Goal: Transaction & Acquisition: Purchase product/service

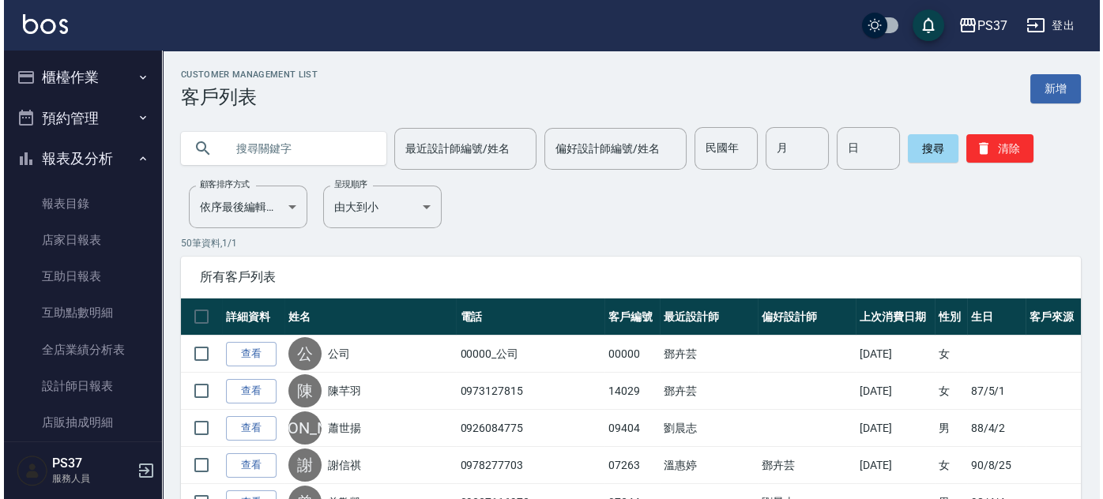
scroll to position [265, 0]
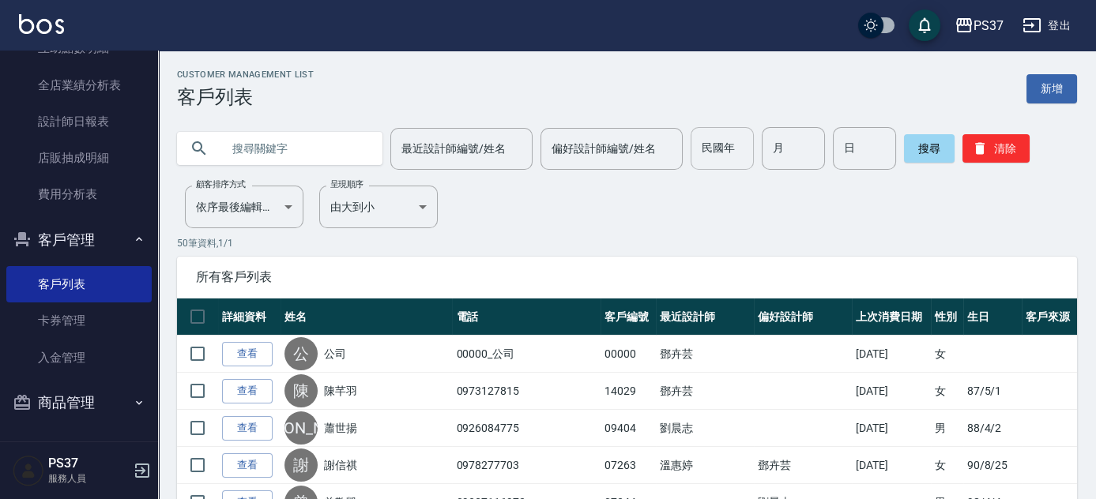
click at [742, 150] on input "民國年" at bounding box center [722, 148] width 63 height 43
type input "88"
type input "10"
type input "08"
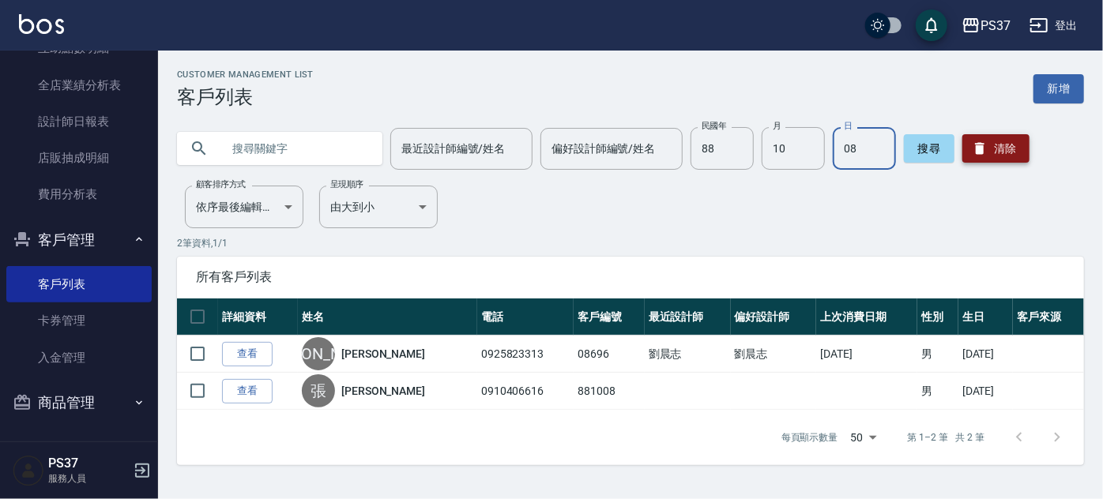
click at [994, 154] on button "清除" at bounding box center [996, 148] width 67 height 28
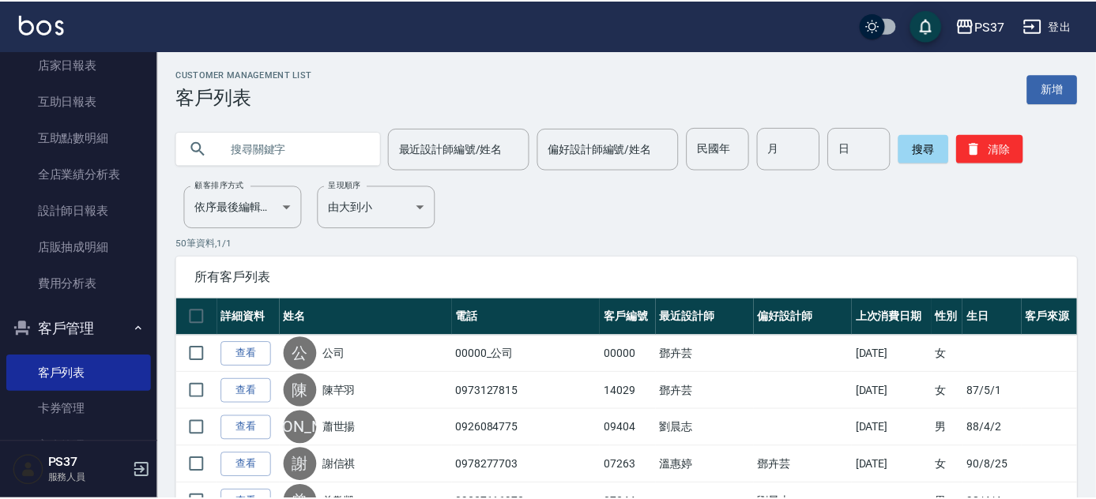
scroll to position [0, 0]
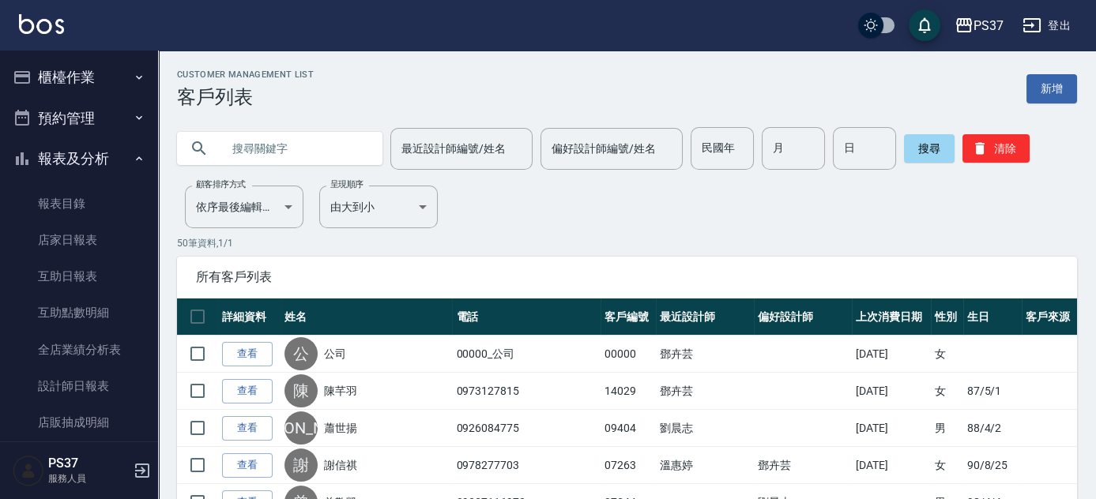
click at [61, 66] on button "櫃檯作業" at bounding box center [78, 77] width 145 height 41
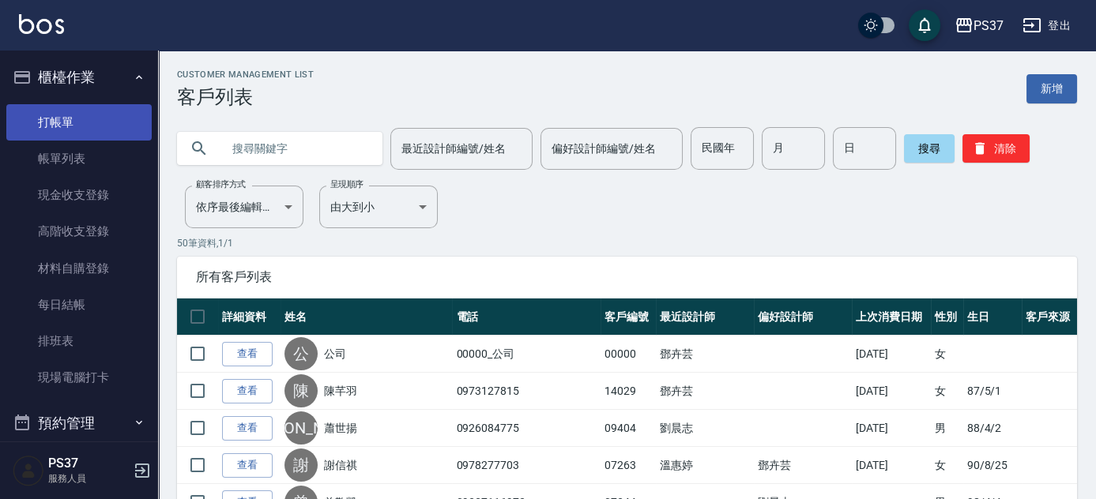
click at [70, 112] on link "打帳單" at bounding box center [78, 122] width 145 height 36
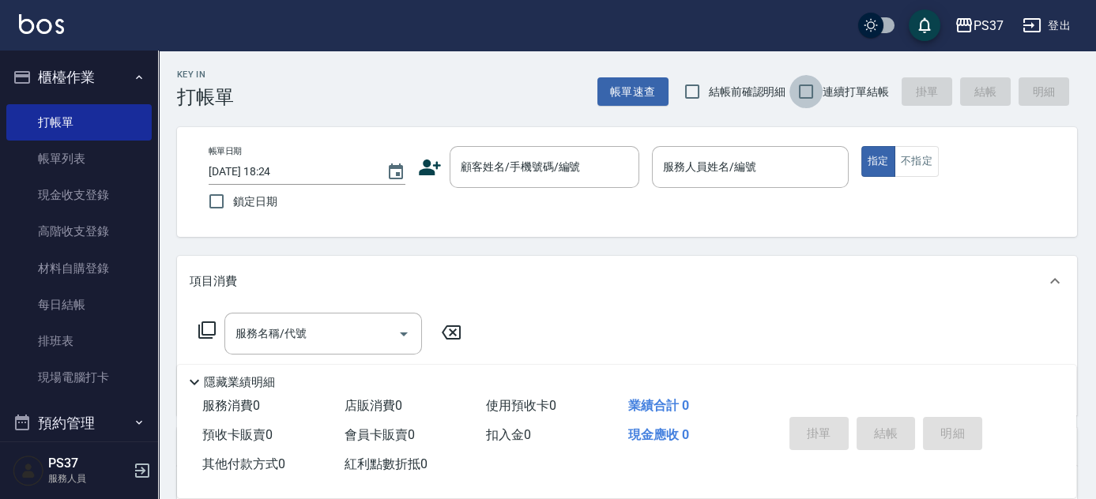
click at [798, 96] on input "連續打單結帳" at bounding box center [806, 91] width 33 height 33
checkbox input "true"
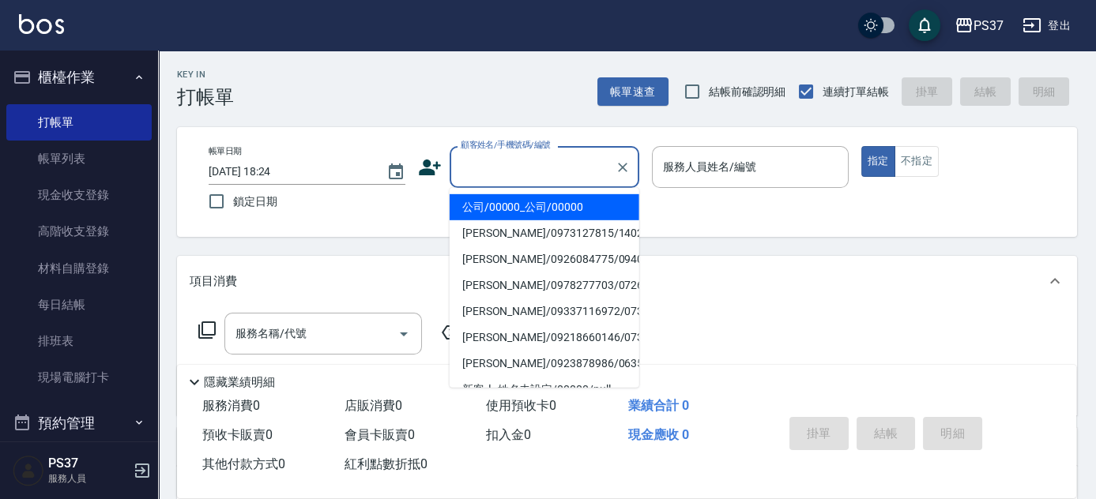
click at [577, 159] on input "顧客姓名/手機號碼/編號" at bounding box center [533, 167] width 152 height 28
click at [563, 202] on li "公司/00000_公司/00000" at bounding box center [545, 207] width 190 height 26
type input "公司/00000_公司/00000"
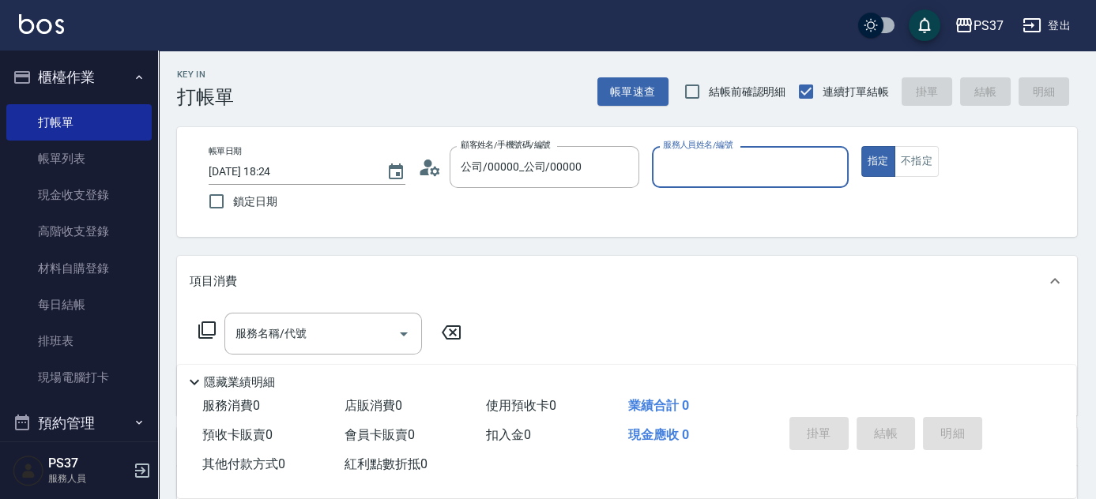
click at [665, 165] on input "服務人員姓名/編號" at bounding box center [750, 167] width 183 height 28
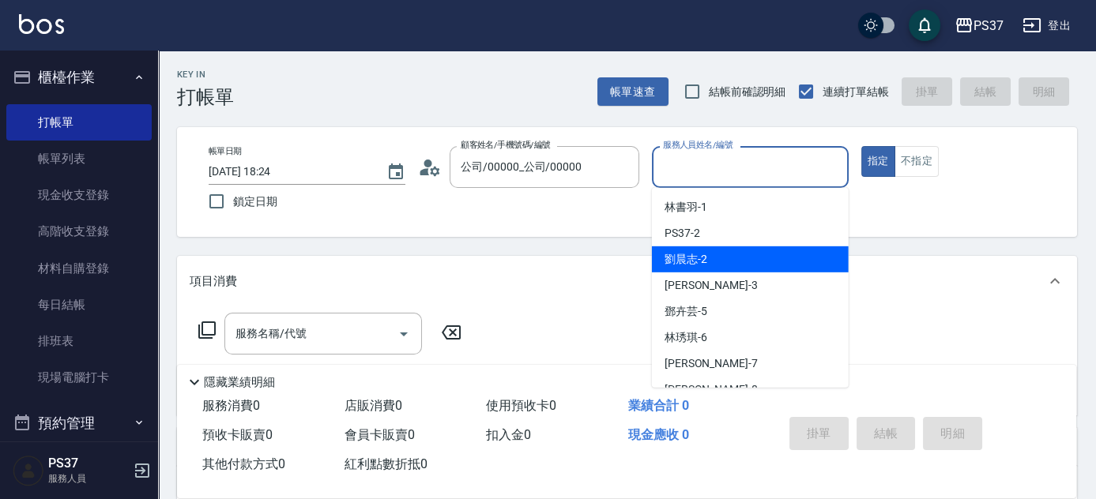
click at [711, 252] on div "[PERSON_NAME]-2" at bounding box center [750, 260] width 197 height 26
type input "[PERSON_NAME]-2"
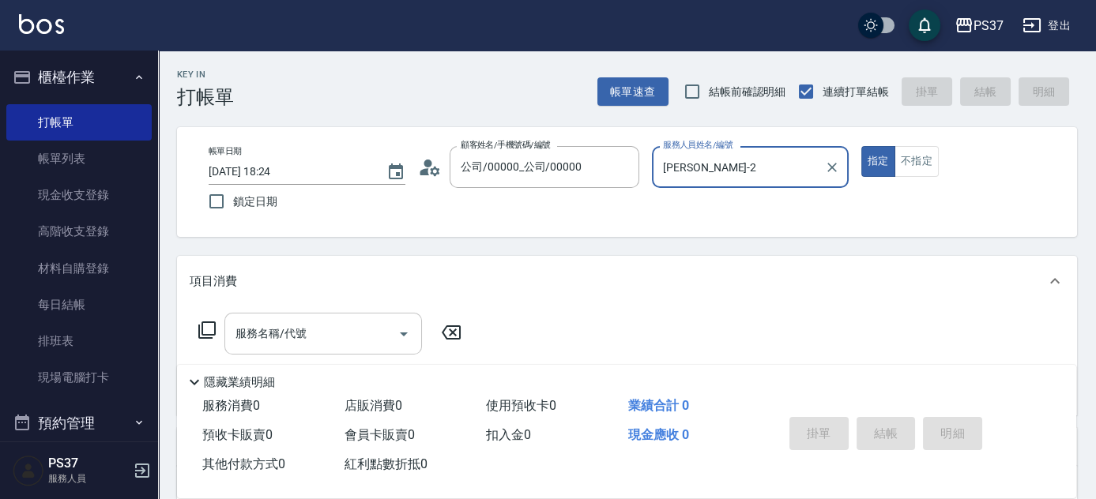
click at [345, 337] on input "服務名稱/代號" at bounding box center [312, 334] width 160 height 28
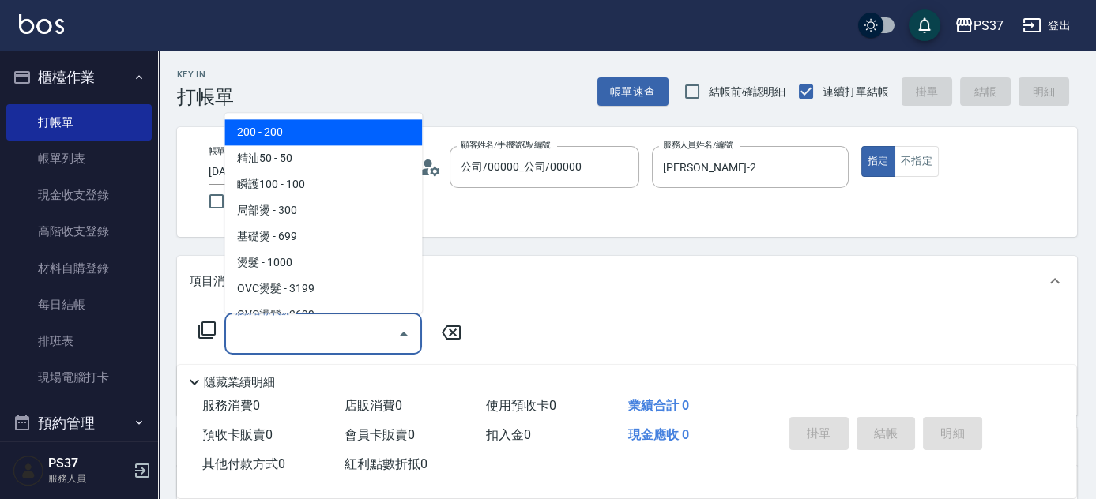
click at [320, 134] on span "200 - 200" at bounding box center [323, 133] width 198 height 26
type input "200(111)"
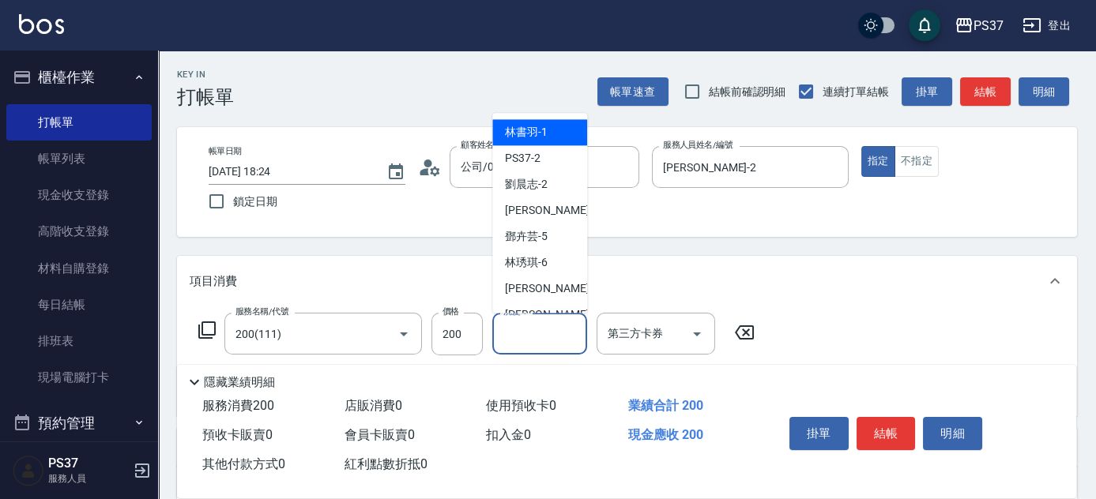
click at [544, 335] on input "洗髮-1" at bounding box center [539, 334] width 81 height 28
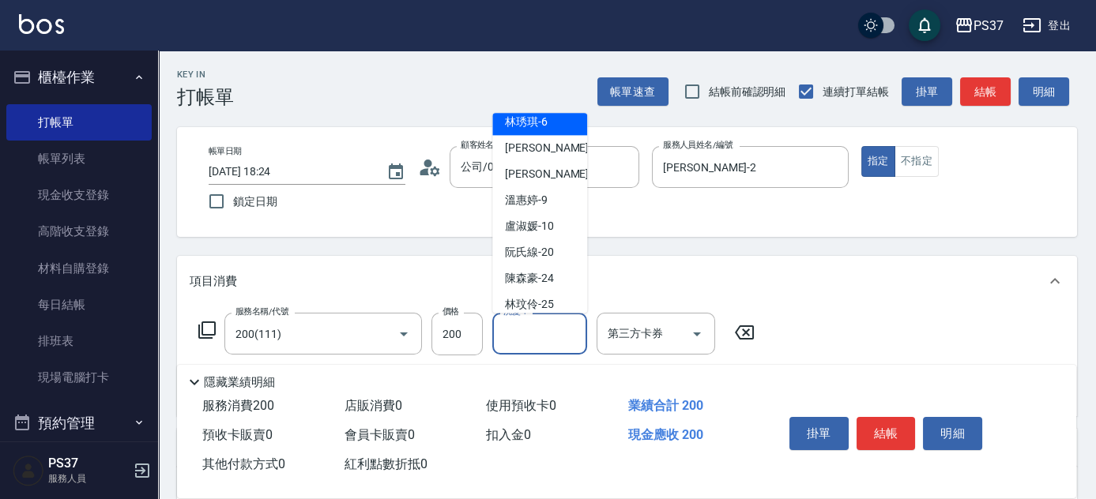
scroll to position [255, 0]
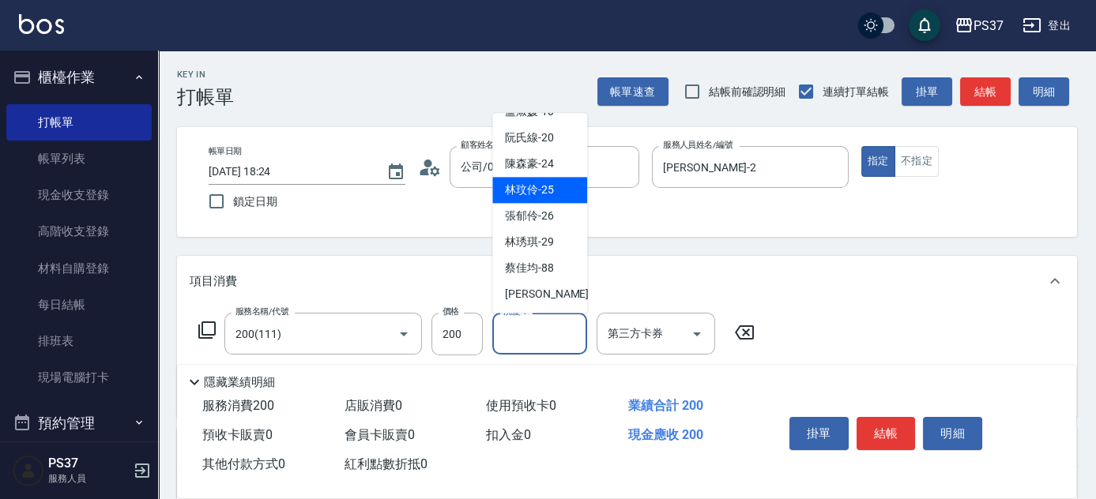
click at [530, 249] on span "[PERSON_NAME]-29" at bounding box center [529, 243] width 49 height 17
type input "[PERSON_NAME]-29"
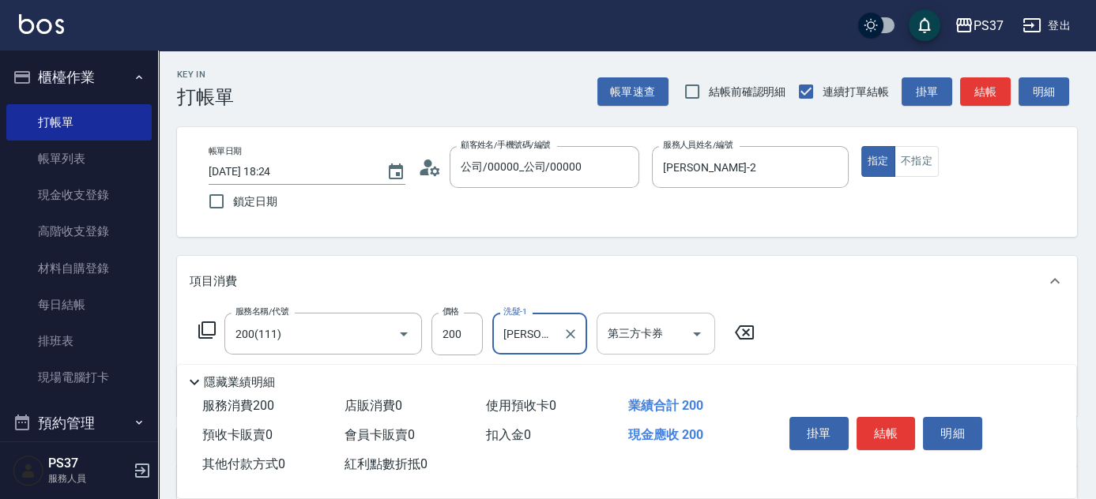
click at [702, 330] on icon "Open" at bounding box center [697, 334] width 19 height 19
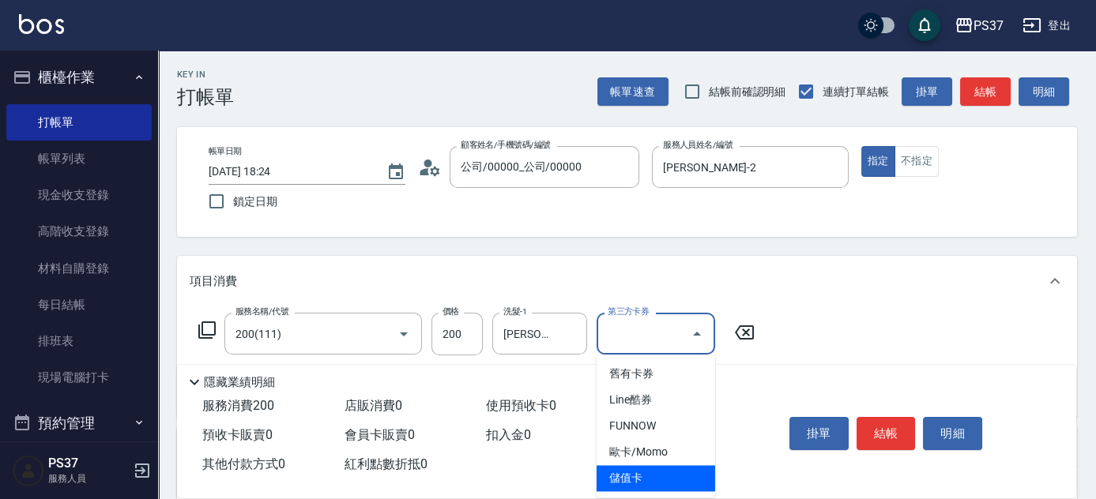
click at [665, 482] on span "儲值卡" at bounding box center [656, 479] width 119 height 26
type input "儲值卡"
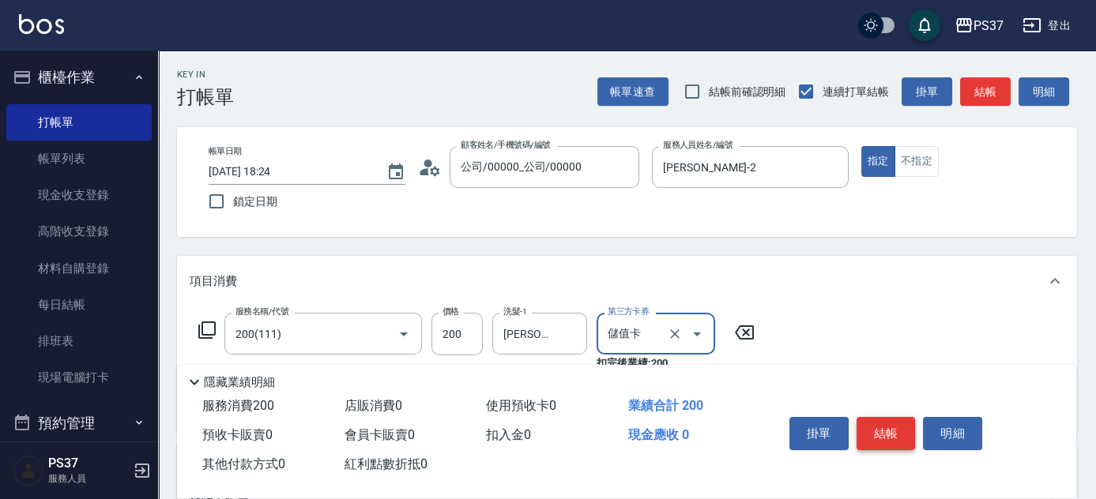
click at [891, 426] on button "結帳" at bounding box center [886, 433] width 59 height 33
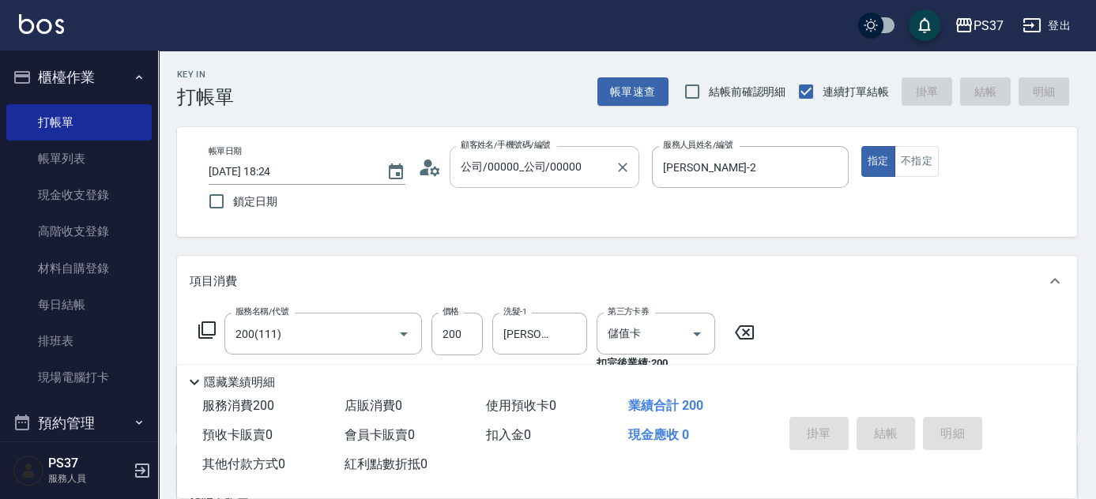
click at [503, 173] on input "公司/00000_公司/00000" at bounding box center [533, 167] width 152 height 28
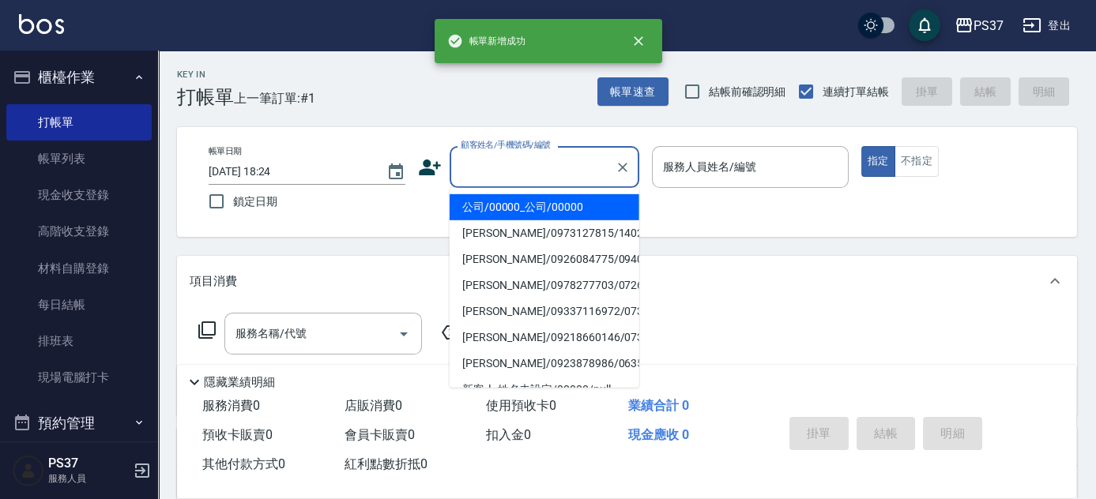
drag, startPoint x: 503, startPoint y: 208, endPoint x: 639, endPoint y: 197, distance: 136.4
click at [505, 209] on li "公司/00000_公司/00000" at bounding box center [545, 207] width 190 height 26
type input "公司/00000_公司/00000"
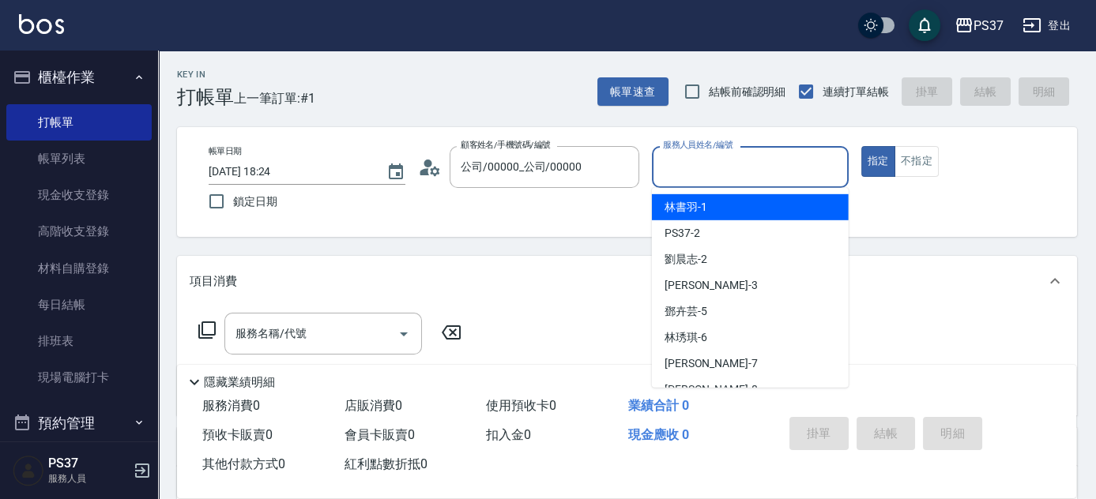
click at [695, 170] on input "服務人員姓名/編號" at bounding box center [750, 167] width 183 height 28
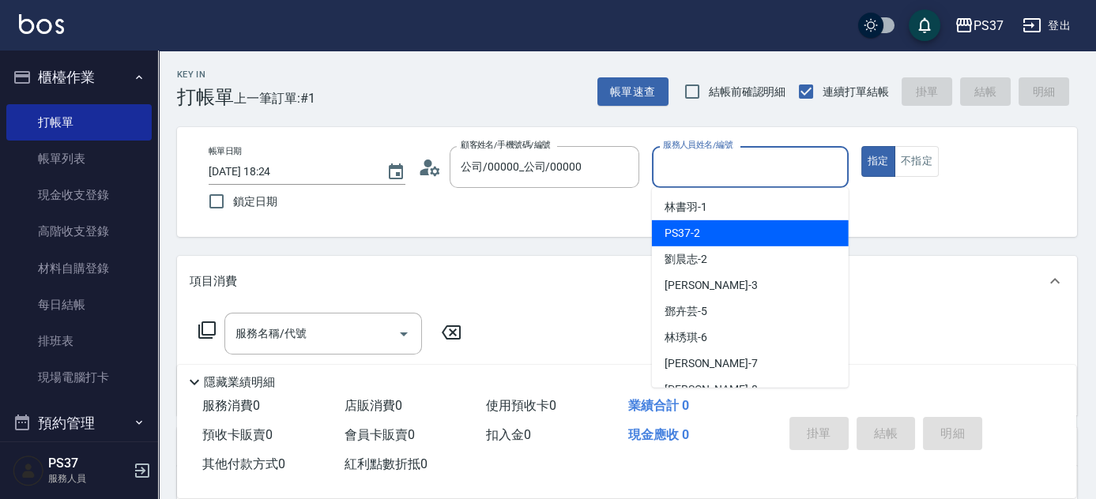
click at [707, 240] on div "PS37 -2" at bounding box center [750, 234] width 197 height 26
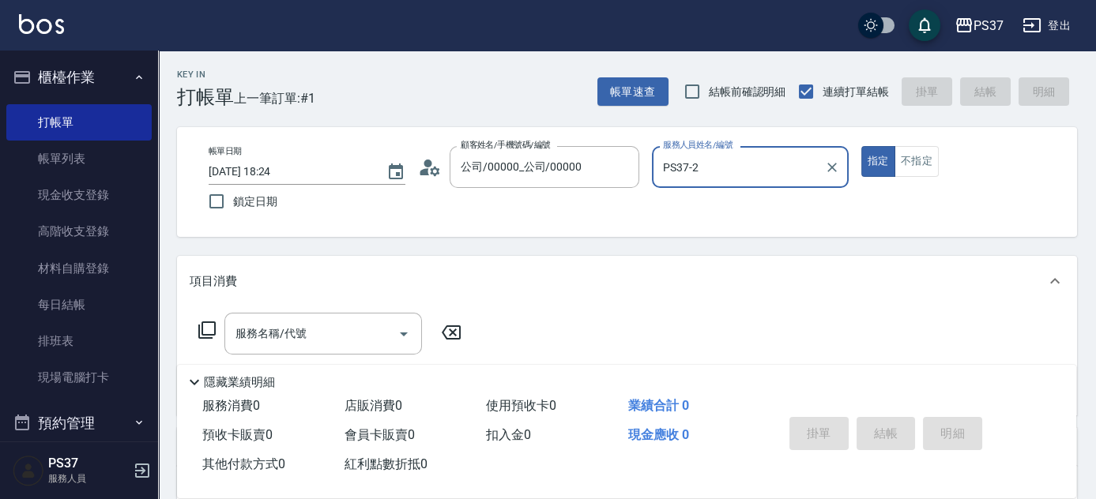
click at [714, 175] on input "PS37-2" at bounding box center [738, 167] width 159 height 28
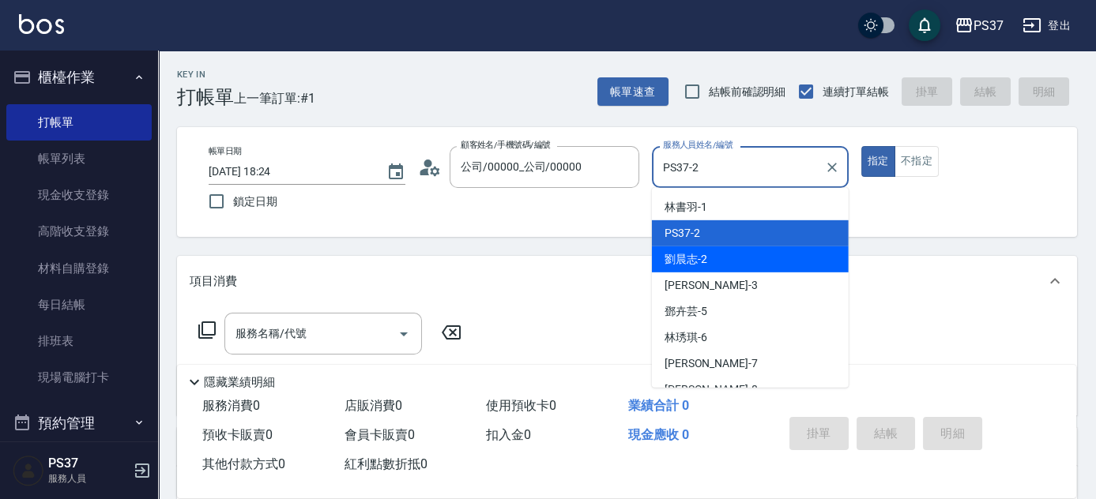
click at [736, 265] on div "[PERSON_NAME]-2" at bounding box center [750, 260] width 197 height 26
type input "[PERSON_NAME]-2"
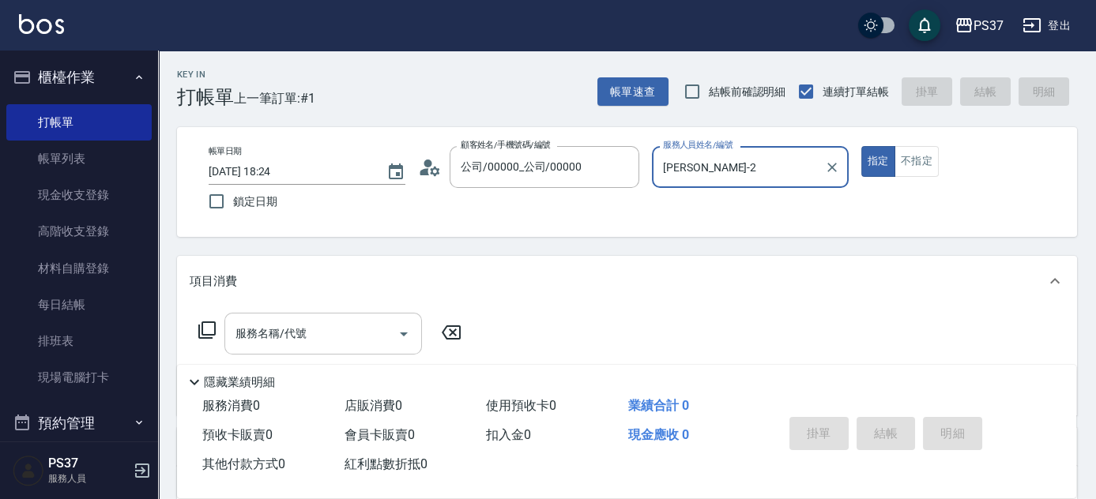
click at [331, 340] on input "服務名稱/代號" at bounding box center [312, 334] width 160 height 28
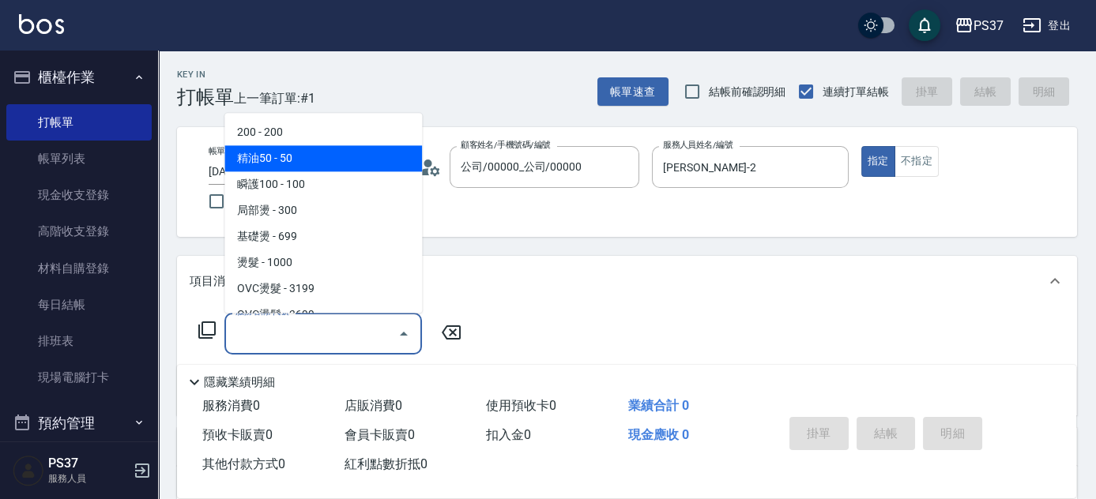
click at [304, 142] on span "200 - 200" at bounding box center [323, 133] width 198 height 26
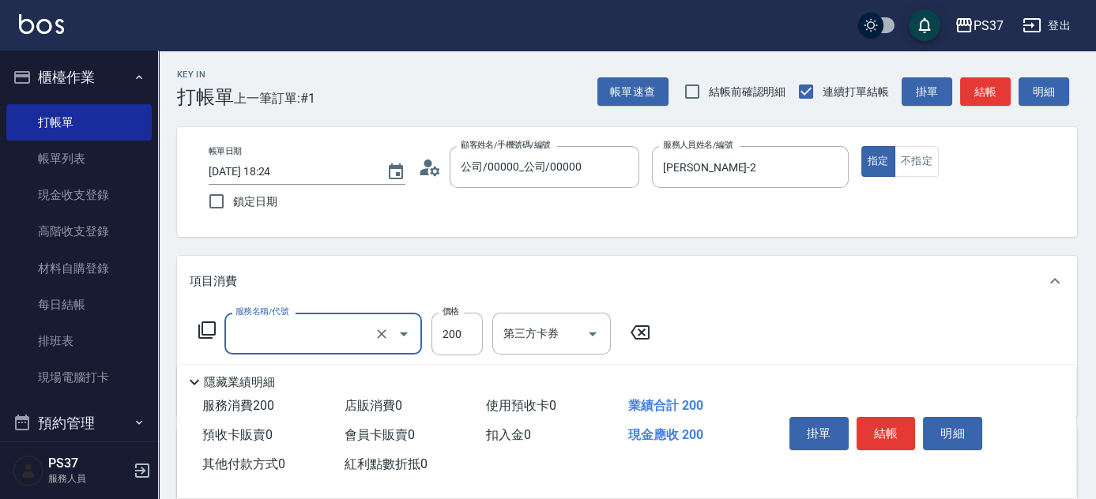
type input "200(111)"
click at [526, 330] on input "洗髮-1" at bounding box center [539, 334] width 81 height 28
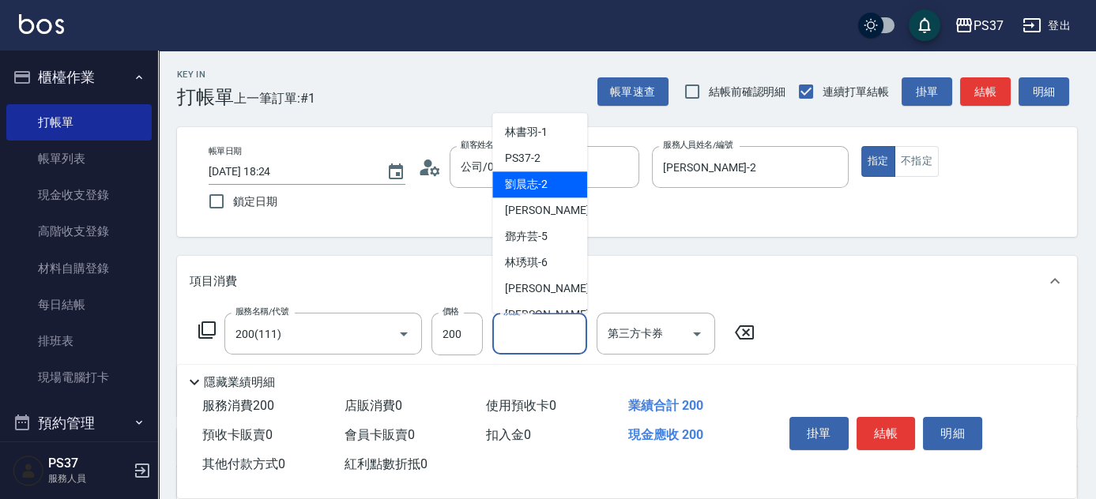
click at [520, 180] on span "[PERSON_NAME]-2" at bounding box center [526, 185] width 43 height 17
type input "[PERSON_NAME]-2"
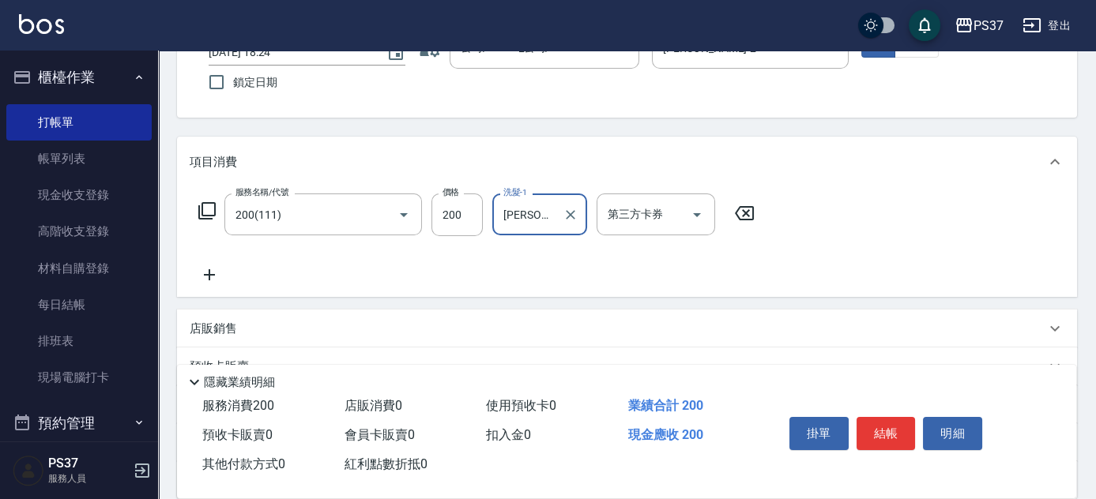
scroll to position [215, 0]
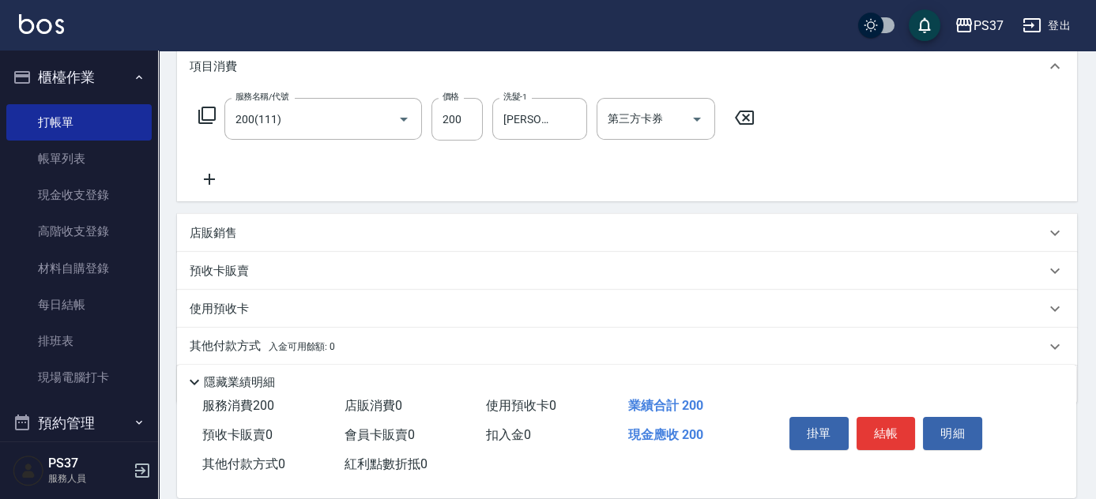
click at [210, 168] on div "服務名稱/代號 200(111) 服務名稱/代號 價格 200 價格 洗髮-1 [PERSON_NAME]-2 洗髮-1 第三方卡券 第三方卡券" at bounding box center [477, 143] width 575 height 91
click at [215, 183] on icon at bounding box center [210, 179] width 40 height 19
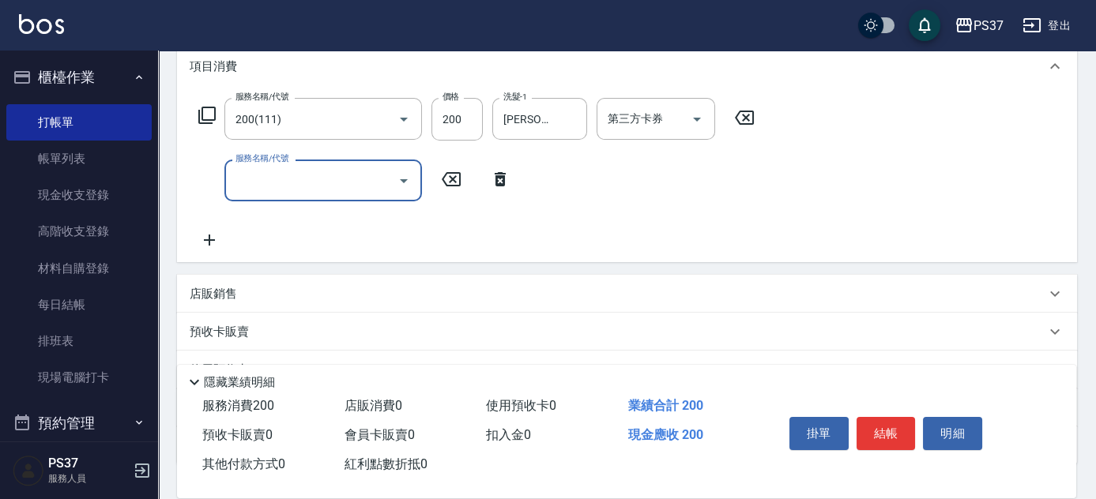
click at [266, 175] on input "服務名稱/代號" at bounding box center [312, 181] width 160 height 28
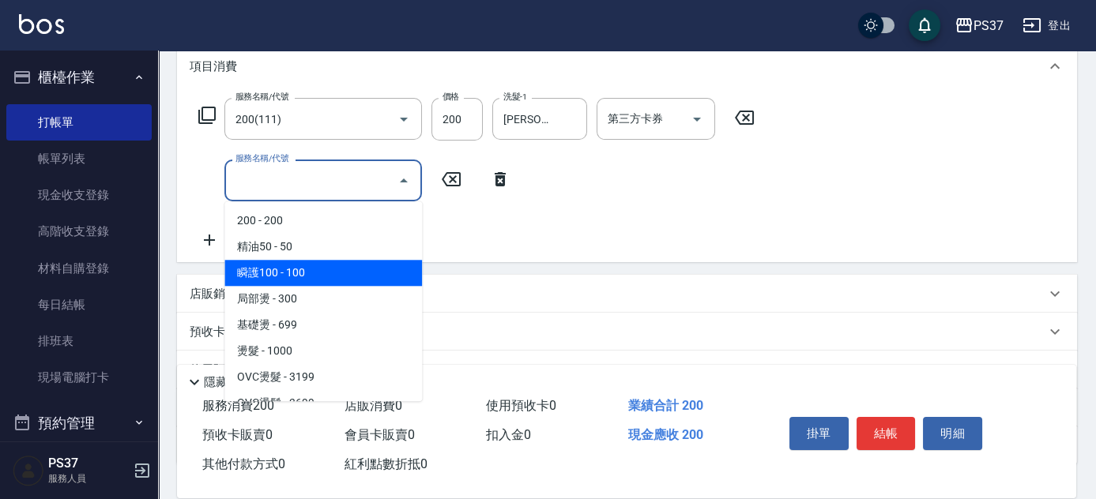
click at [335, 270] on span "瞬護100 - 100" at bounding box center [323, 273] width 198 height 26
type input "瞬護100(113)"
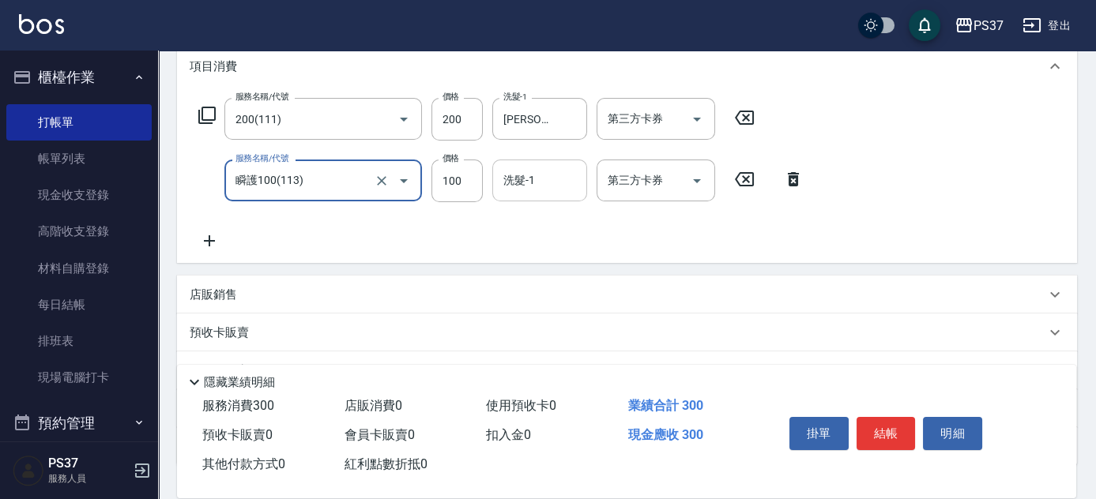
click at [541, 170] on input "洗髮-1" at bounding box center [539, 181] width 81 height 28
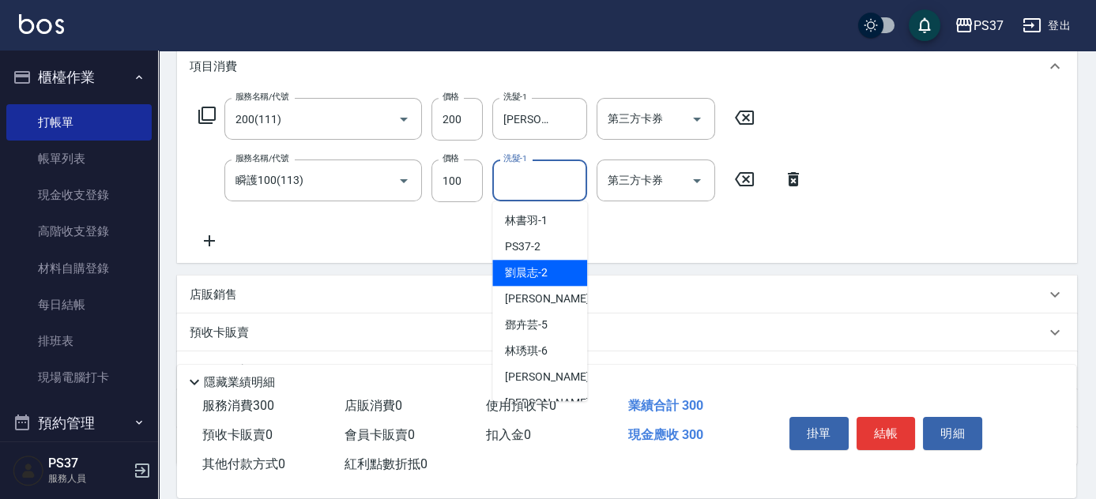
click at [533, 269] on span "[PERSON_NAME]-2" at bounding box center [526, 273] width 43 height 17
type input "[PERSON_NAME]-2"
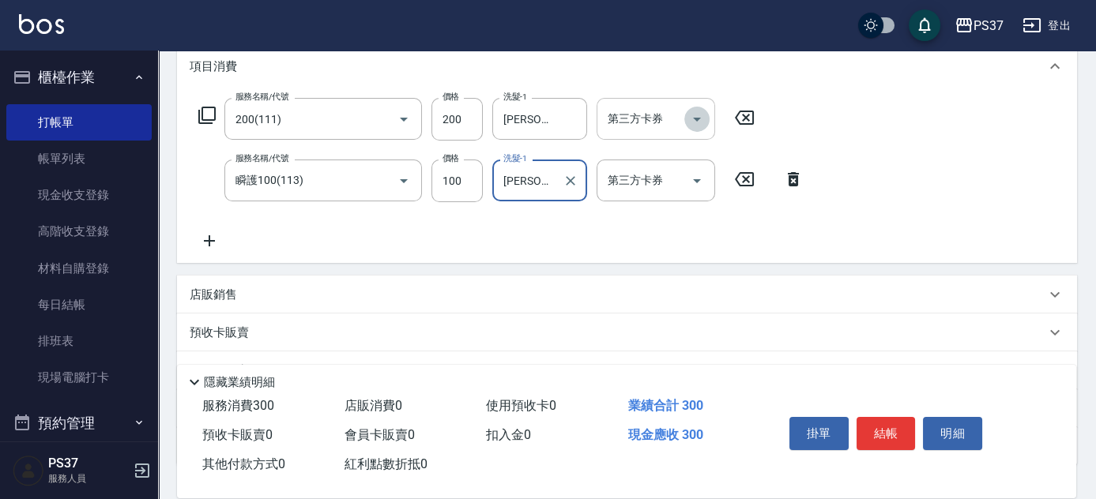
click at [697, 110] on icon "Open" at bounding box center [697, 119] width 19 height 19
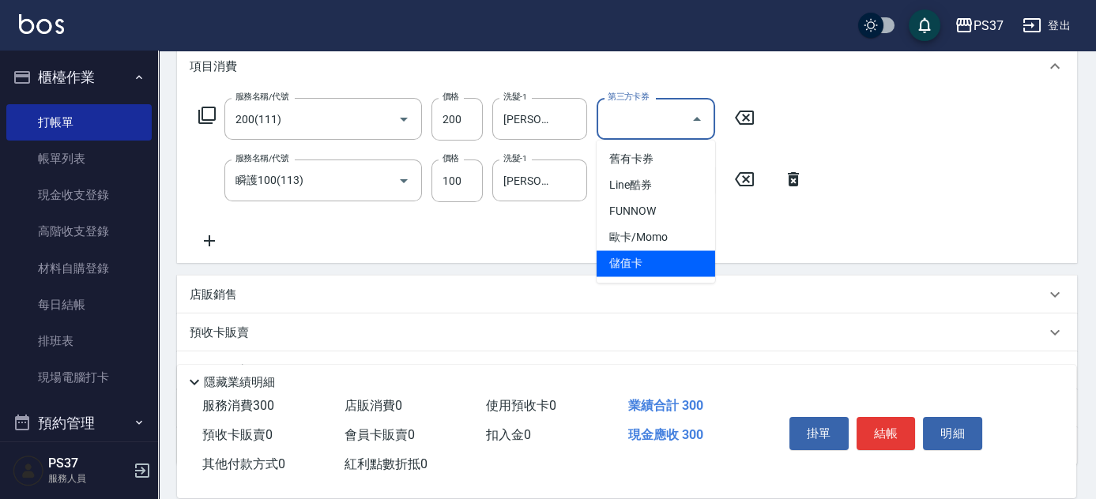
click at [646, 258] on span "儲值卡" at bounding box center [656, 264] width 119 height 26
type input "儲值卡"
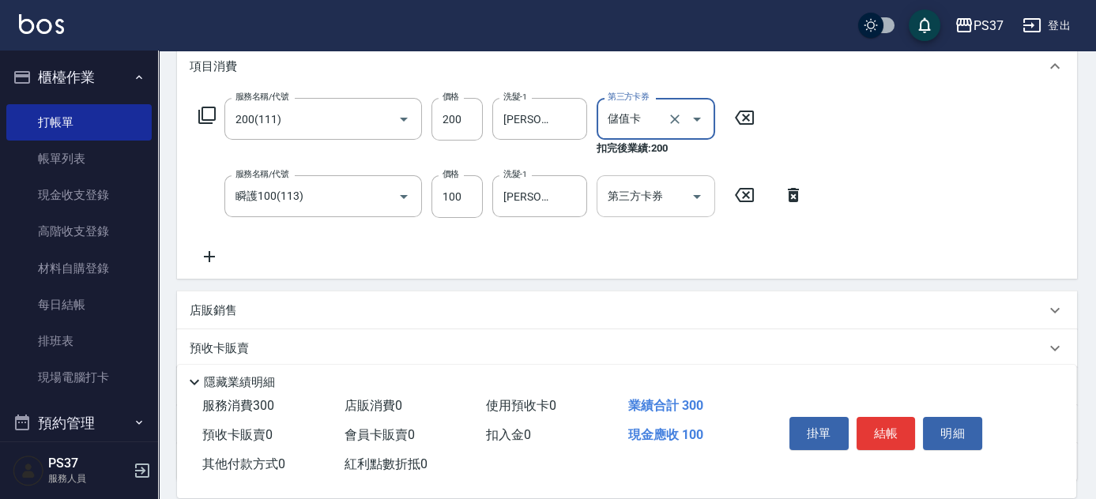
click at [695, 191] on icon "Open" at bounding box center [697, 196] width 19 height 19
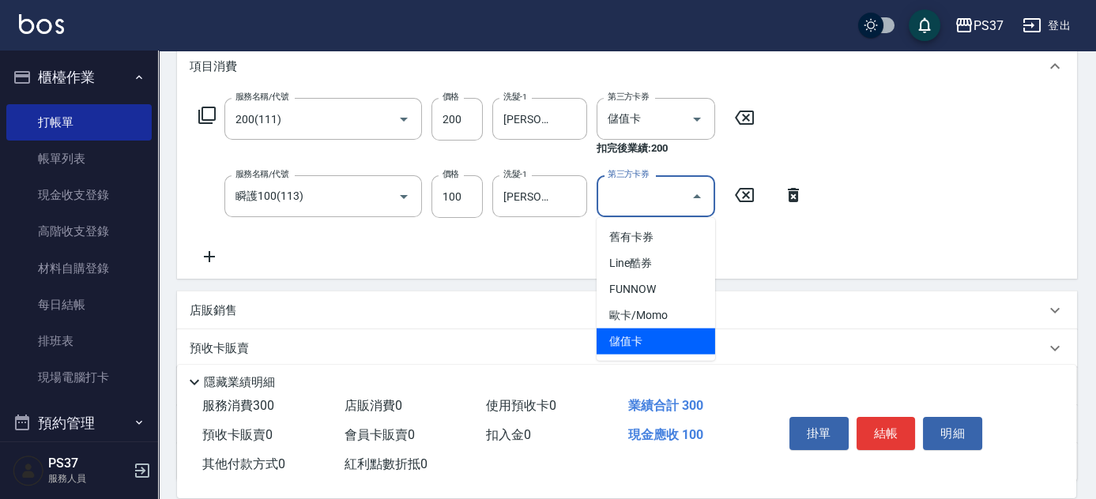
click at [649, 347] on span "儲值卡" at bounding box center [656, 342] width 119 height 26
type input "儲值卡"
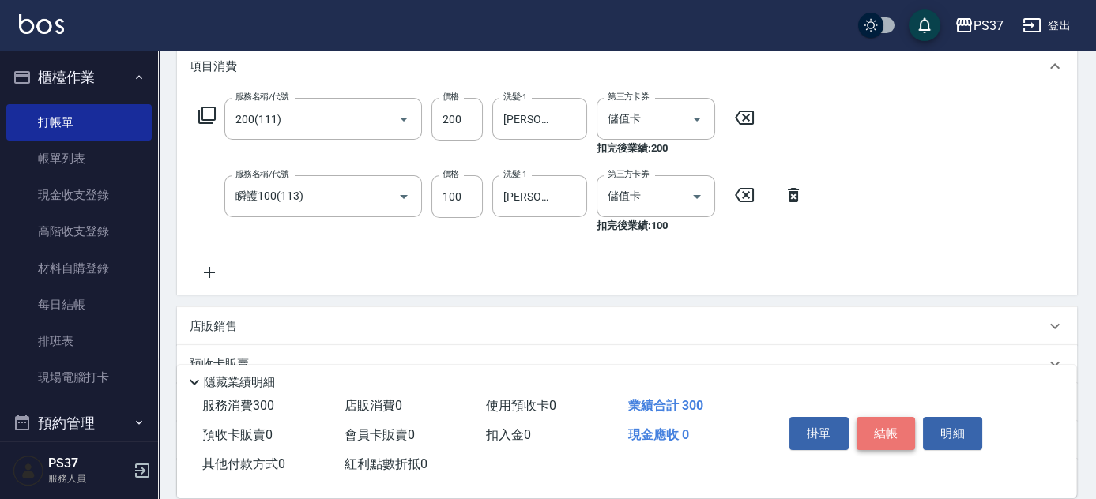
click at [890, 425] on button "結帳" at bounding box center [886, 433] width 59 height 33
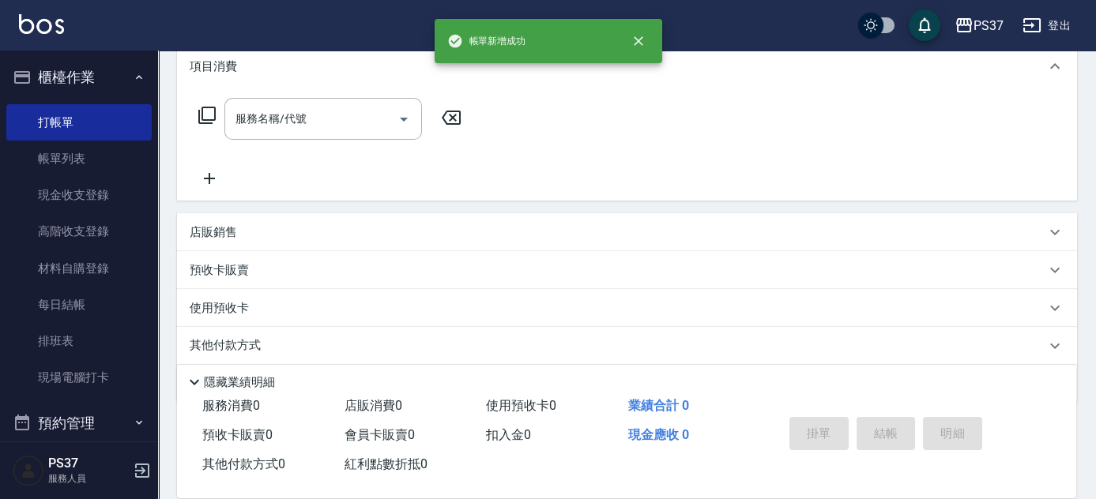
scroll to position [0, 0]
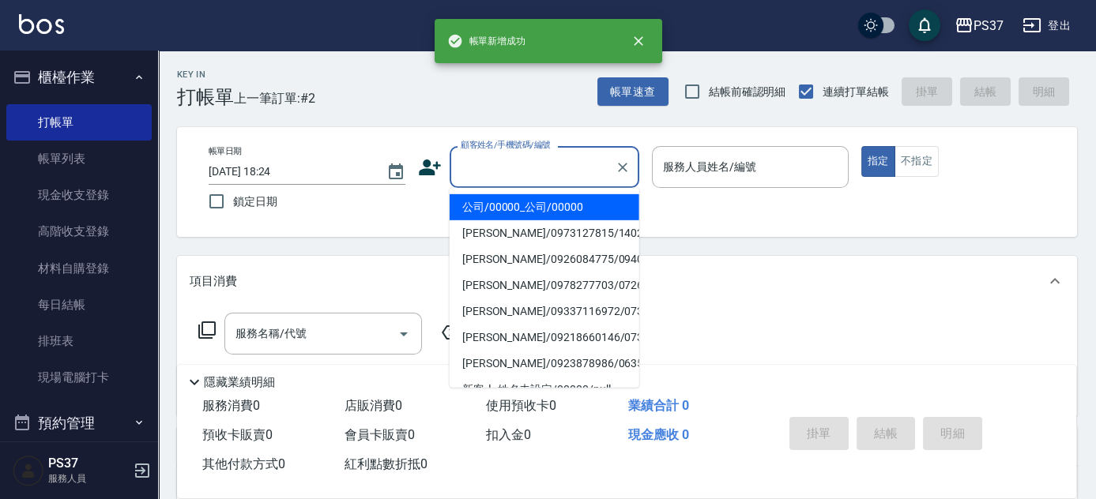
click at [509, 172] on input "顧客姓名/手機號碼/編號" at bounding box center [533, 167] width 152 height 28
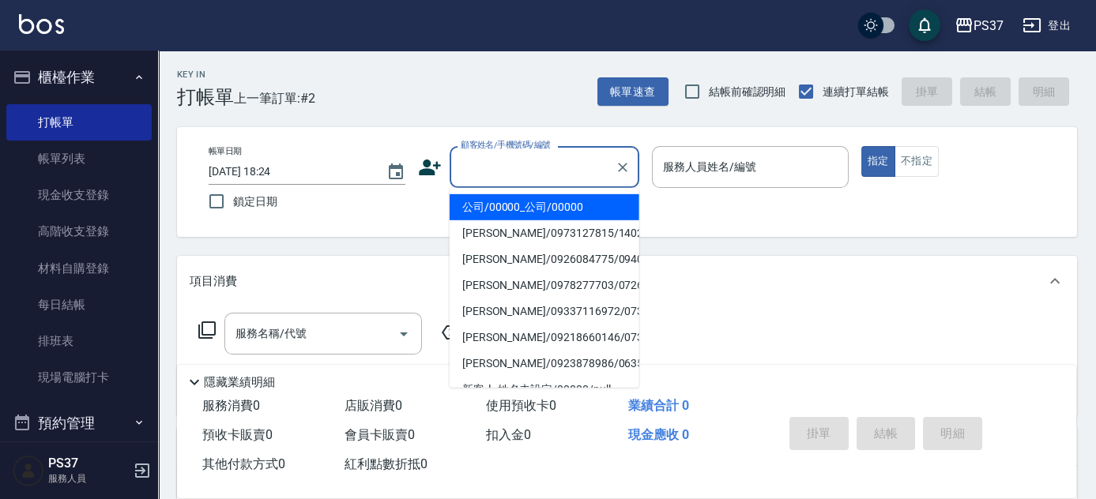
click at [521, 194] on li "公司/00000_公司/00000" at bounding box center [545, 207] width 190 height 26
type input "公司/00000_公司/00000"
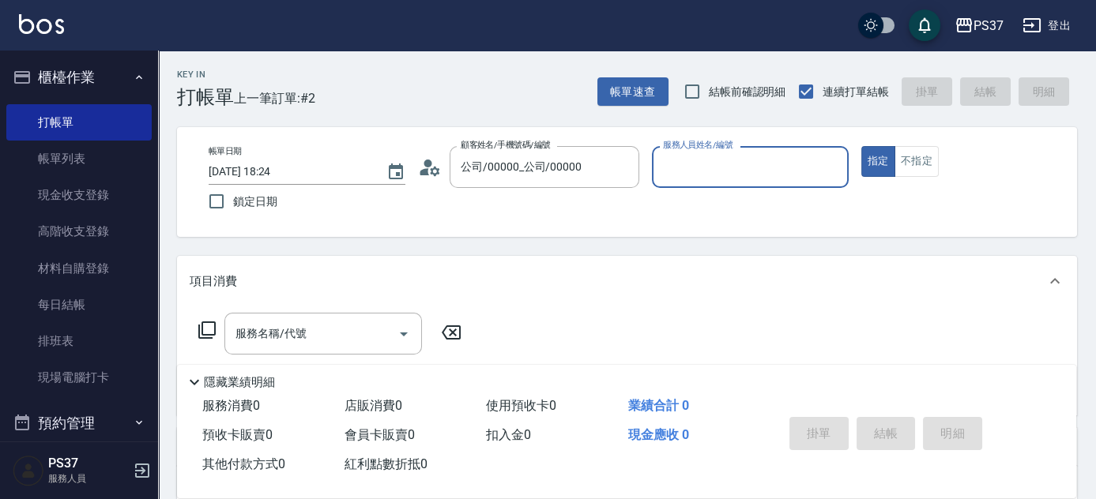
click at [710, 183] on div "服務人員姓名/編號" at bounding box center [750, 167] width 197 height 42
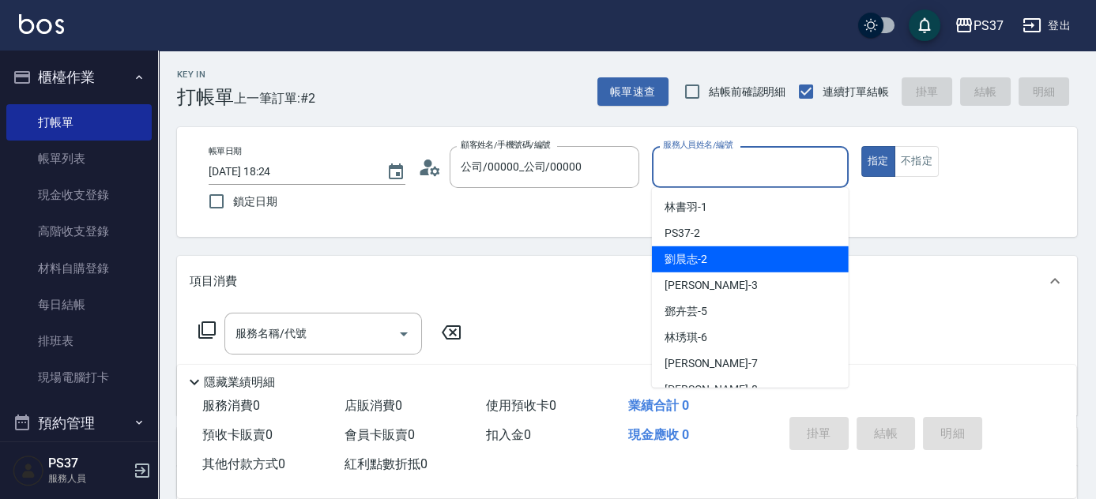
click at [720, 254] on div "[PERSON_NAME]-2" at bounding box center [750, 260] width 197 height 26
type input "[PERSON_NAME]-2"
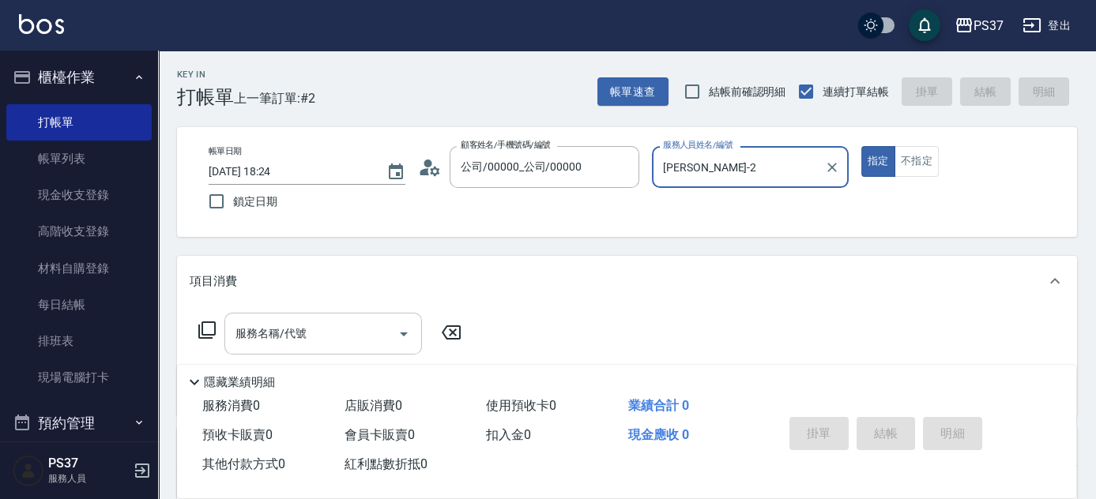
drag, startPoint x: 266, startPoint y: 348, endPoint x: 271, endPoint y: 341, distance: 8.5
click at [270, 346] on div "服務名稱/代號" at bounding box center [323, 334] width 198 height 42
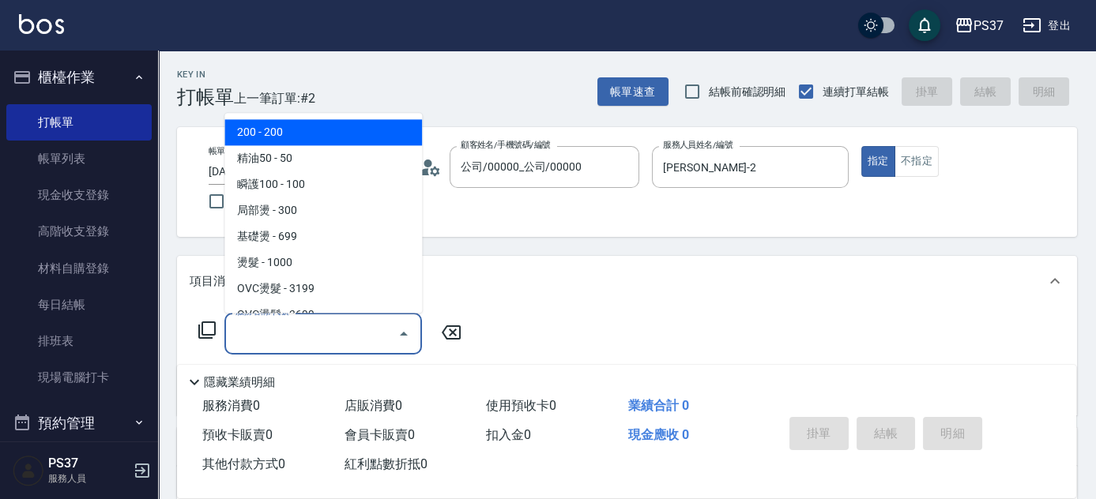
click at [292, 138] on span "200 - 200" at bounding box center [323, 133] width 198 height 26
type input "200(111)"
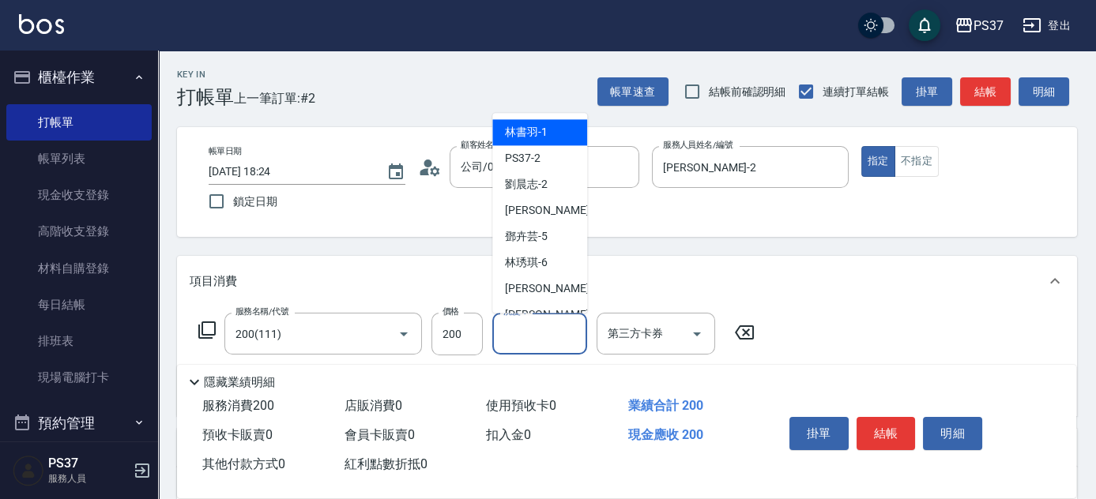
click at [512, 341] on input "洗髮-1" at bounding box center [539, 334] width 81 height 28
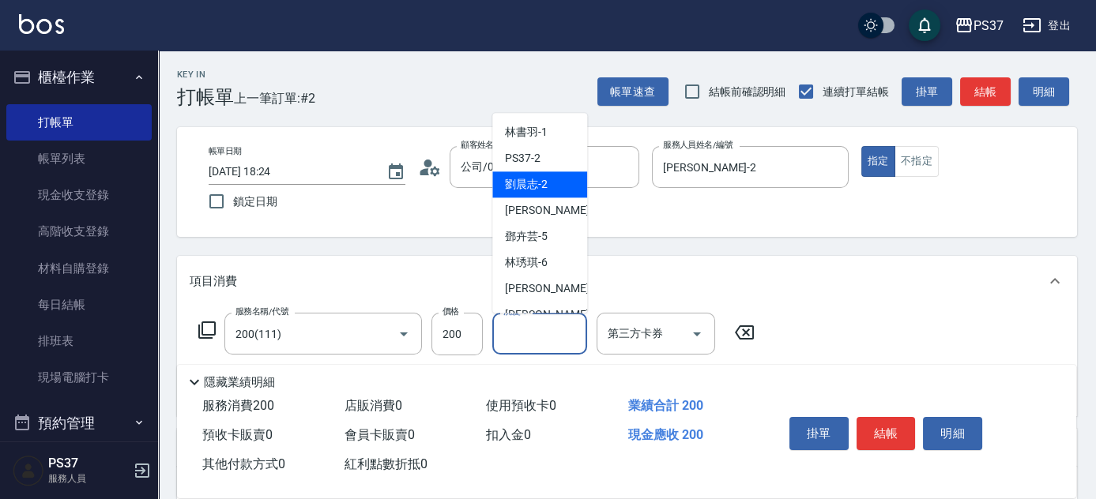
click at [536, 181] on span "[PERSON_NAME]-2" at bounding box center [526, 185] width 43 height 17
type input "[PERSON_NAME]-2"
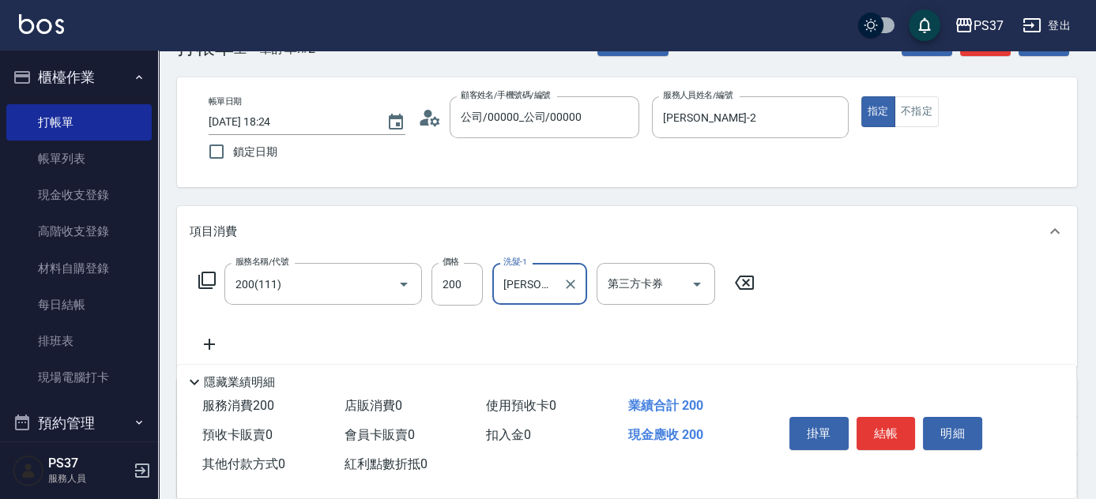
scroll to position [71, 0]
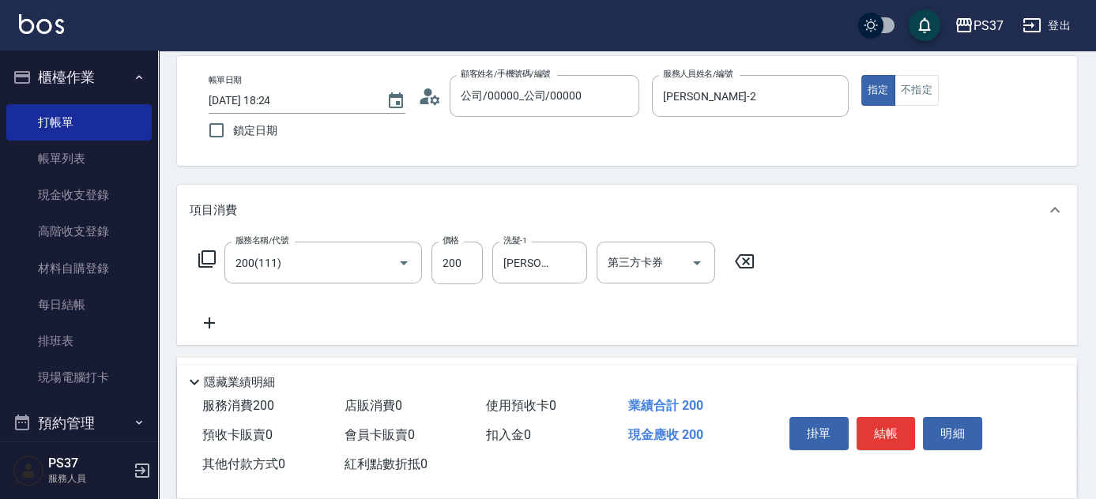
click at [209, 335] on div "服務名稱/代號 200(111) 服務名稱/代號 價格 200 價格 洗髮-1 [PERSON_NAME]-2 洗髮-1 第三方卡券 第三方卡券" at bounding box center [627, 291] width 900 height 110
click at [209, 330] on icon at bounding box center [210, 323] width 40 height 19
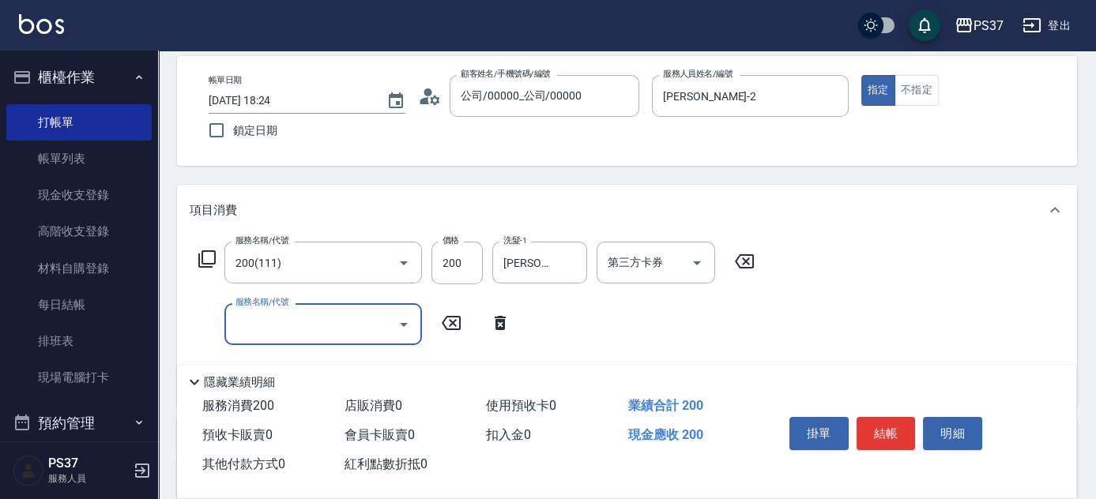
click at [251, 328] on input "服務名稱/代號" at bounding box center [312, 325] width 160 height 28
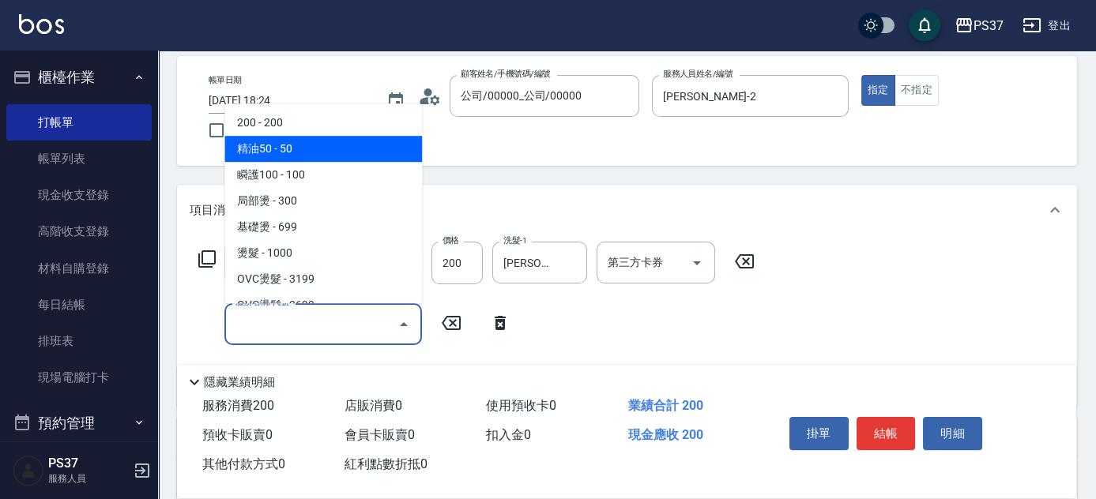
click at [315, 156] on span "精油50 - 50" at bounding box center [323, 149] width 198 height 26
type input "精油50(112)"
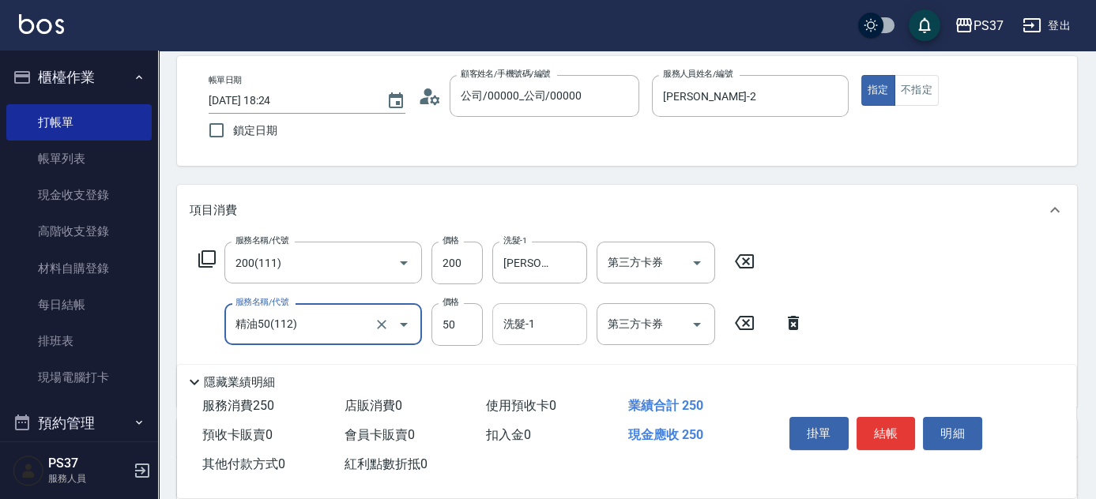
click at [526, 322] on input "洗髮-1" at bounding box center [539, 325] width 81 height 28
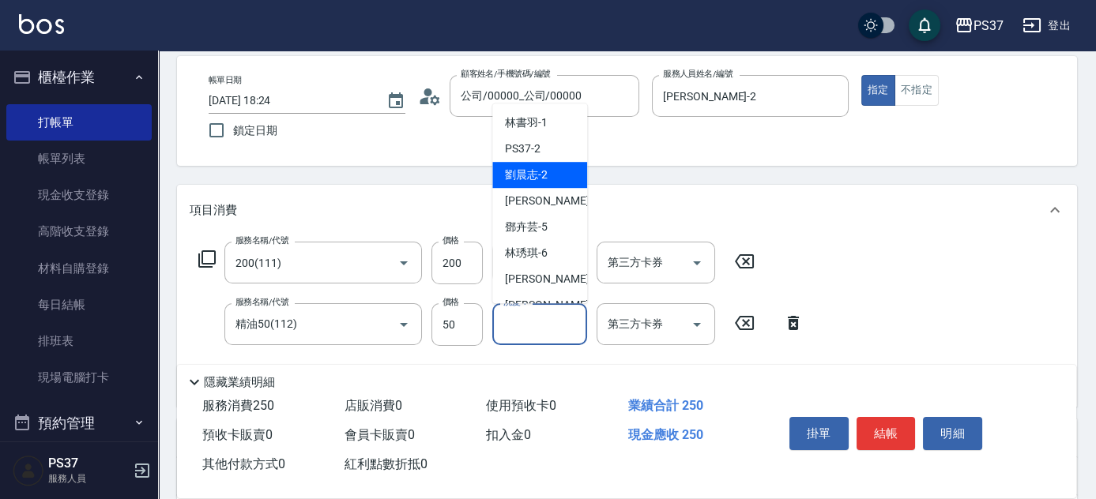
click at [530, 168] on span "[PERSON_NAME]-2" at bounding box center [526, 175] width 43 height 17
type input "[PERSON_NAME]-2"
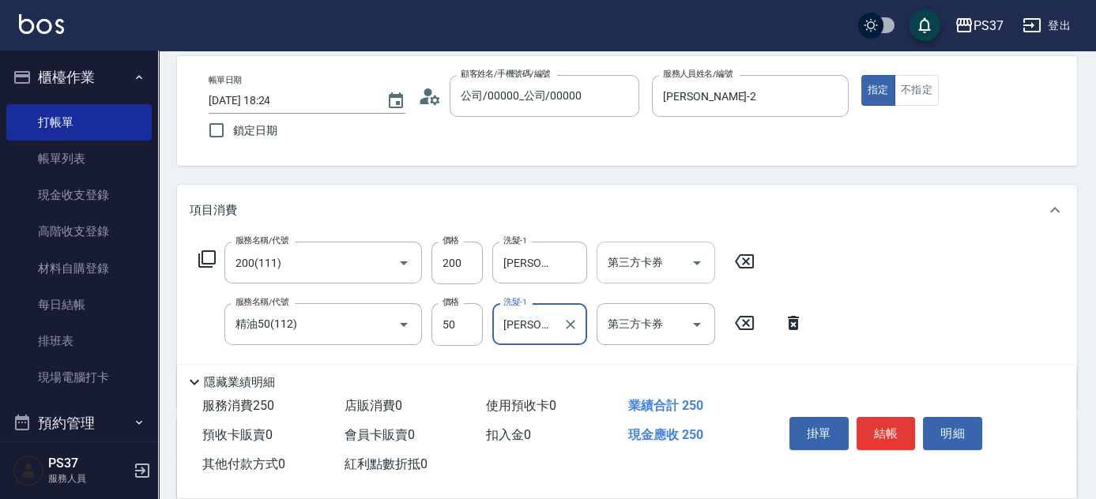
click at [713, 271] on div "第三方卡券" at bounding box center [656, 263] width 119 height 42
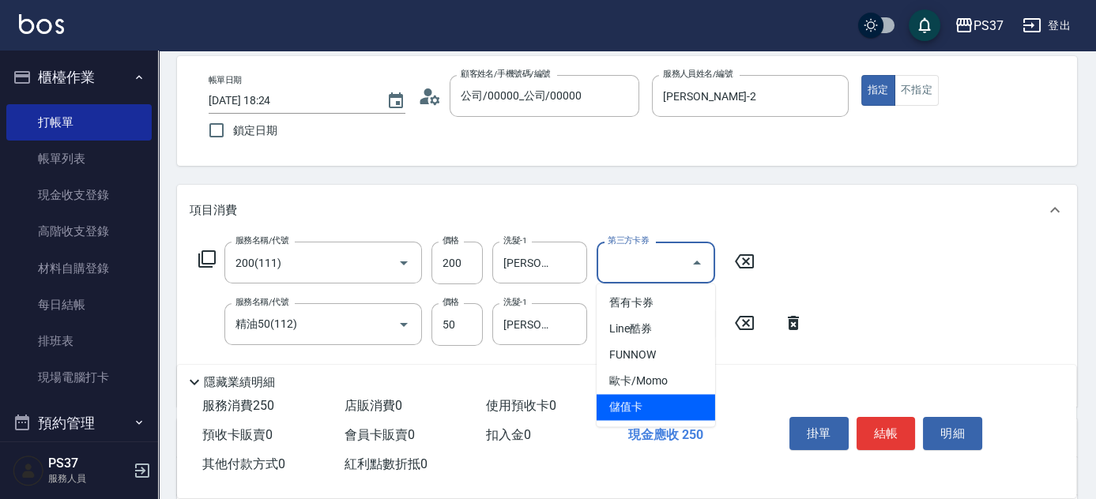
click at [661, 412] on span "儲值卡" at bounding box center [656, 407] width 119 height 26
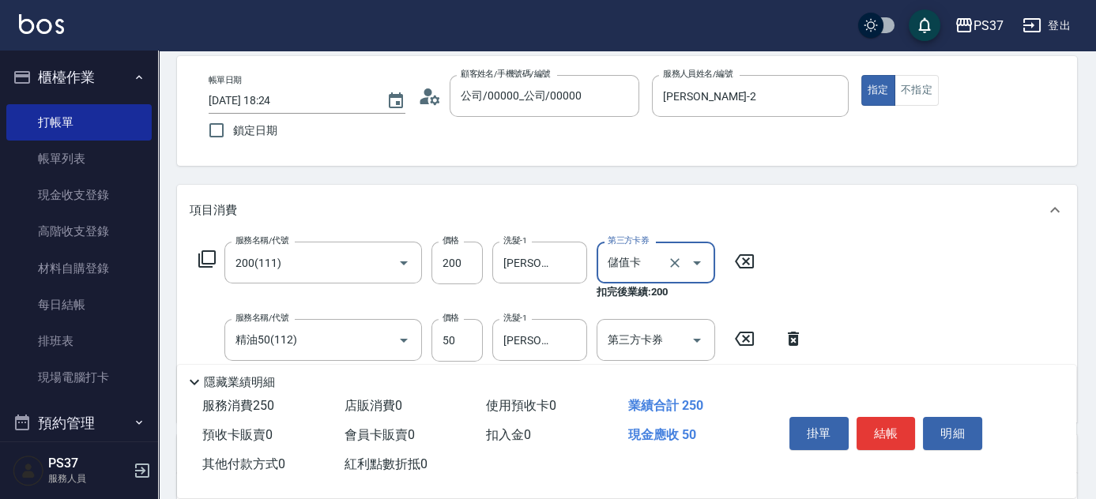
type input "儲值卡"
click at [695, 344] on icon "Open" at bounding box center [697, 340] width 19 height 19
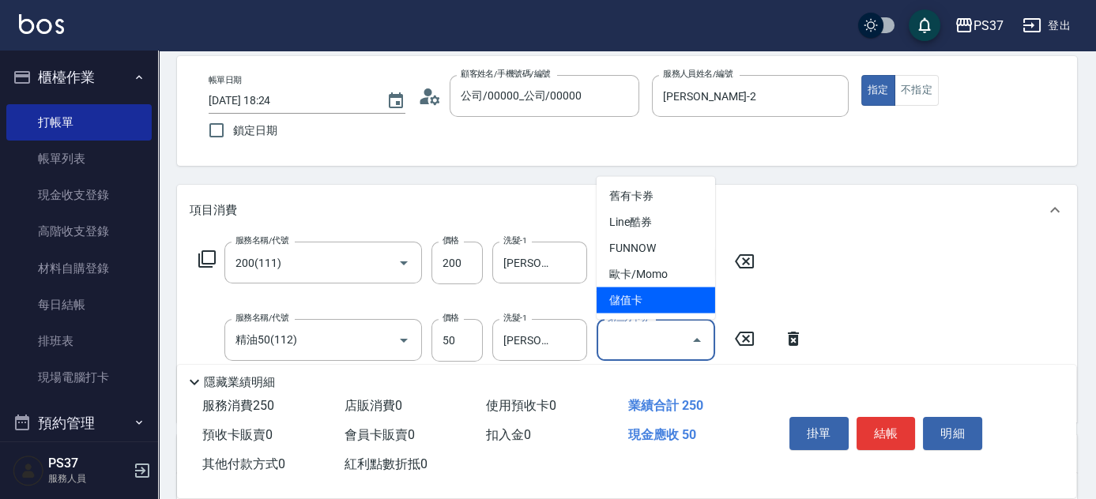
click at [697, 315] on ul "舊有卡券 Line酷券 FUNNOW 歐卡/Momo 儲值卡" at bounding box center [656, 248] width 119 height 143
click at [686, 307] on span "儲值卡" at bounding box center [656, 301] width 119 height 26
type input "儲值卡"
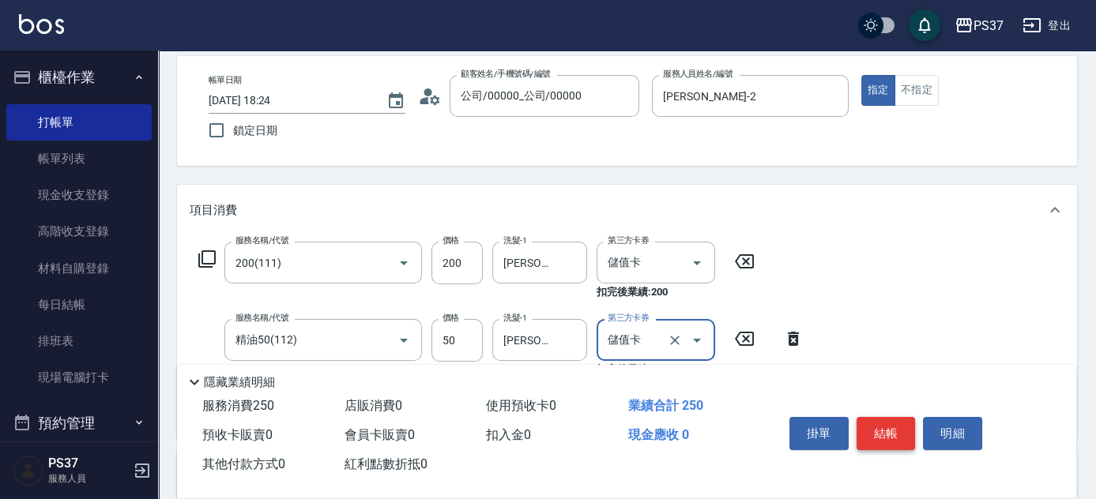
click at [883, 437] on button "結帳" at bounding box center [886, 433] width 59 height 33
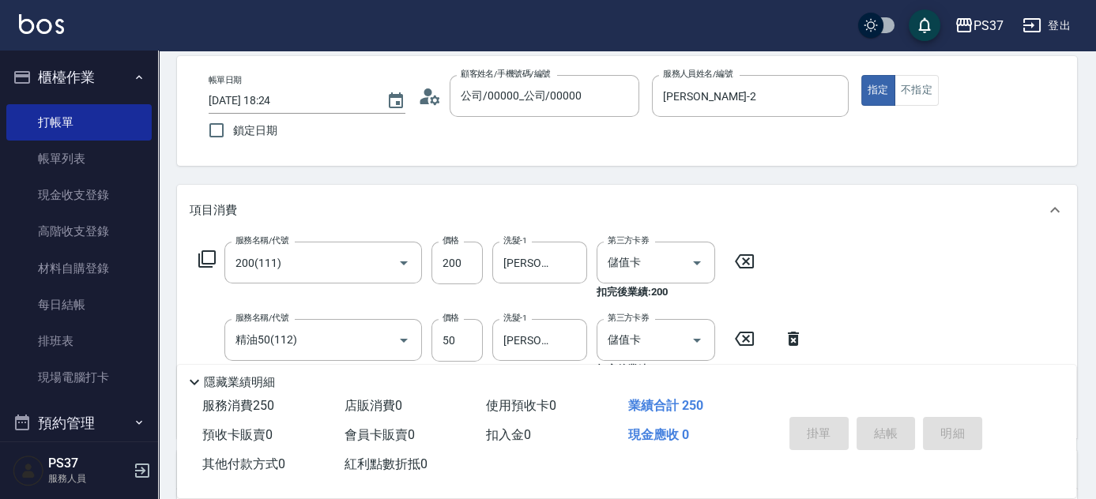
type input "[DATE] 18:25"
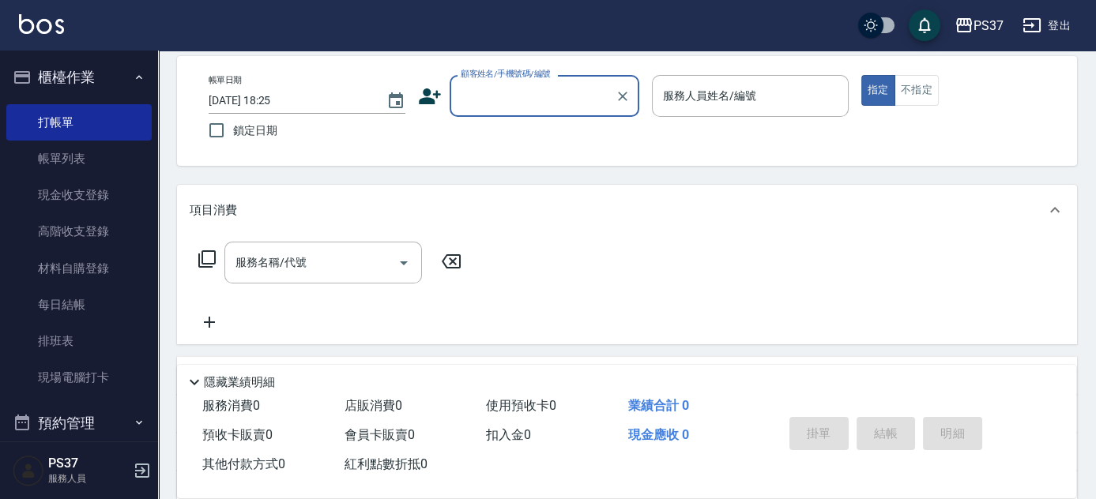
click at [481, 114] on div "顧客姓名/手機號碼/編號" at bounding box center [545, 96] width 190 height 42
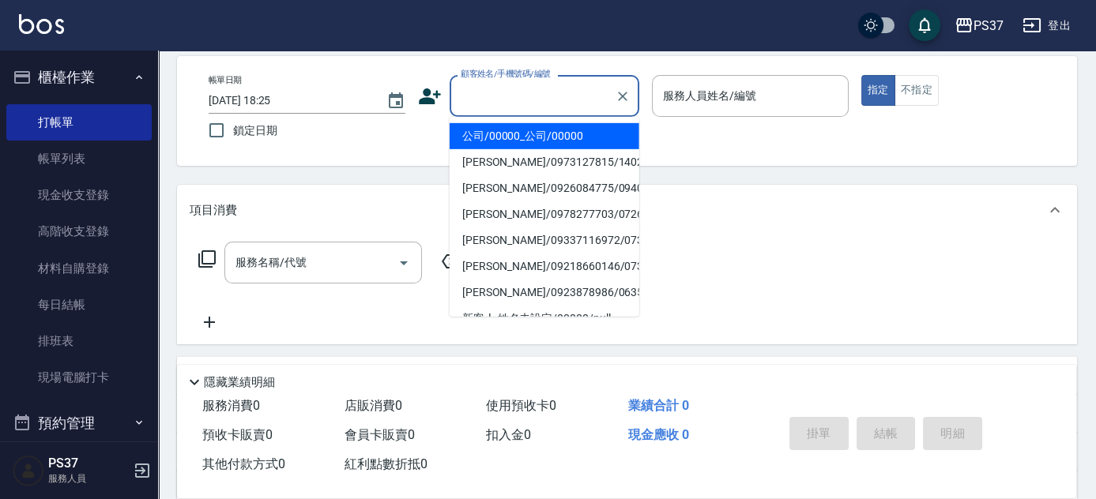
click at [495, 136] on li "公司/00000_公司/00000" at bounding box center [545, 136] width 190 height 26
type input "公司/00000_公司/00000"
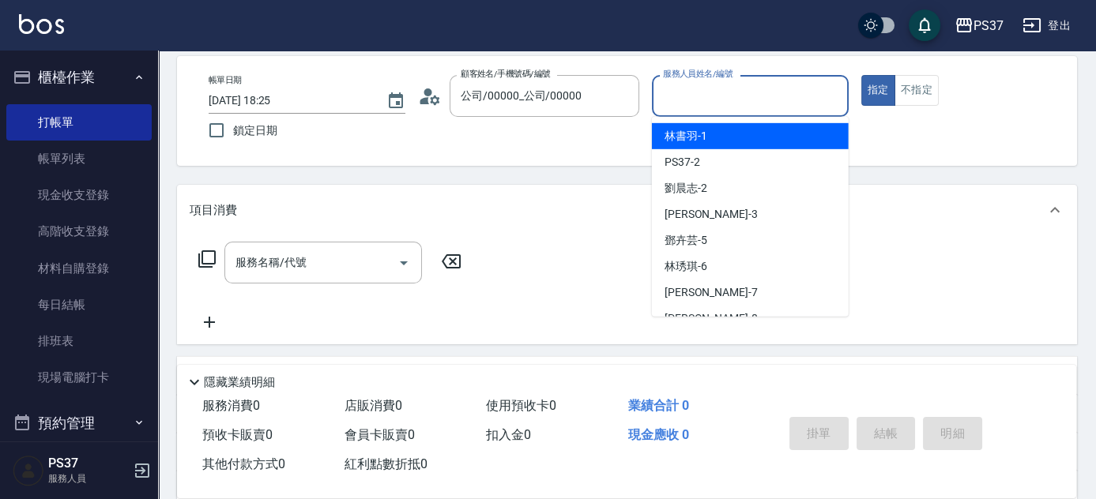
click at [693, 96] on input "服務人員姓名/編號" at bounding box center [750, 96] width 183 height 28
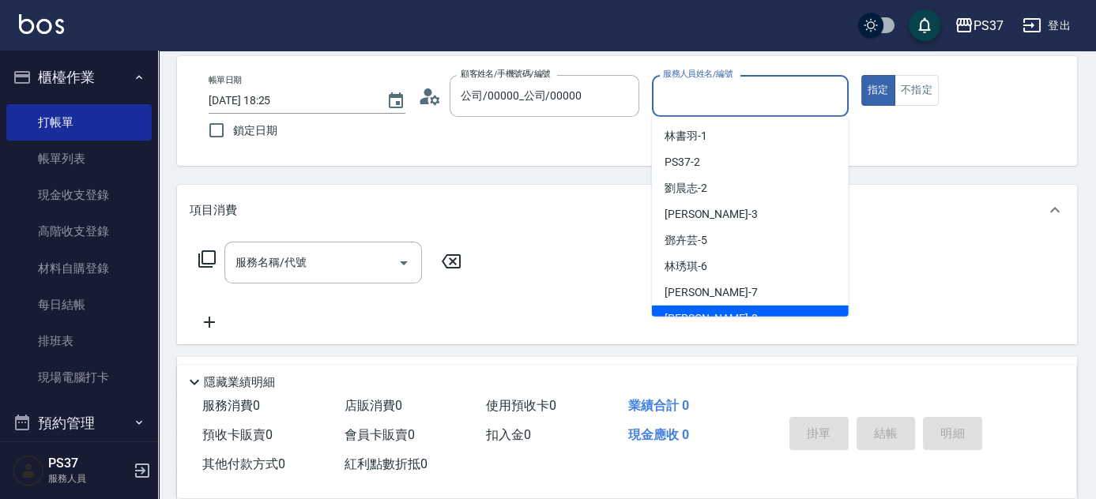
click at [702, 308] on div "[PERSON_NAME]-8" at bounding box center [750, 319] width 197 height 26
type input "[PERSON_NAME]-8"
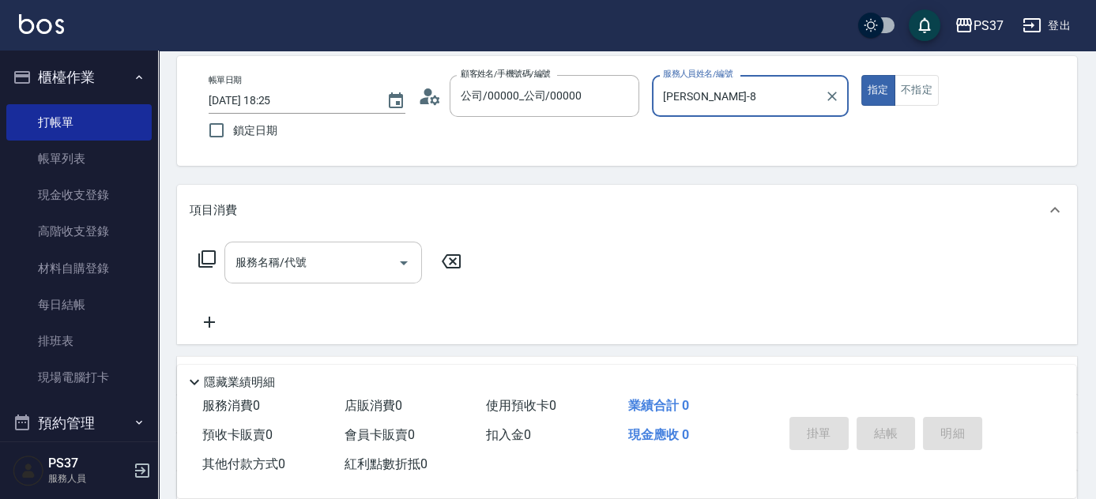
click at [300, 262] on input "服務名稱/代號" at bounding box center [312, 263] width 160 height 28
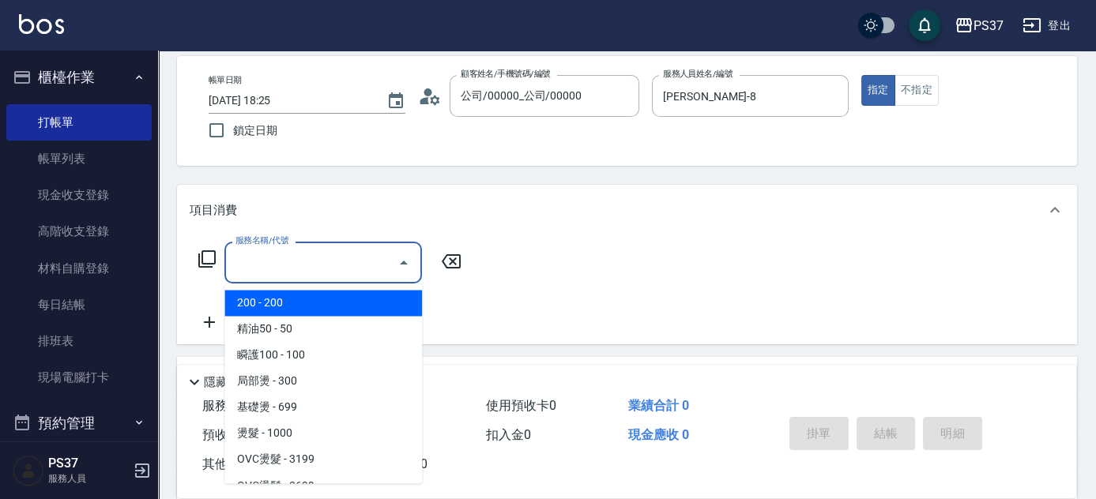
drag, startPoint x: 301, startPoint y: 294, endPoint x: 314, endPoint y: 292, distance: 12.7
click at [301, 296] on span "200 - 200" at bounding box center [323, 303] width 198 height 26
type input "200(111)"
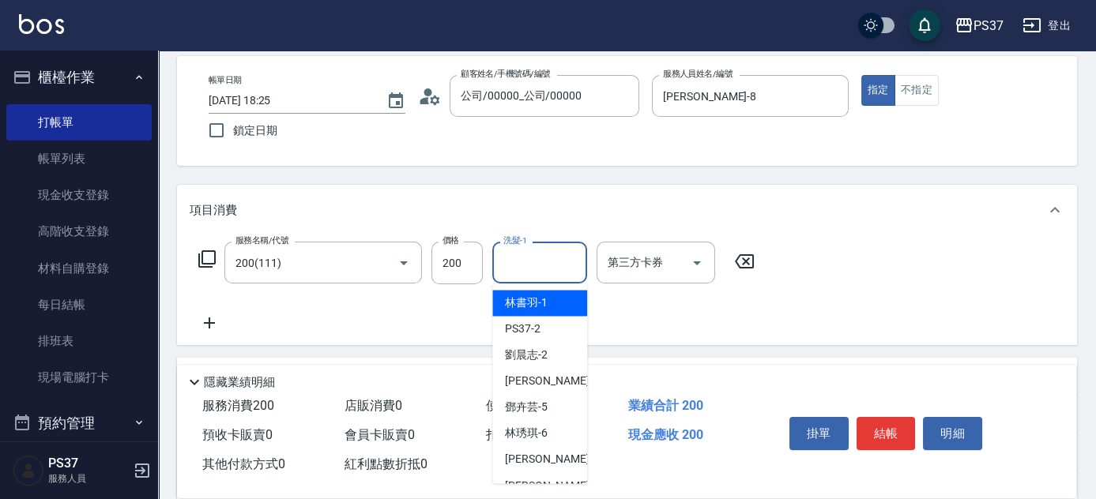
click at [519, 265] on input "洗髮-1" at bounding box center [539, 263] width 81 height 28
click at [554, 473] on div "[PERSON_NAME]-8" at bounding box center [539, 486] width 95 height 26
type input "[PERSON_NAME]-8"
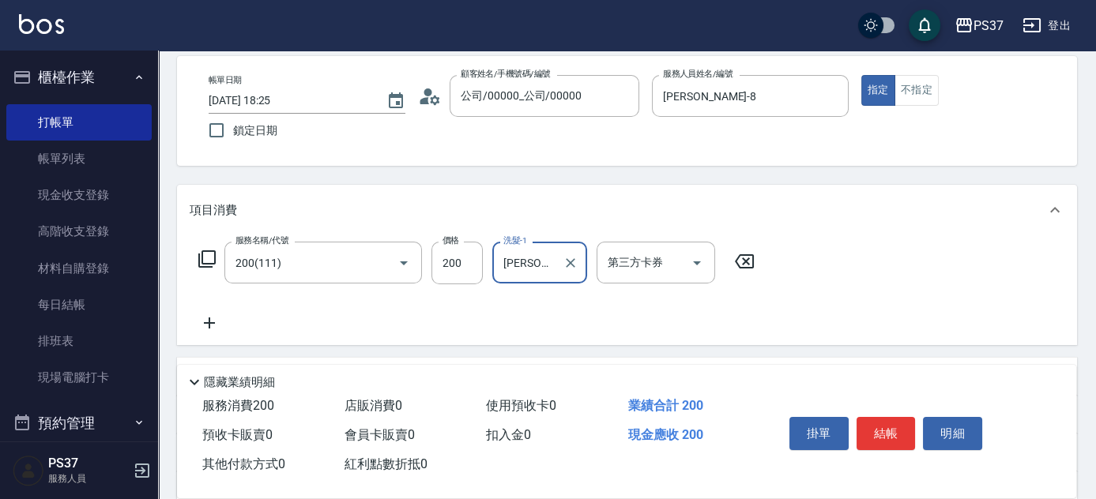
click at [209, 322] on icon at bounding box center [209, 323] width 11 height 11
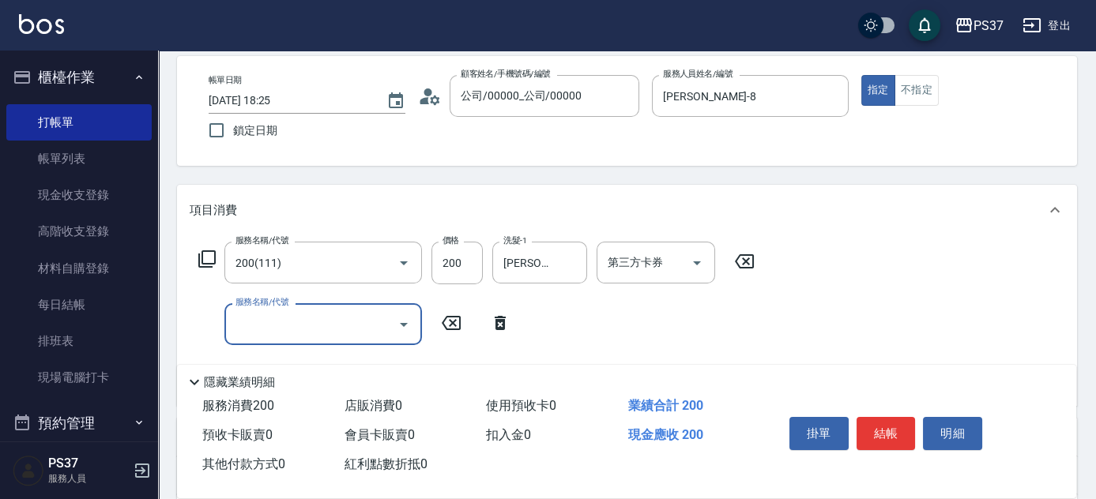
click at [246, 322] on input "服務名稱/代號" at bounding box center [312, 325] width 160 height 28
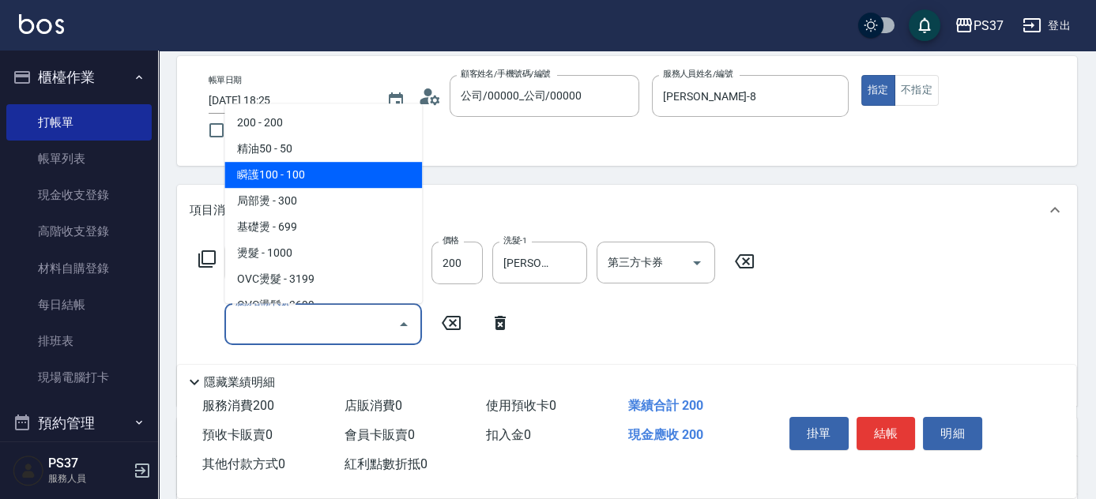
click at [299, 171] on span "瞬護100 - 100" at bounding box center [323, 175] width 198 height 26
type input "瞬護100(113)"
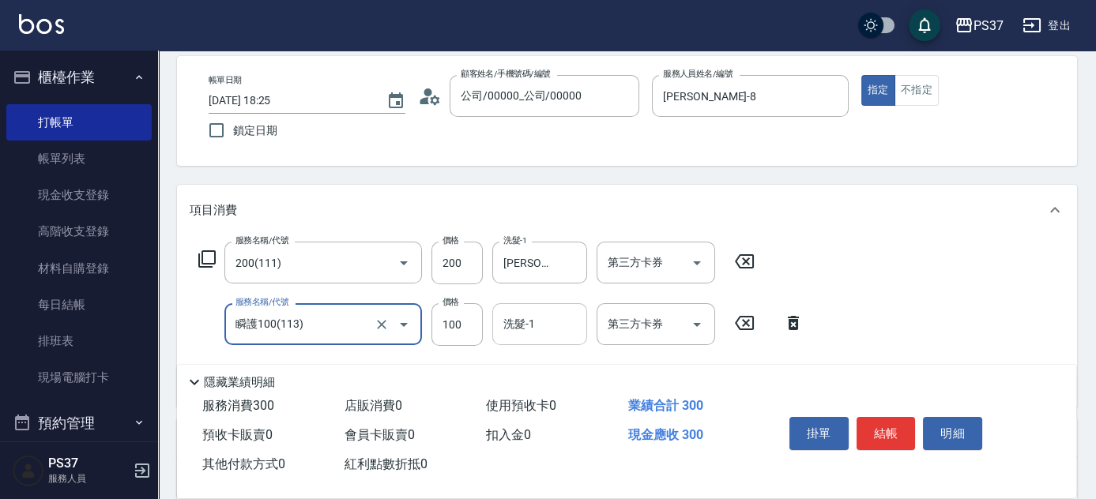
click at [530, 330] on input "洗髮-1" at bounding box center [539, 325] width 81 height 28
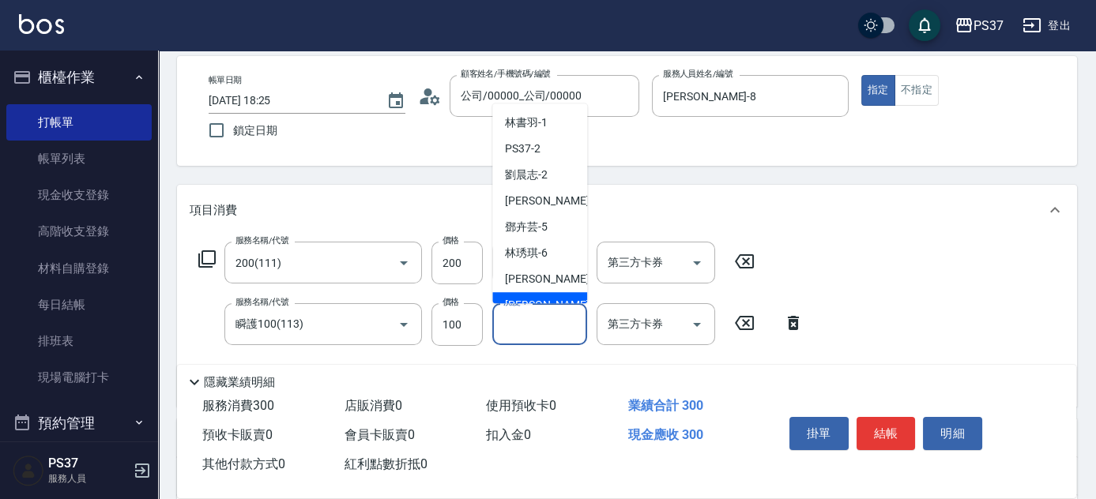
click at [533, 294] on div "[PERSON_NAME]-8" at bounding box center [539, 305] width 95 height 26
type input "[PERSON_NAME]-8"
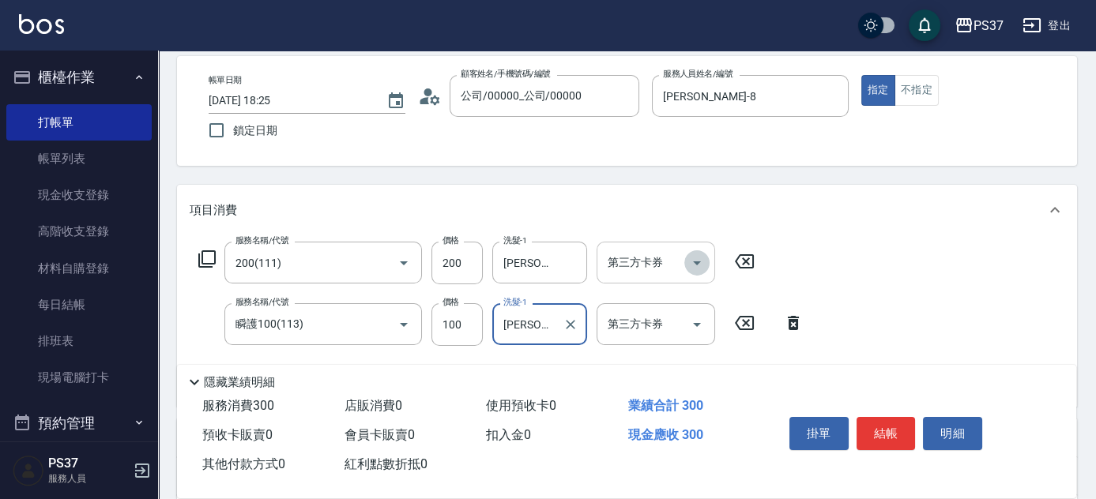
click at [688, 262] on icon "Open" at bounding box center [697, 263] width 19 height 19
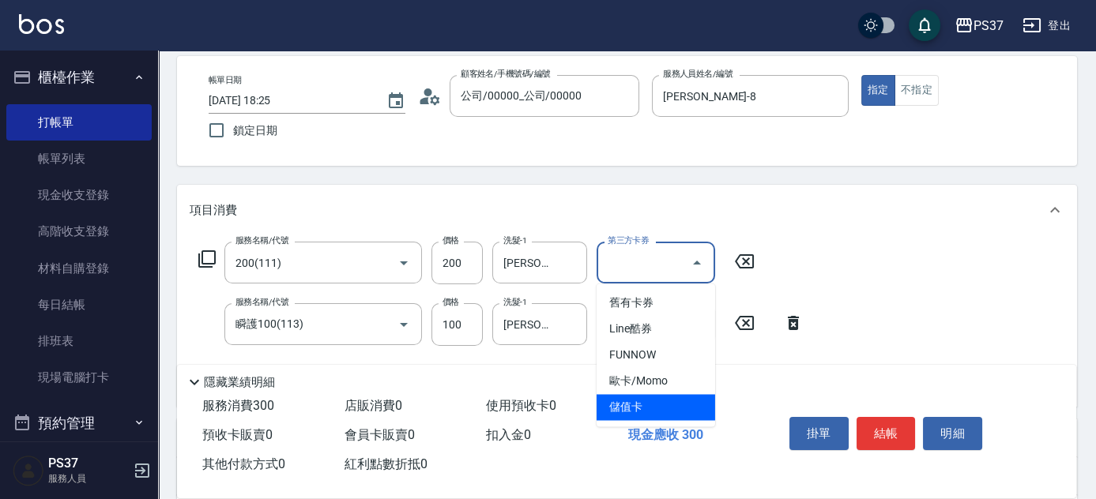
click at [642, 404] on span "儲值卡" at bounding box center [656, 407] width 119 height 26
type input "儲值卡"
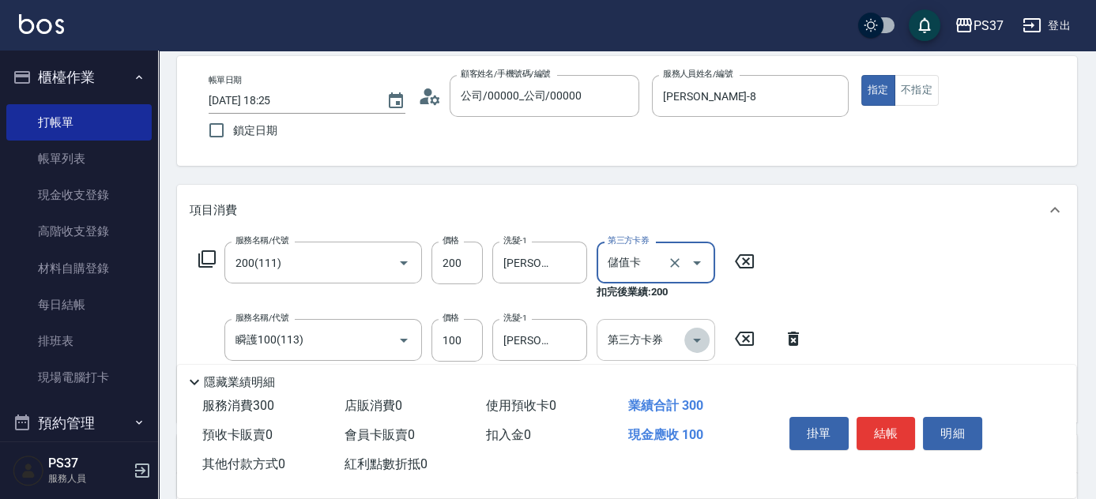
click at [691, 338] on icon "Open" at bounding box center [697, 340] width 19 height 19
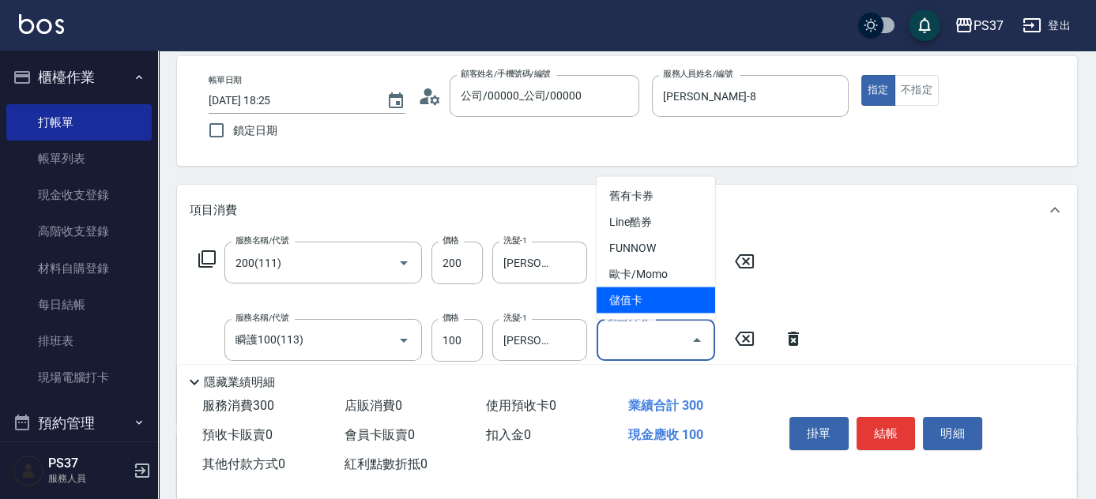
click at [649, 288] on span "儲值卡" at bounding box center [656, 301] width 119 height 26
type input "儲值卡"
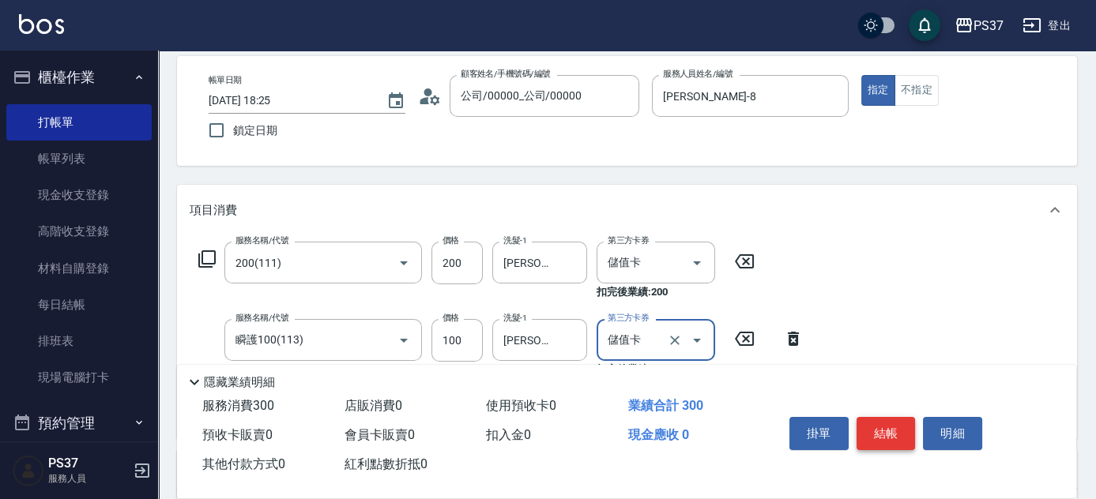
click at [888, 422] on button "結帳" at bounding box center [886, 433] width 59 height 33
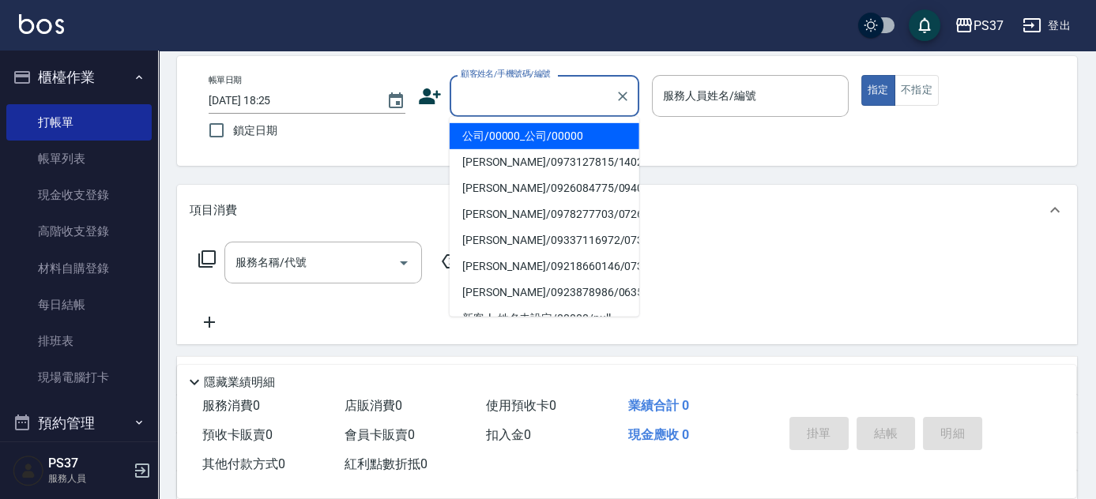
click at [515, 92] on input "顧客姓名/手機號碼/編號" at bounding box center [533, 96] width 152 height 28
click at [522, 130] on li "公司/00000_公司/00000" at bounding box center [545, 136] width 190 height 26
type input "公司/00000_公司/00000"
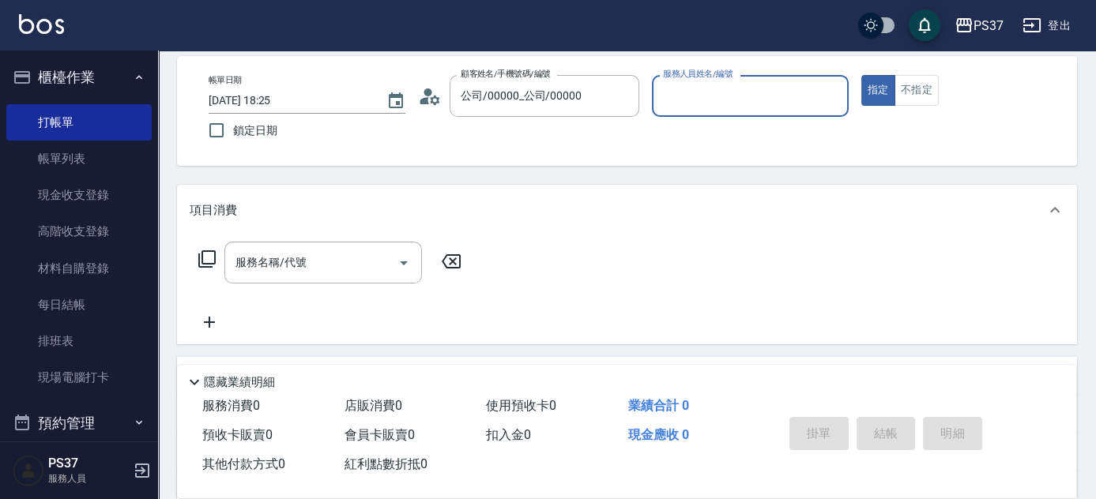
click at [761, 107] on input "服務人員姓名/編號" at bounding box center [750, 96] width 183 height 28
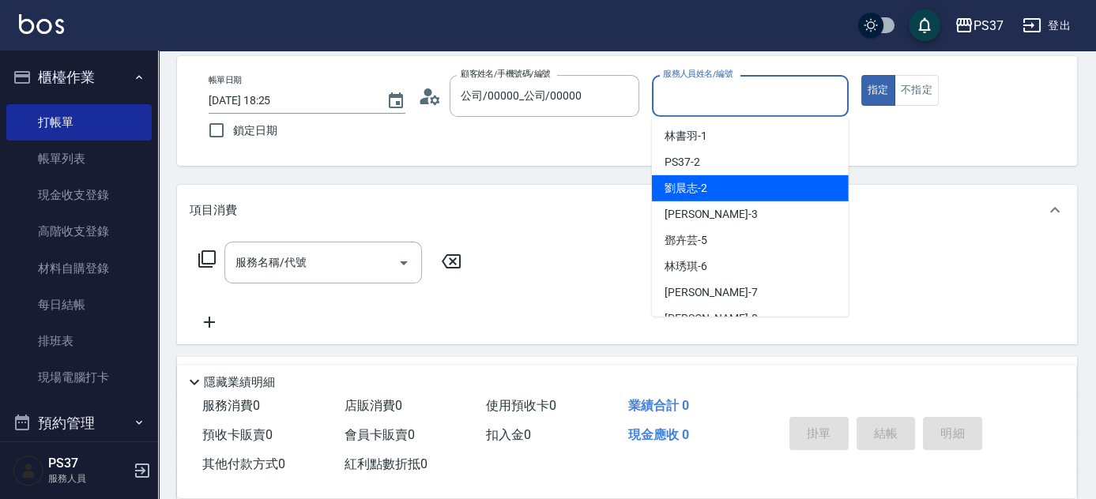
click at [743, 187] on div "[PERSON_NAME]-2" at bounding box center [750, 188] width 197 height 26
type input "[PERSON_NAME]-2"
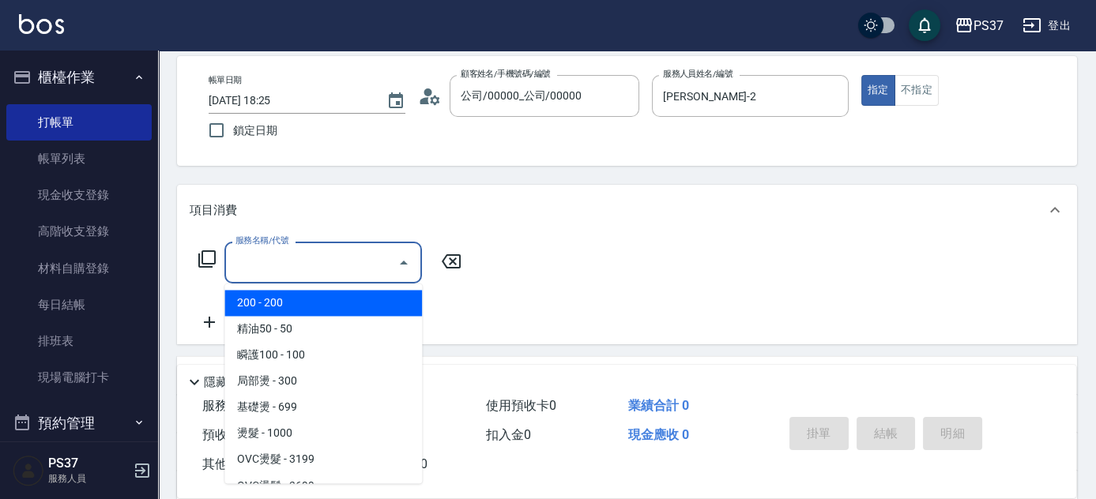
click at [299, 265] on input "服務名稱/代號" at bounding box center [312, 263] width 160 height 28
click at [288, 299] on span "200 - 200" at bounding box center [323, 303] width 198 height 26
type input "200(111)"
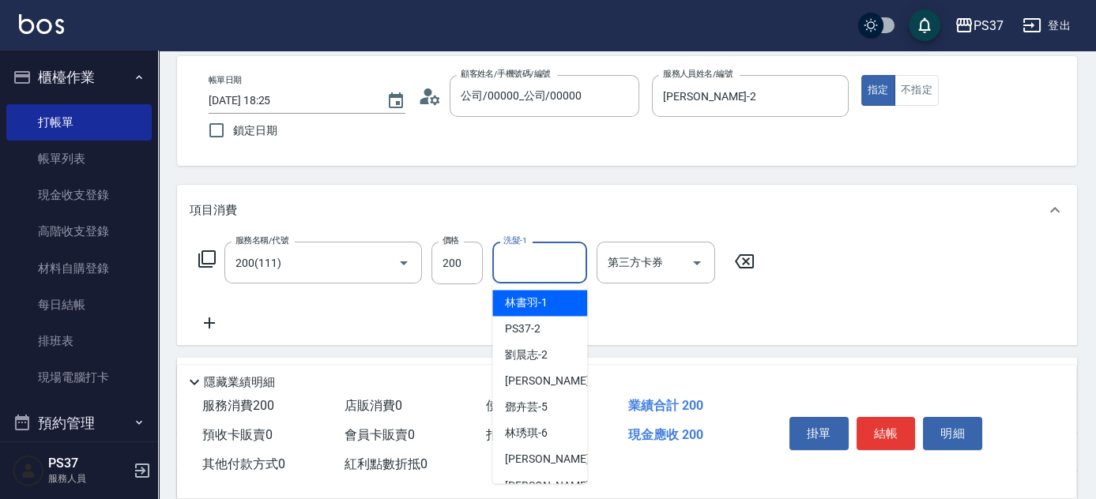
click at [533, 268] on input "洗髮-1" at bounding box center [539, 263] width 81 height 28
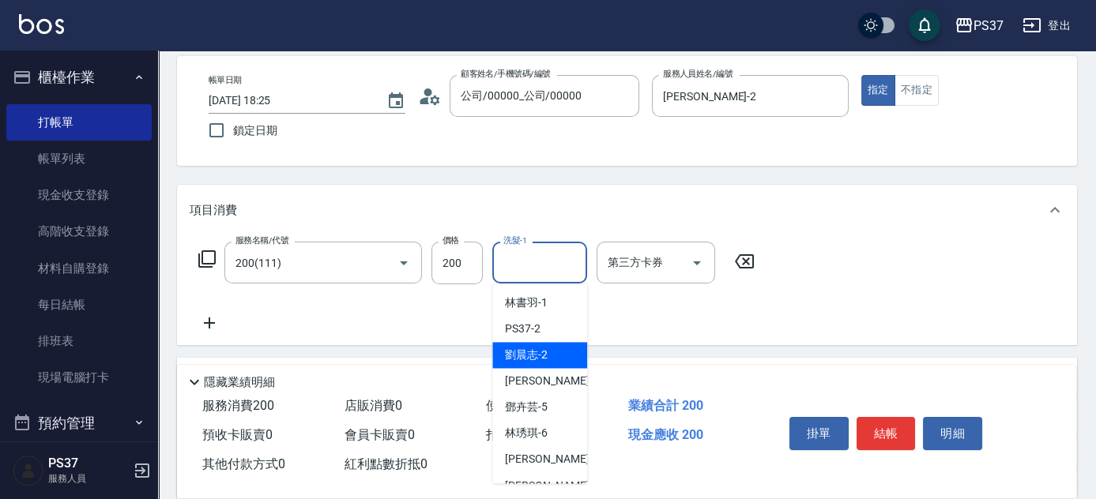
click at [547, 343] on div "[PERSON_NAME]-2" at bounding box center [539, 355] width 95 height 26
type input "[PERSON_NAME]-2"
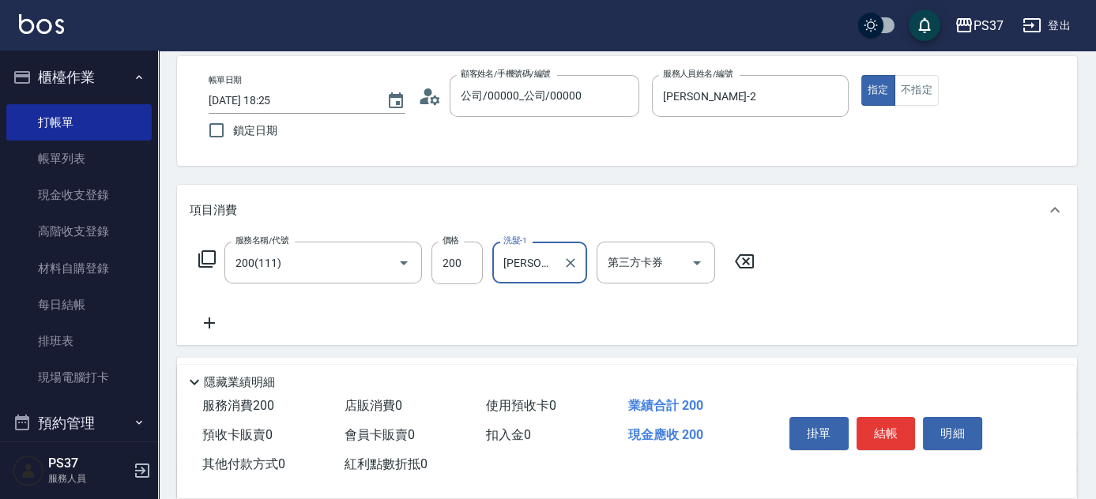
click at [209, 321] on icon at bounding box center [209, 323] width 11 height 11
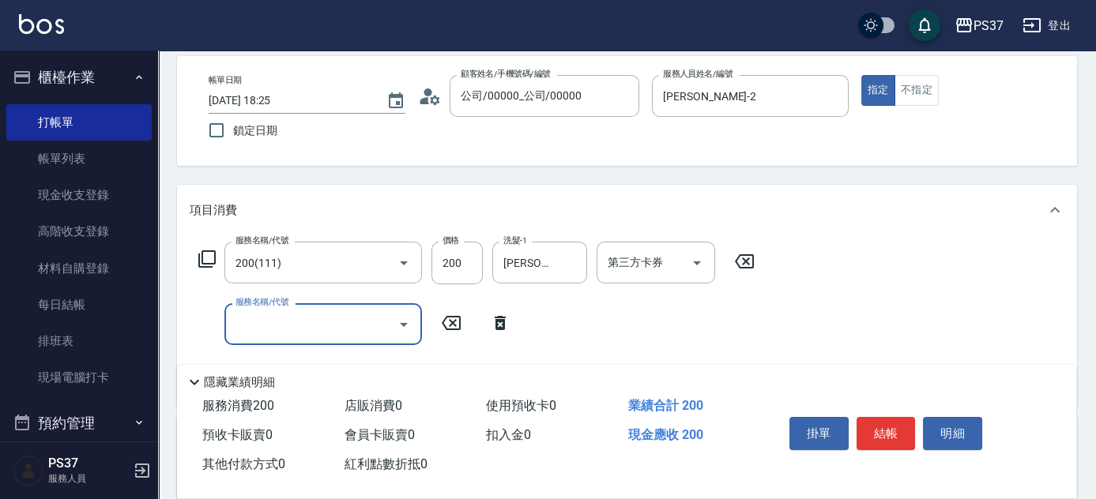
click at [248, 319] on input "服務名稱/代號" at bounding box center [312, 325] width 160 height 28
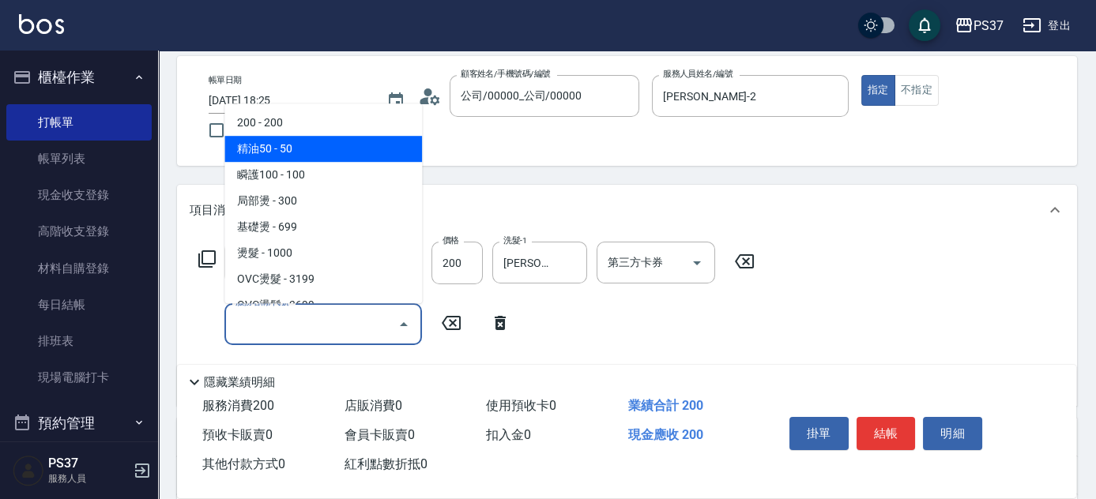
click at [310, 147] on span "精油50 - 50" at bounding box center [323, 149] width 198 height 26
type input "精油50(112)"
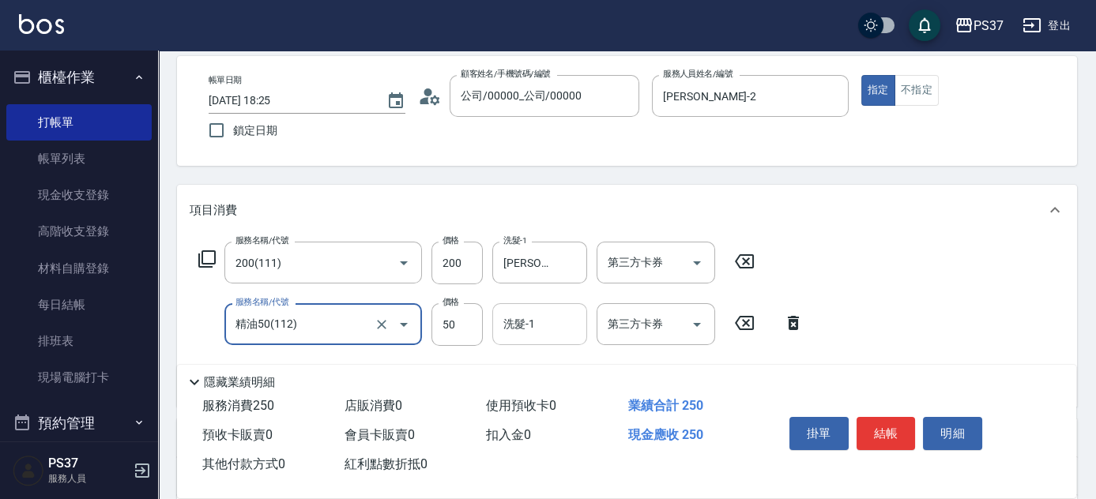
click at [516, 319] on input "洗髮-1" at bounding box center [539, 325] width 81 height 28
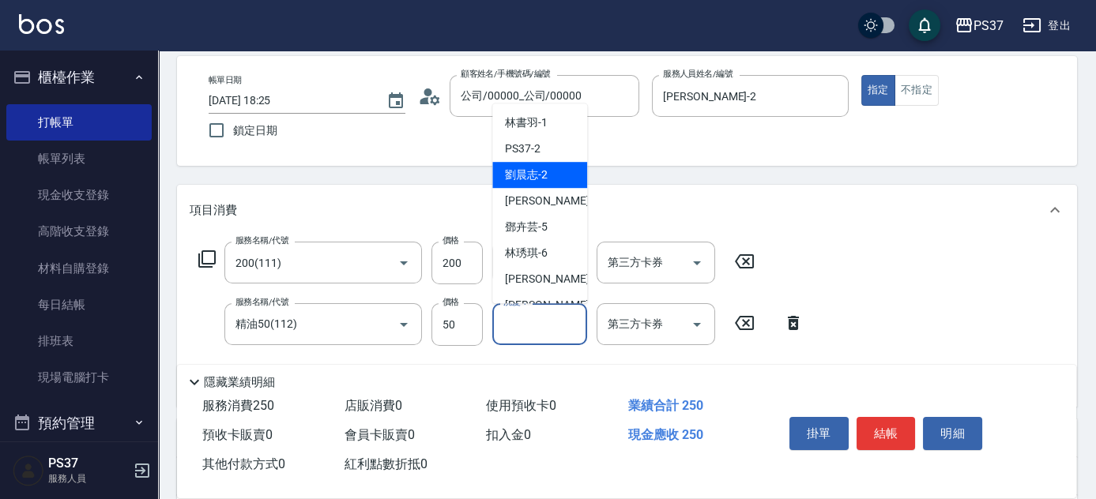
click at [527, 170] on span "[PERSON_NAME]-2" at bounding box center [526, 175] width 43 height 17
type input "[PERSON_NAME]-2"
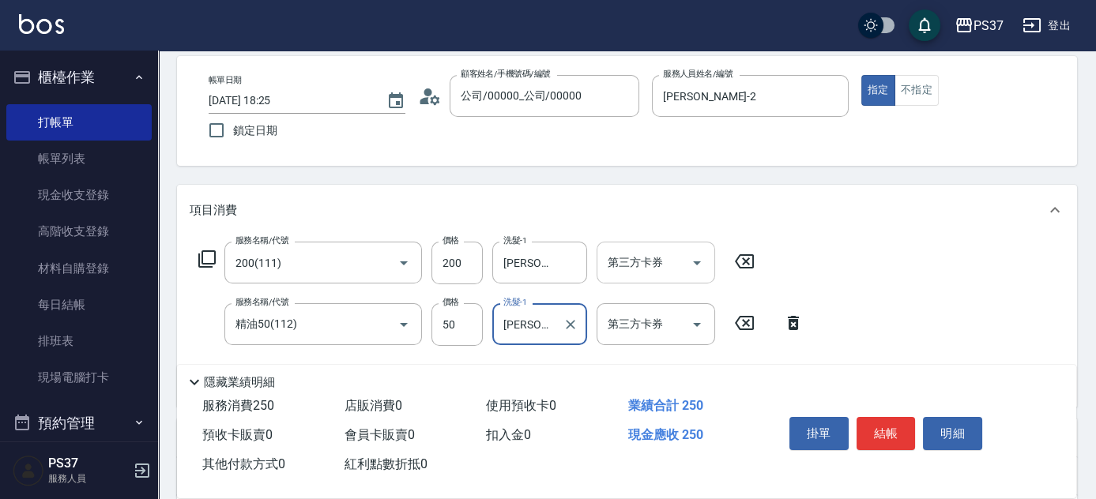
click at [691, 261] on icon "Open" at bounding box center [697, 263] width 19 height 19
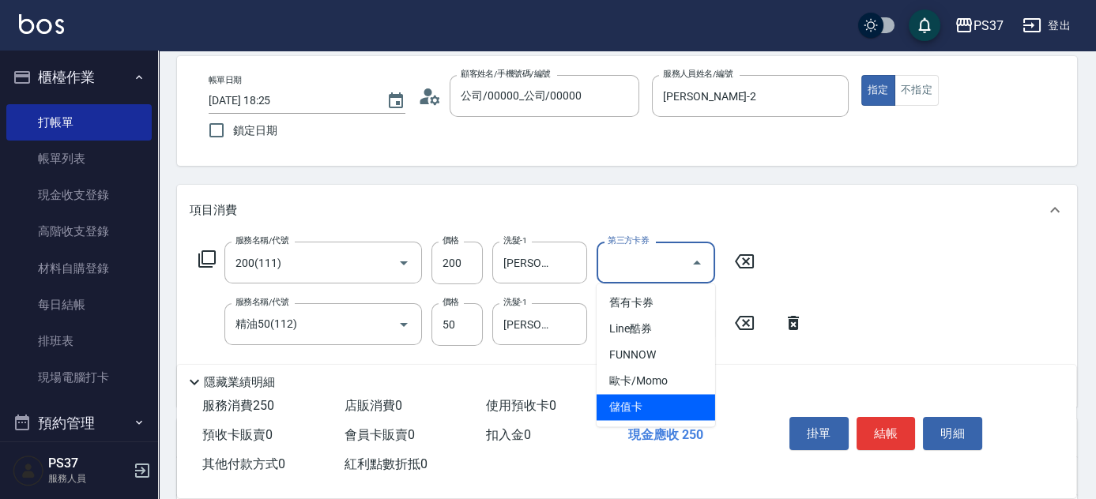
click at [681, 401] on span "儲值卡" at bounding box center [656, 407] width 119 height 26
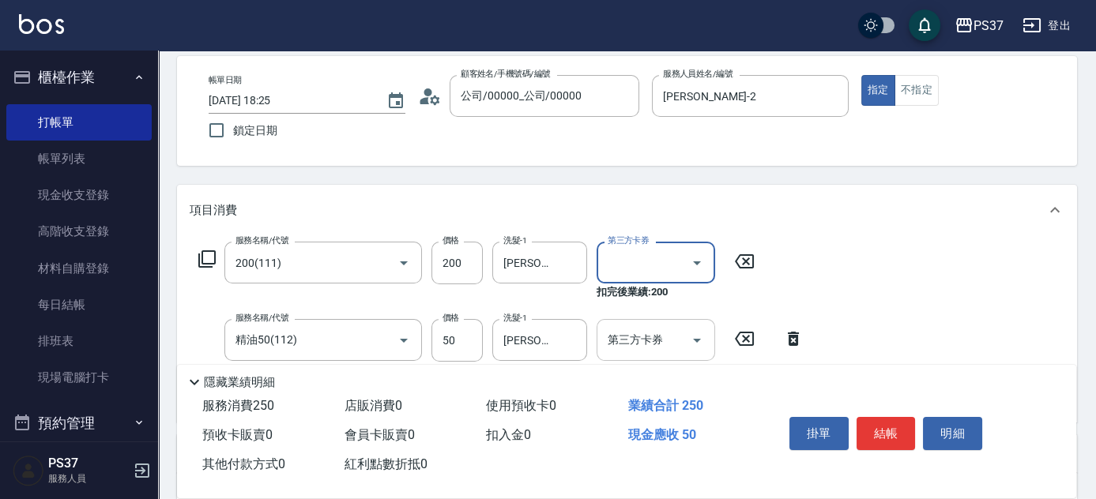
type input "儲值卡"
click at [698, 341] on icon "Open" at bounding box center [697, 340] width 19 height 19
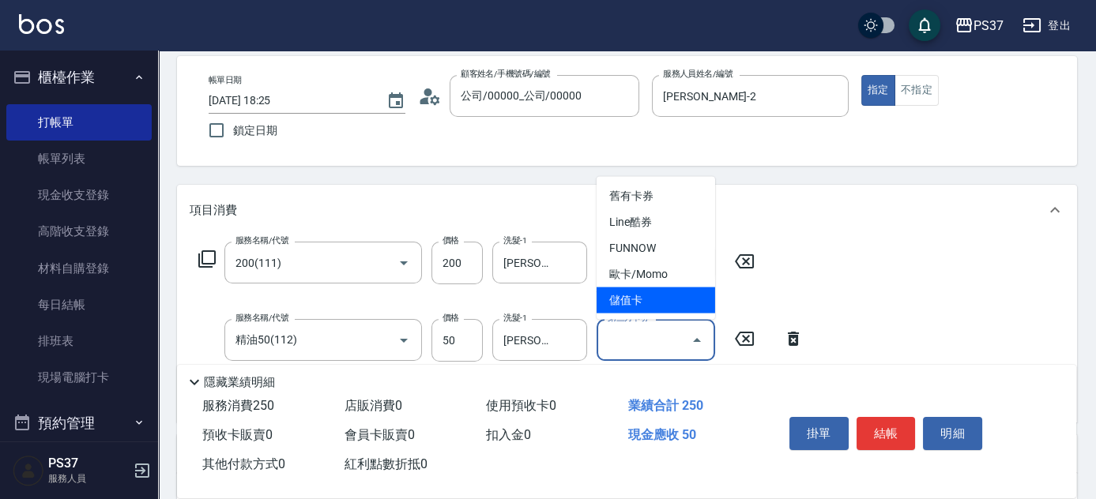
click at [663, 305] on span "儲值卡" at bounding box center [656, 301] width 119 height 26
type input "儲值卡"
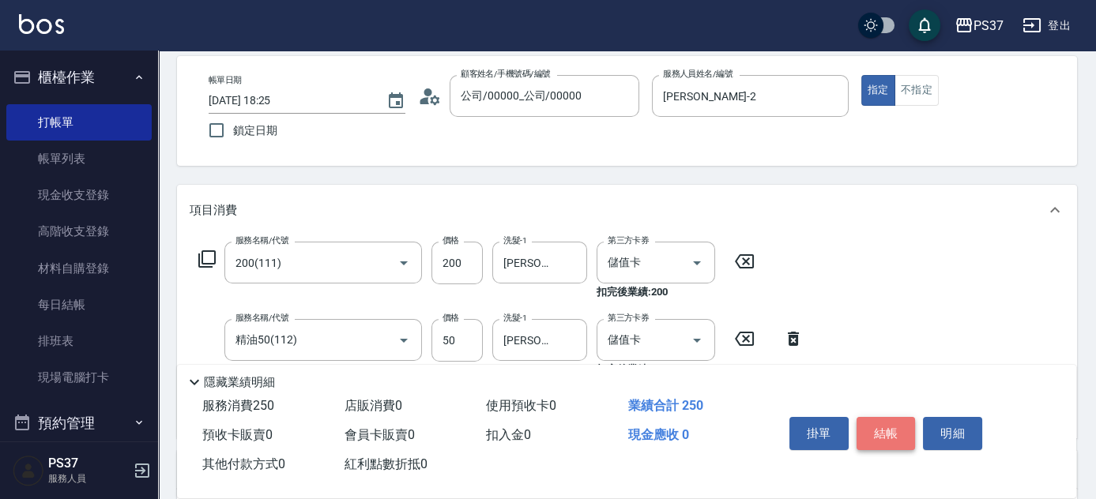
click at [876, 432] on button "結帳" at bounding box center [886, 433] width 59 height 33
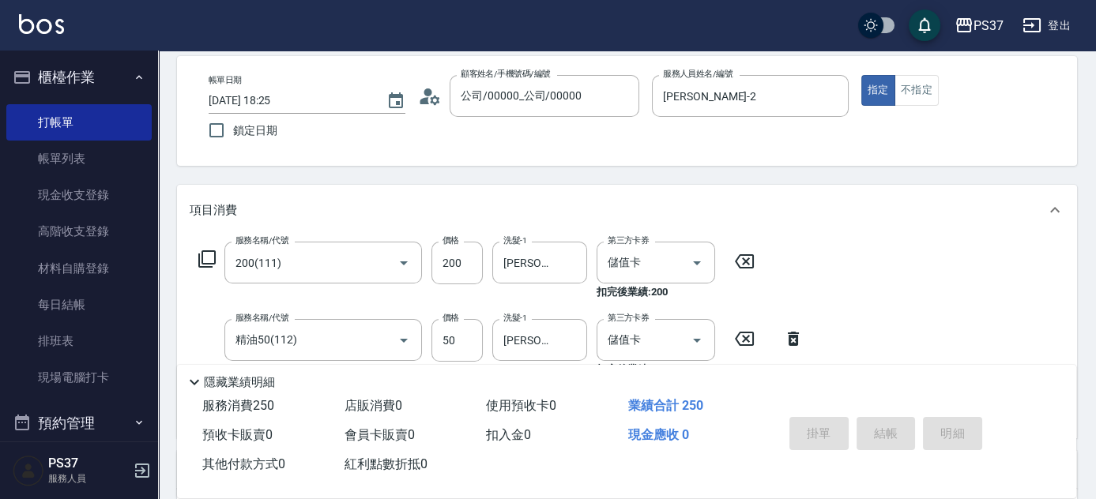
type input "[DATE] 18:56"
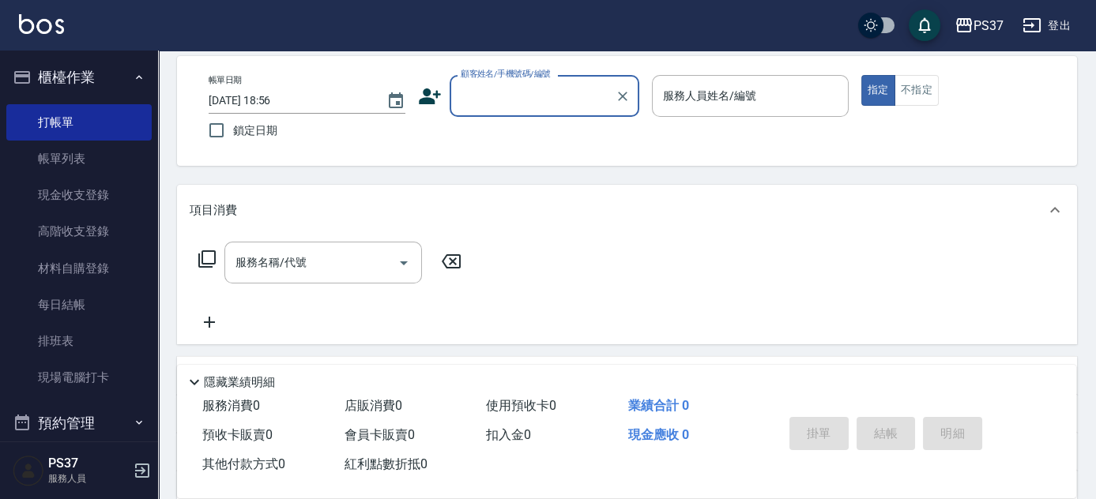
click at [507, 100] on input "顧客姓名/手機號碼/編號" at bounding box center [533, 96] width 152 height 28
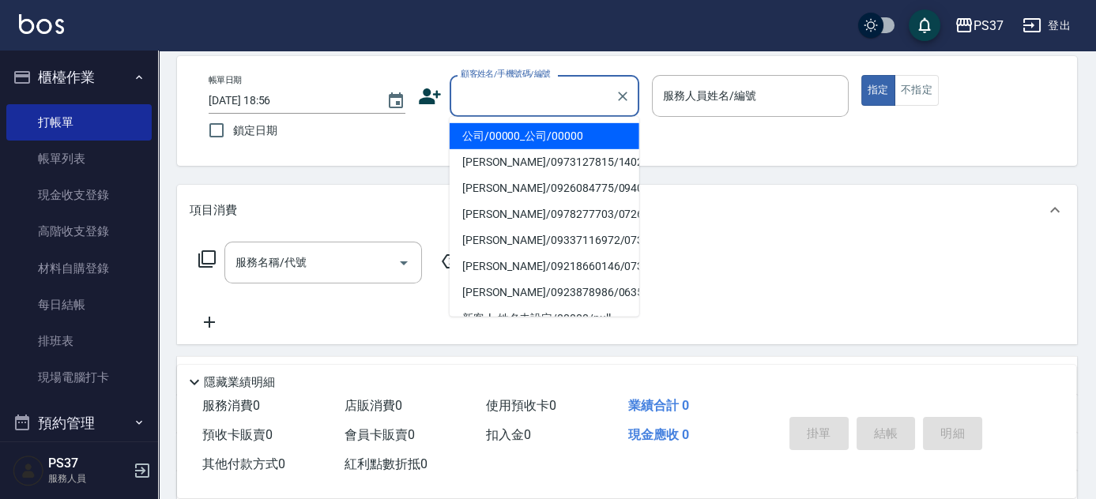
click at [513, 138] on li "公司/00000_公司/00000" at bounding box center [545, 136] width 190 height 26
type input "公司/00000_公司/00000"
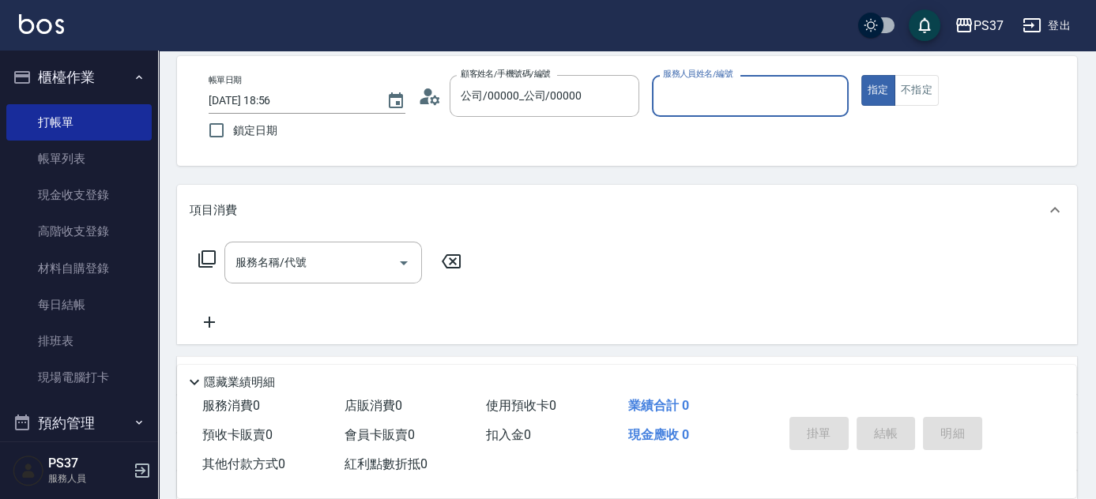
click at [749, 111] on div "服務人員姓名/編號" at bounding box center [750, 96] width 197 height 42
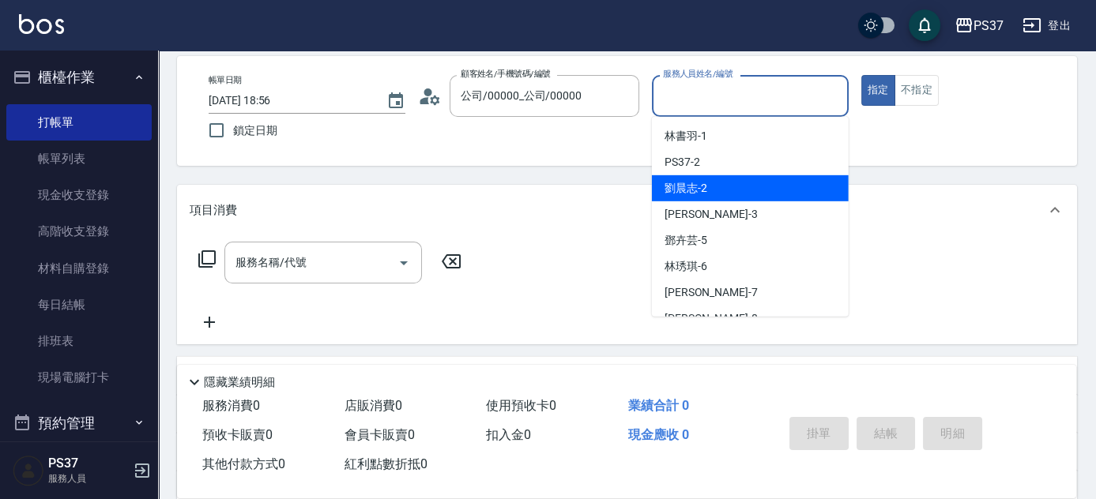
click at [740, 188] on div "[PERSON_NAME]-2" at bounding box center [750, 188] width 197 height 26
type input "[PERSON_NAME]-2"
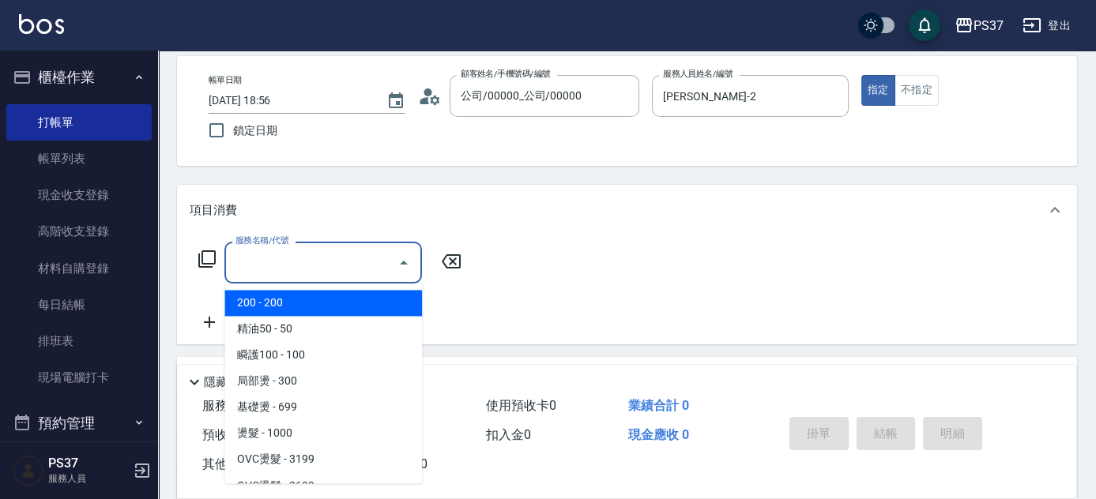
click at [299, 267] on input "服務名稱/代號" at bounding box center [312, 263] width 160 height 28
click at [329, 302] on span "200 - 200" at bounding box center [323, 303] width 198 height 26
type input "200(111)"
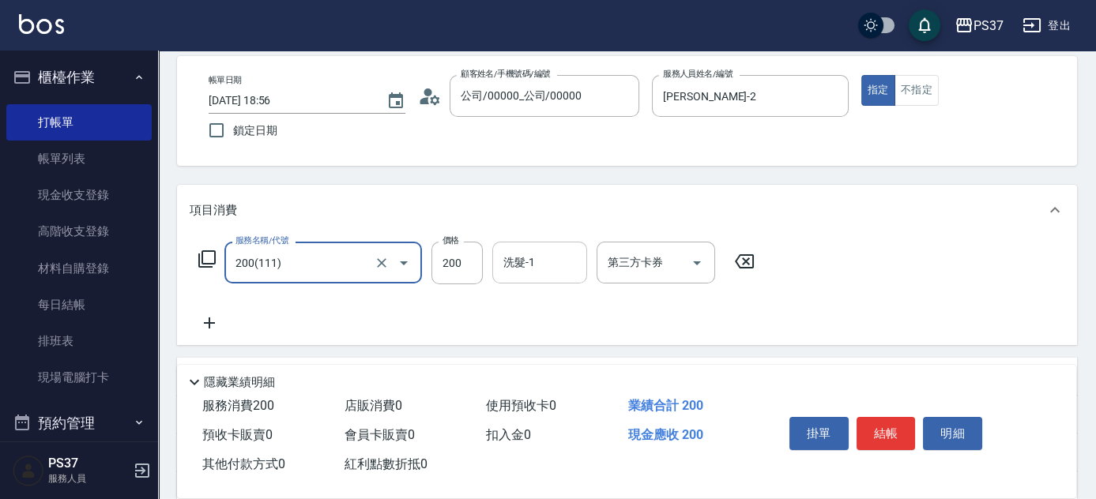
click at [526, 260] on div "洗髮-1 洗髮-1" at bounding box center [539, 263] width 95 height 42
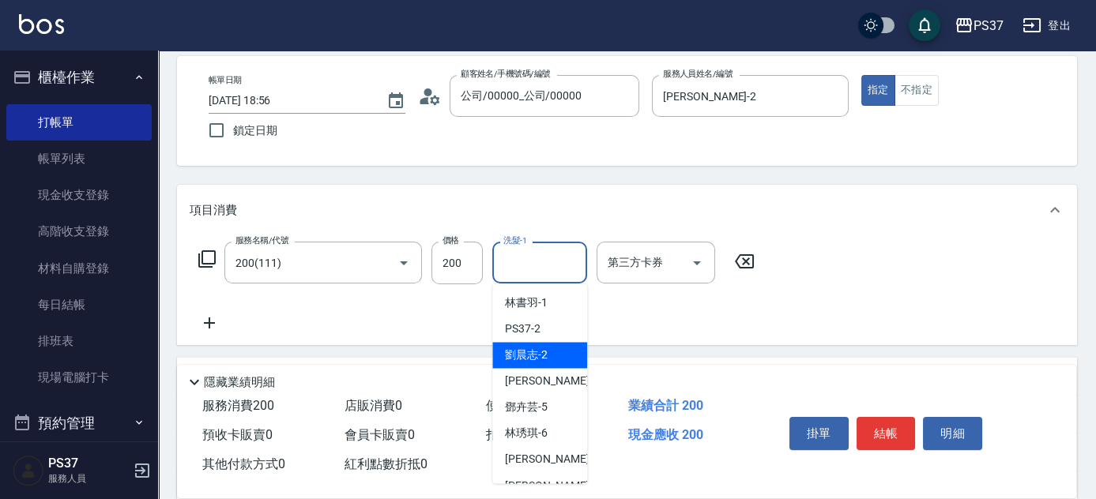
click at [541, 343] on div "[PERSON_NAME]-2" at bounding box center [539, 355] width 95 height 26
type input "[PERSON_NAME]-2"
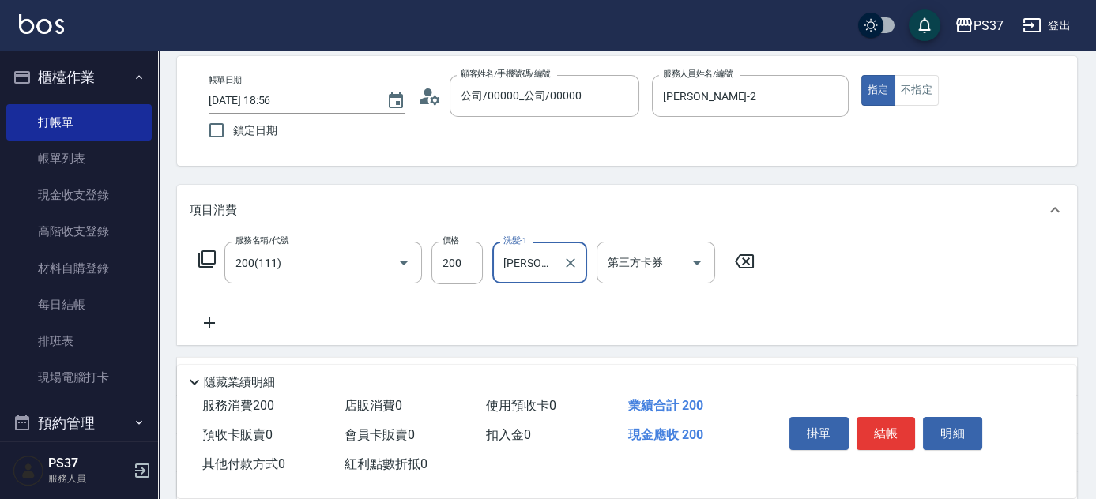
click at [215, 322] on icon at bounding box center [209, 323] width 11 height 11
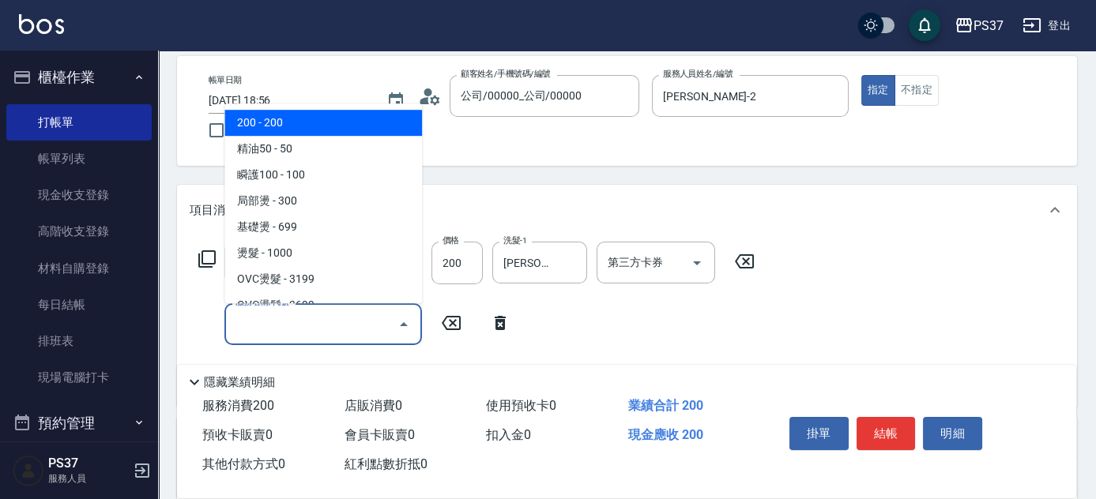
click at [258, 326] on input "服務名稱/代號" at bounding box center [312, 325] width 160 height 28
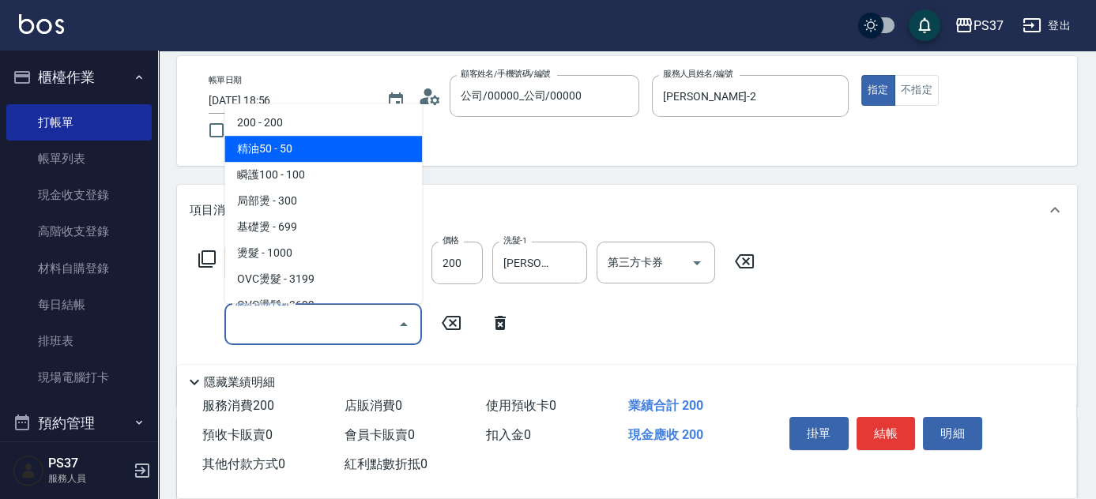
click at [326, 157] on span "精油50 - 50" at bounding box center [323, 149] width 198 height 26
type input "精油50(112)"
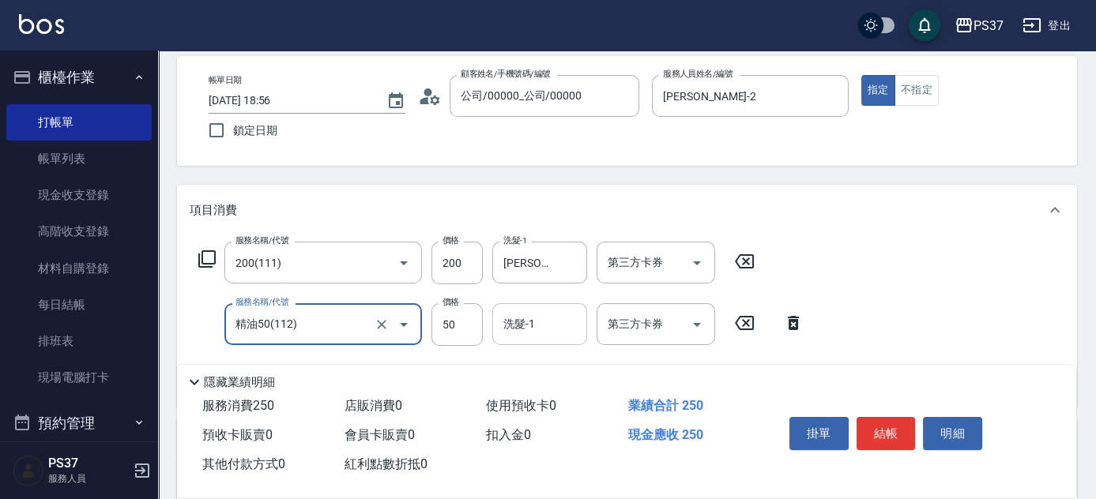
click at [529, 334] on input "洗髮-1" at bounding box center [539, 325] width 81 height 28
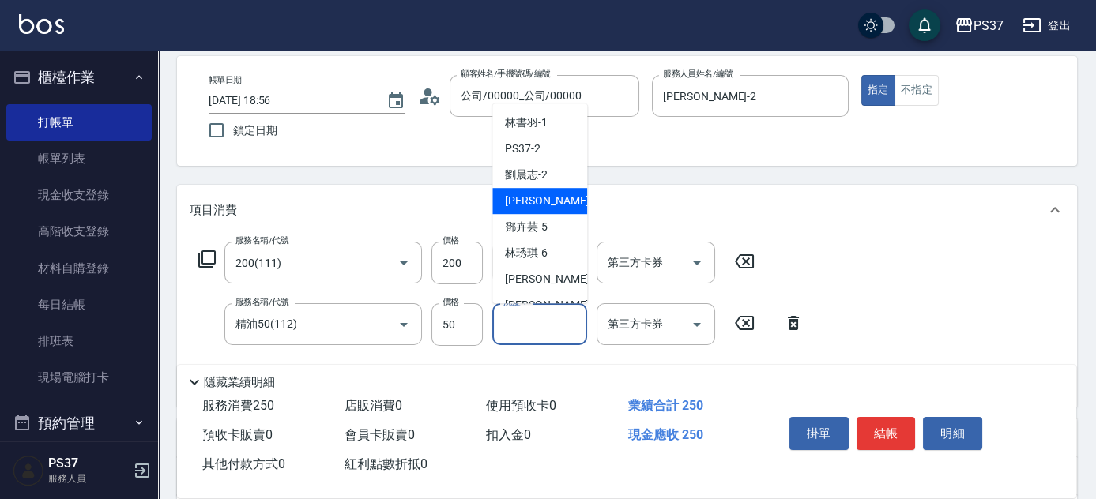
click at [547, 194] on span "[PERSON_NAME] -3" at bounding box center [551, 201] width 93 height 17
type input "[PERSON_NAME]-3"
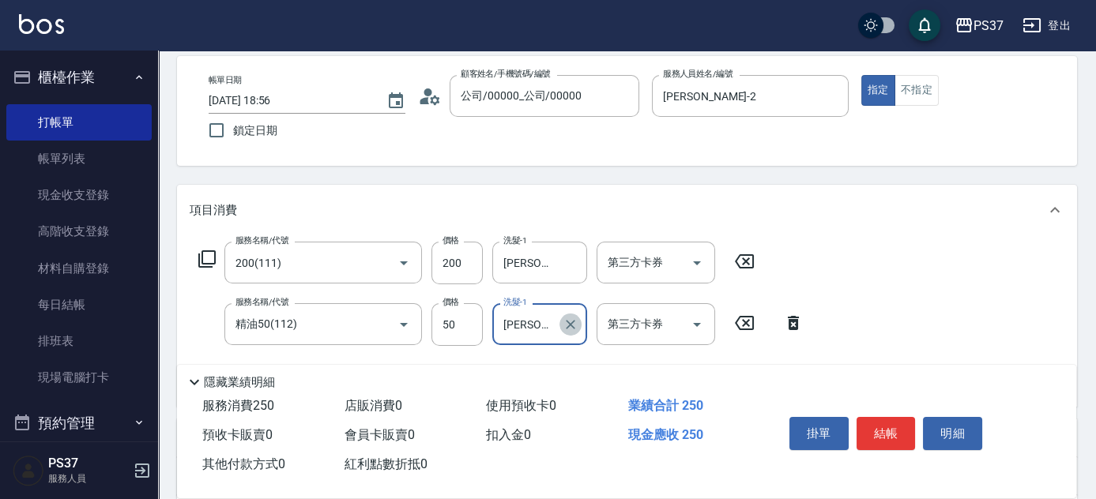
click at [573, 320] on icon "Clear" at bounding box center [570, 324] width 9 height 9
click at [539, 319] on input "洗髮-1" at bounding box center [539, 325] width 81 height 28
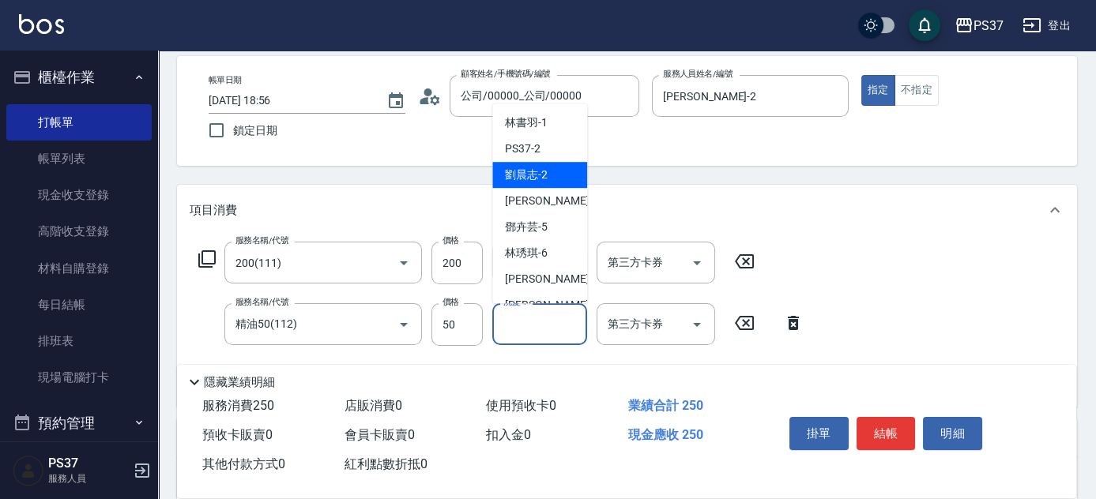
click at [531, 171] on span "[PERSON_NAME]-2" at bounding box center [526, 175] width 43 height 17
type input "[PERSON_NAME]-2"
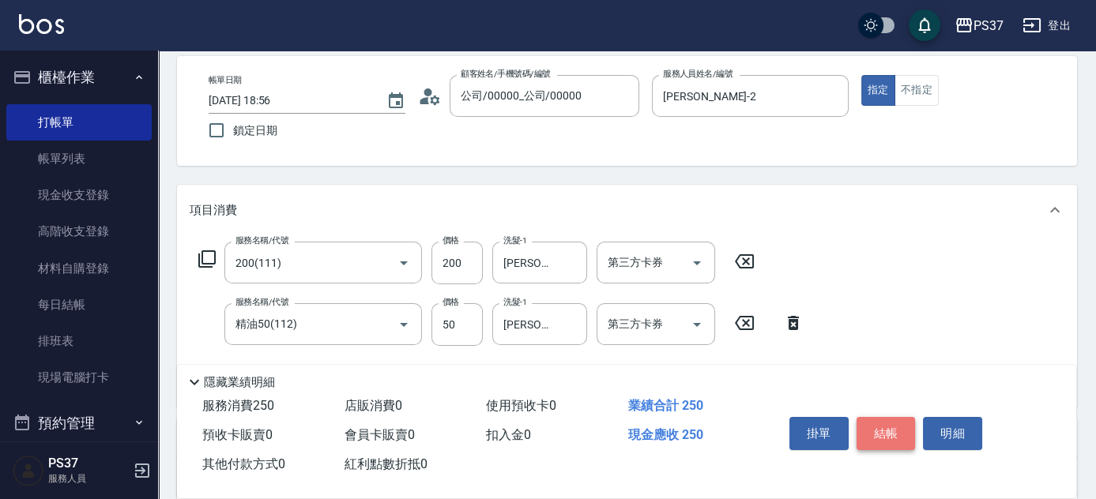
click at [884, 438] on button "結帳" at bounding box center [886, 433] width 59 height 33
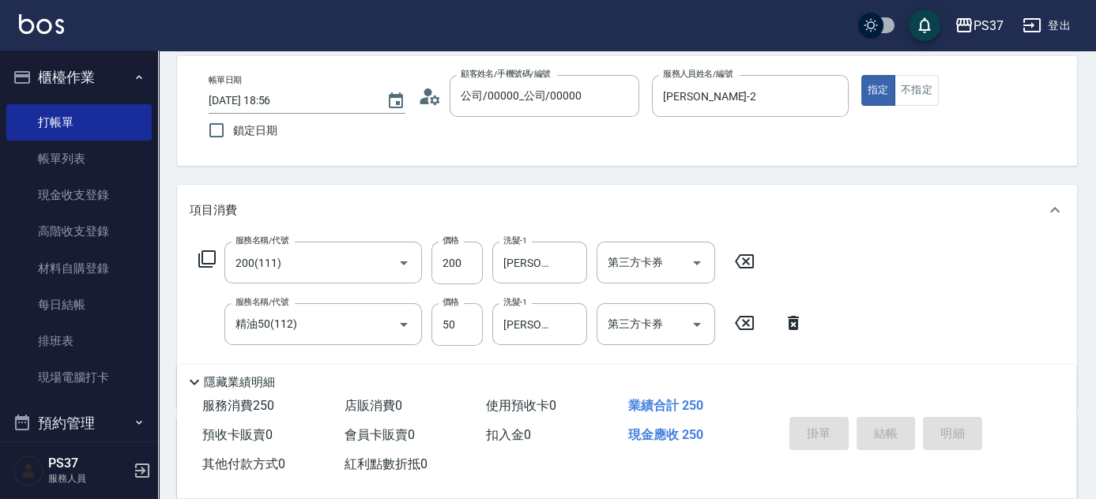
type input "[DATE] 18:59"
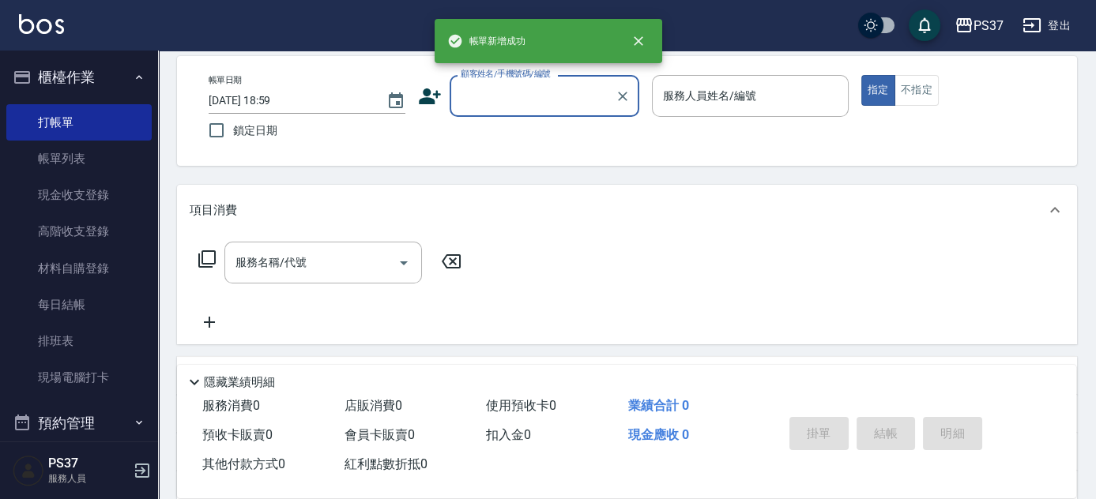
click at [537, 105] on input "顧客姓名/手機號碼/編號" at bounding box center [533, 96] width 152 height 28
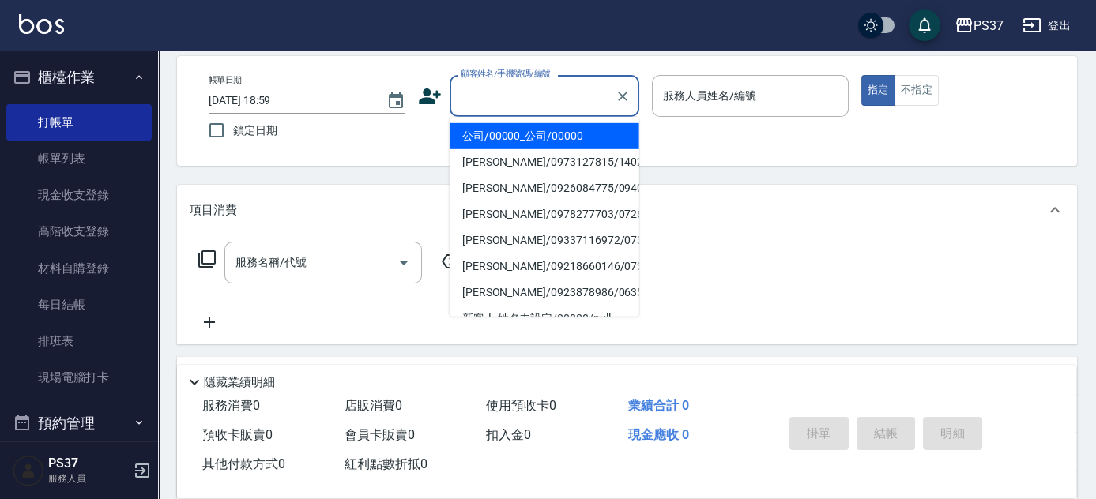
click at [537, 122] on ul "公司/00000_公司/00000 [PERSON_NAME]/0973127815/14029 [PERSON_NAME]/0926084775/09404…" at bounding box center [545, 217] width 190 height 200
click at [547, 129] on li "公司/00000_公司/00000" at bounding box center [545, 136] width 190 height 26
type input "公司/00000_公司/00000"
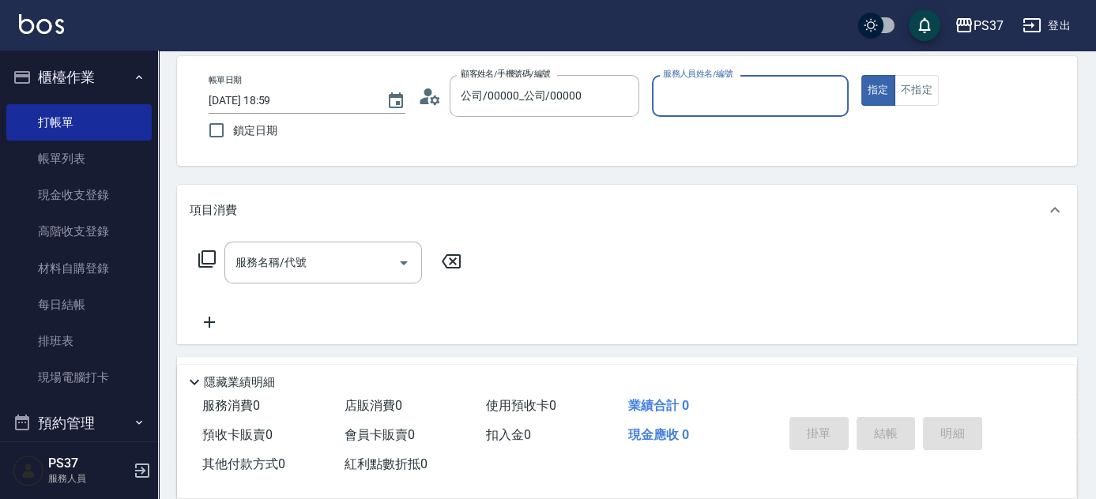
click at [696, 96] on input "服務人員姓名/編號" at bounding box center [750, 96] width 183 height 28
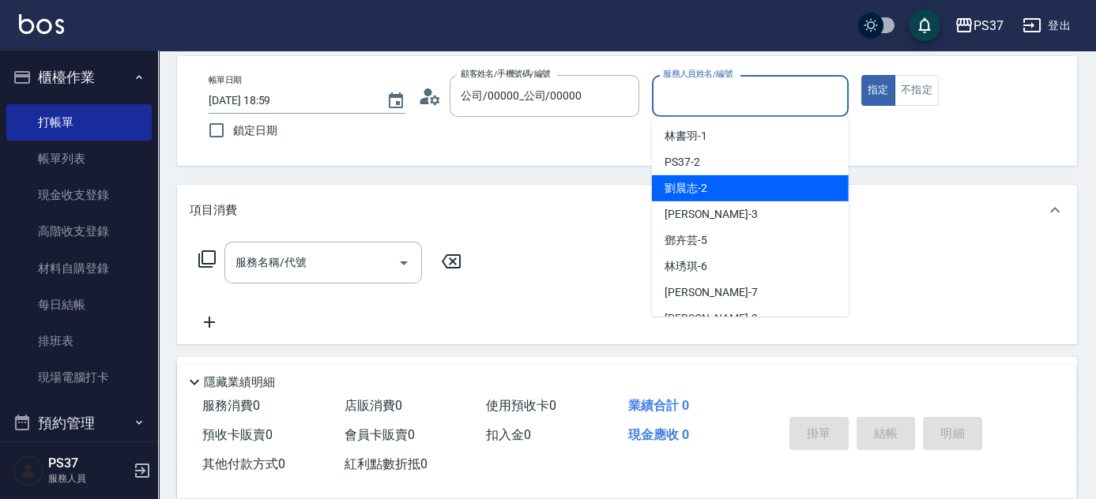
click at [722, 190] on div "[PERSON_NAME]-2" at bounding box center [750, 188] width 197 height 26
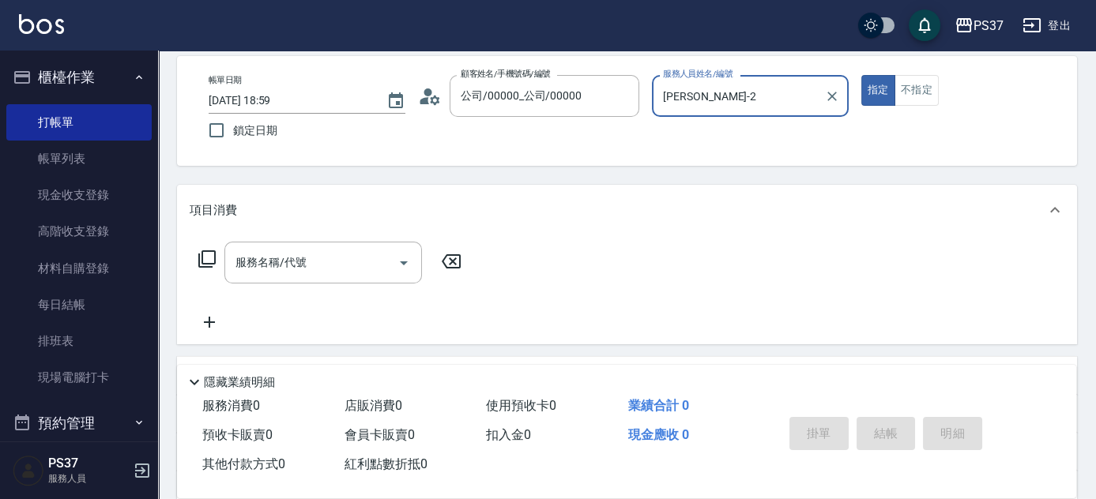
click at [714, 103] on input "[PERSON_NAME]-2" at bounding box center [738, 96] width 159 height 28
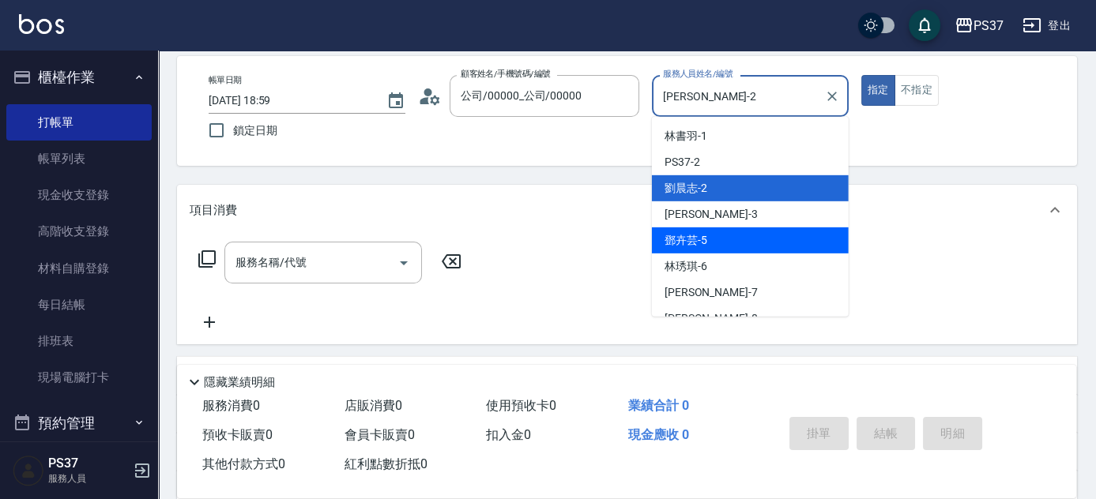
click at [720, 244] on div "[PERSON_NAME]-5" at bounding box center [750, 241] width 197 height 26
type input "[PERSON_NAME]-5"
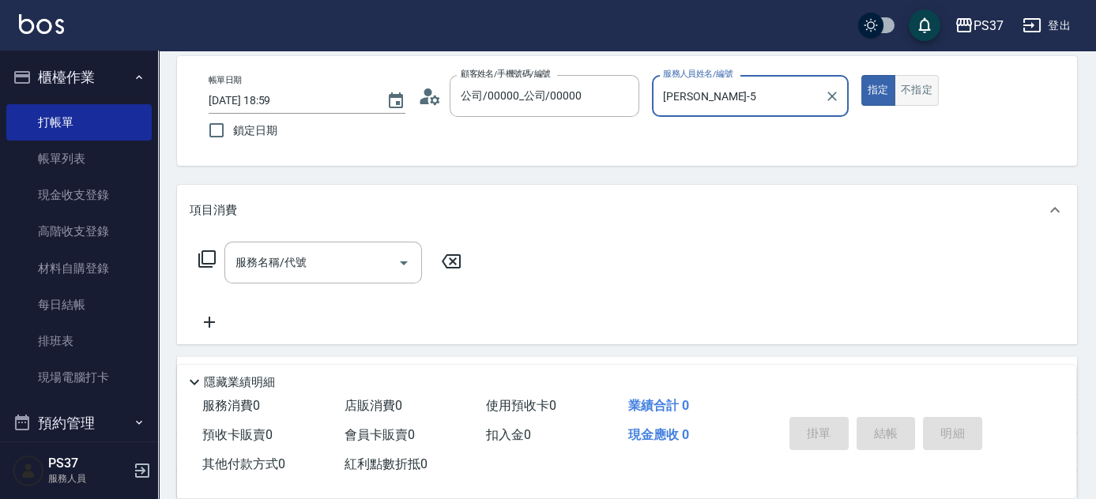
click at [913, 85] on button "不指定" at bounding box center [917, 90] width 44 height 31
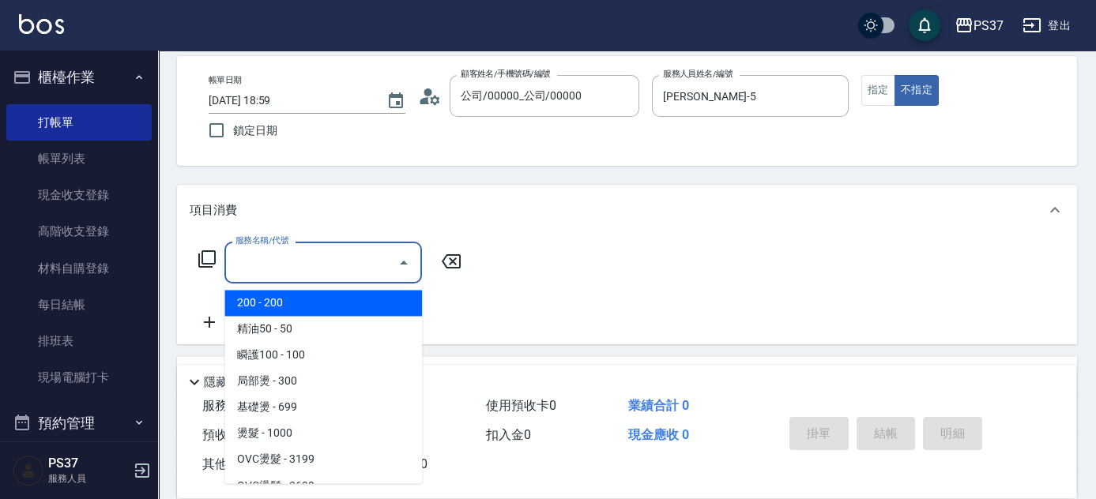
click at [333, 262] on input "服務名稱/代號" at bounding box center [312, 263] width 160 height 28
click at [312, 294] on span "200 - 200" at bounding box center [323, 303] width 198 height 26
type input "200(111)"
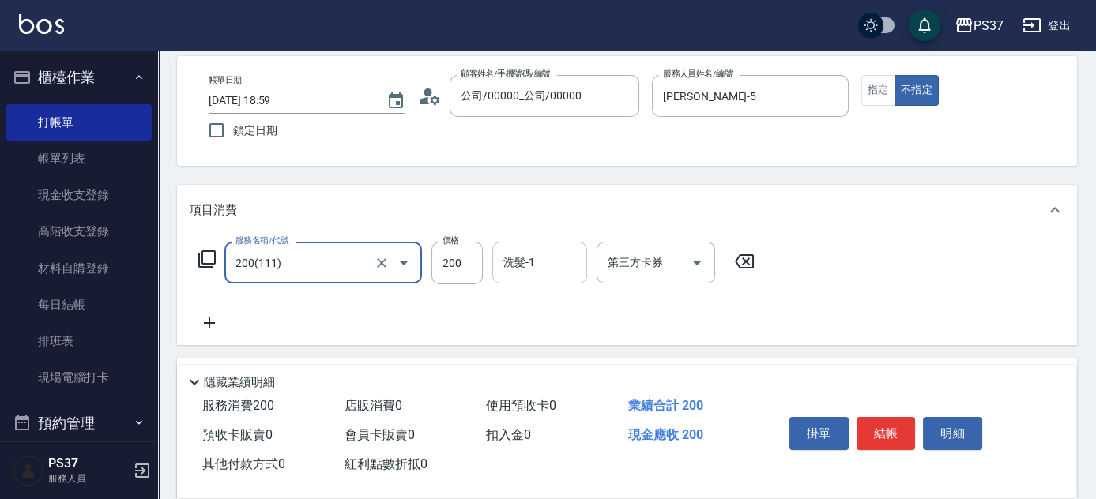
click at [531, 246] on div "洗髮-1" at bounding box center [539, 263] width 95 height 42
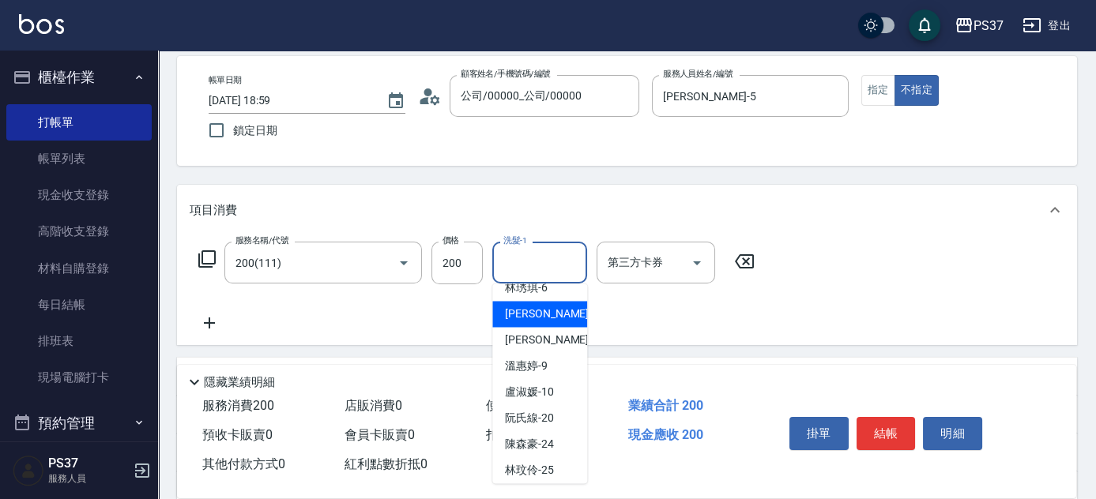
scroll to position [215, 0]
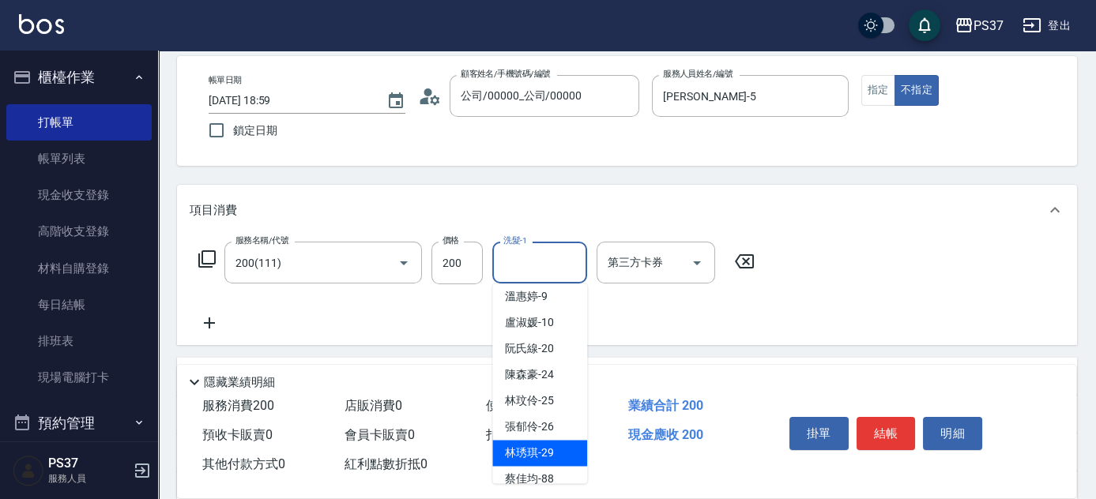
click at [533, 447] on span "[PERSON_NAME]-29" at bounding box center [529, 453] width 49 height 17
type input "[PERSON_NAME]-29"
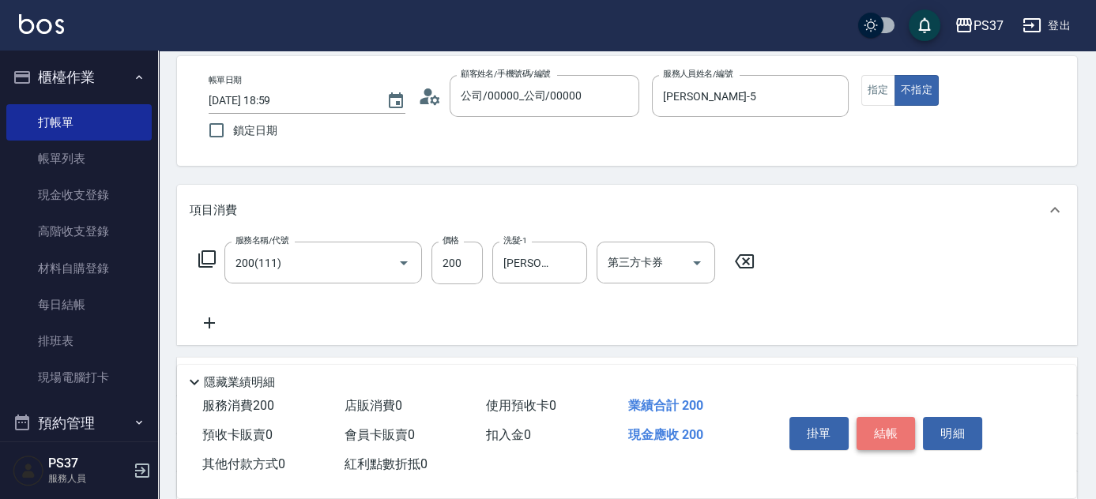
click at [883, 426] on button "結帳" at bounding box center [886, 433] width 59 height 33
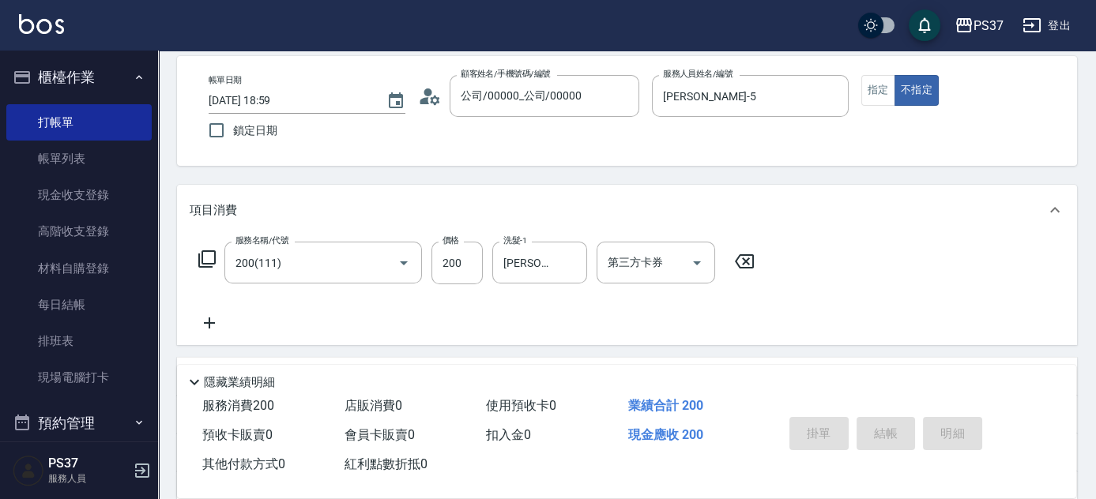
type input "[DATE] 19:00"
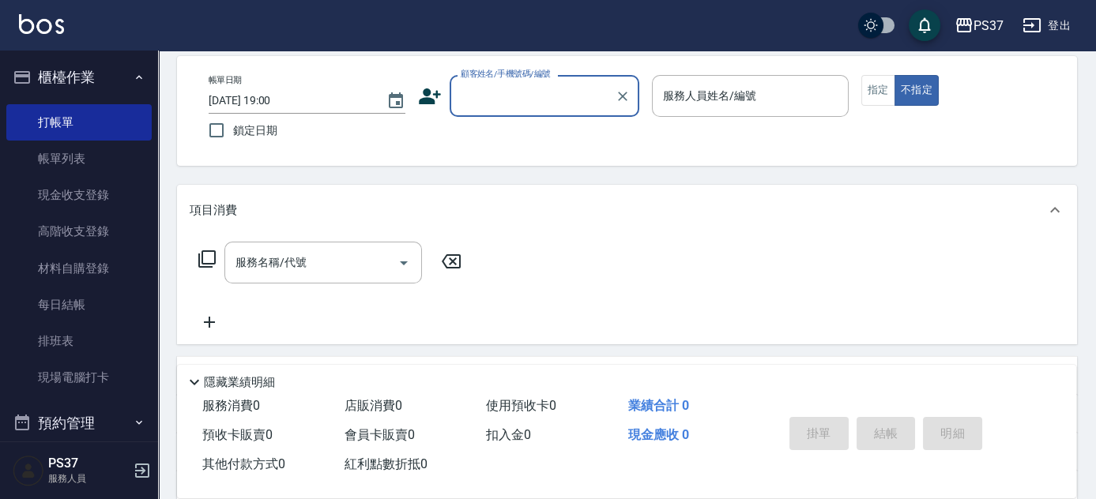
click at [531, 104] on input "顧客姓名/手機號碼/編號" at bounding box center [533, 96] width 152 height 28
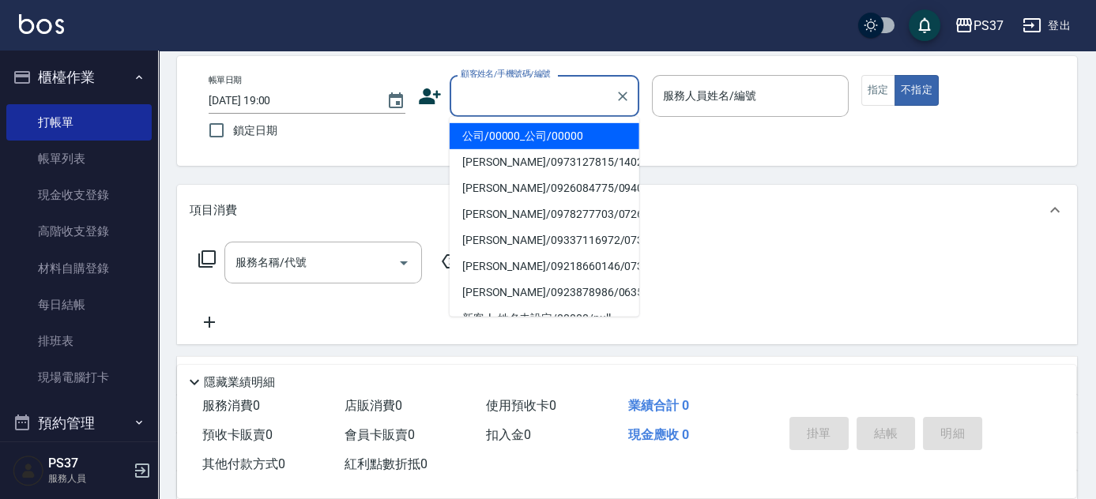
click at [535, 138] on li "公司/00000_公司/00000" at bounding box center [545, 136] width 190 height 26
type input "公司/00000_公司/00000"
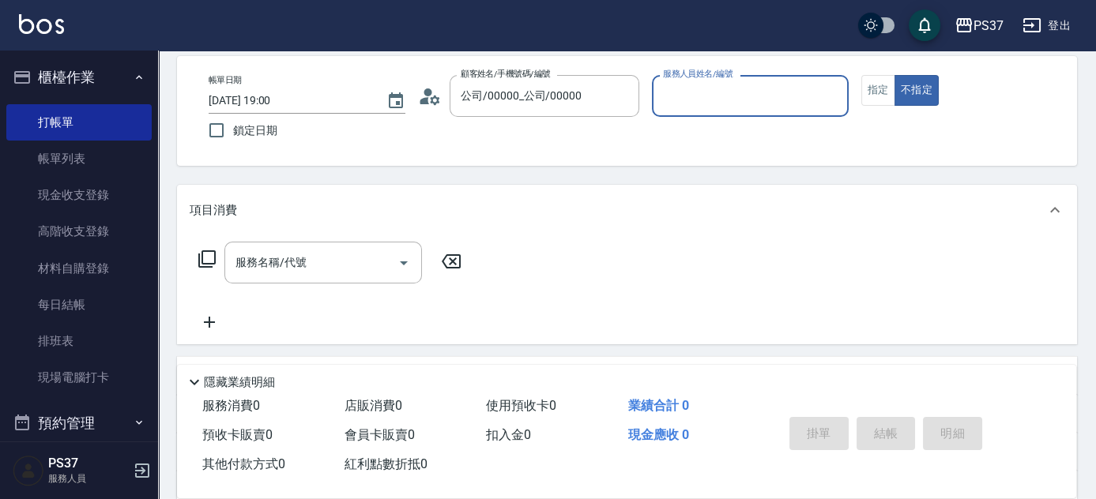
click at [718, 101] on input "服務人員姓名/編號" at bounding box center [750, 96] width 183 height 28
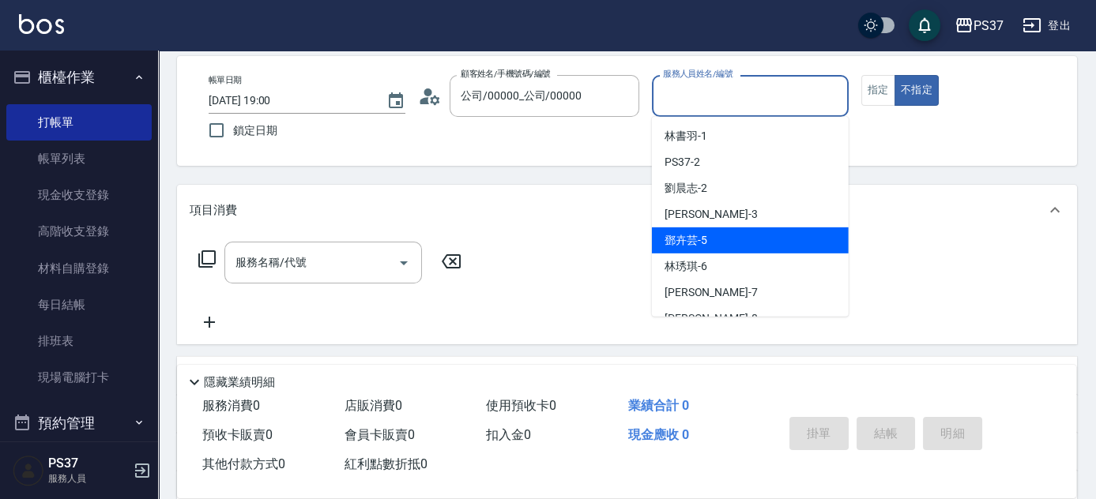
click at [737, 247] on div "[PERSON_NAME]-5" at bounding box center [750, 241] width 197 height 26
type input "[PERSON_NAME]-5"
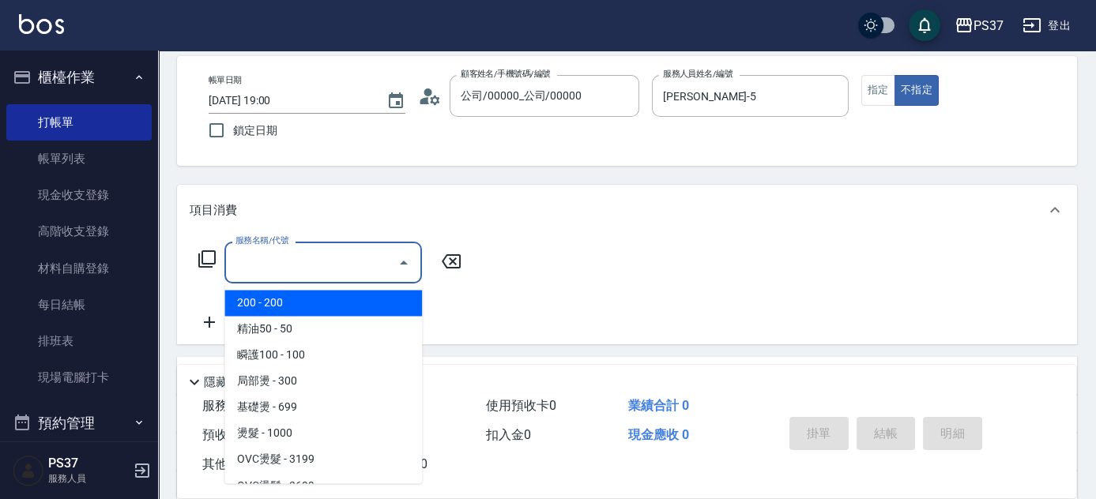
click at [276, 265] on input "服務名稱/代號" at bounding box center [312, 263] width 160 height 28
click at [313, 303] on span "200 - 200" at bounding box center [323, 303] width 198 height 26
type input "200(111)"
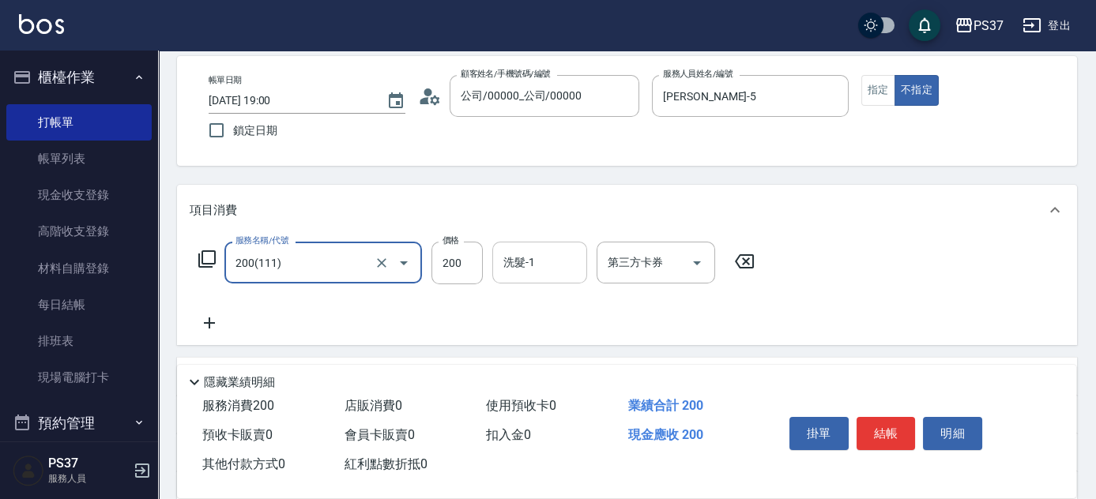
click at [513, 257] on div "洗髮-1 洗髮-1" at bounding box center [539, 263] width 95 height 42
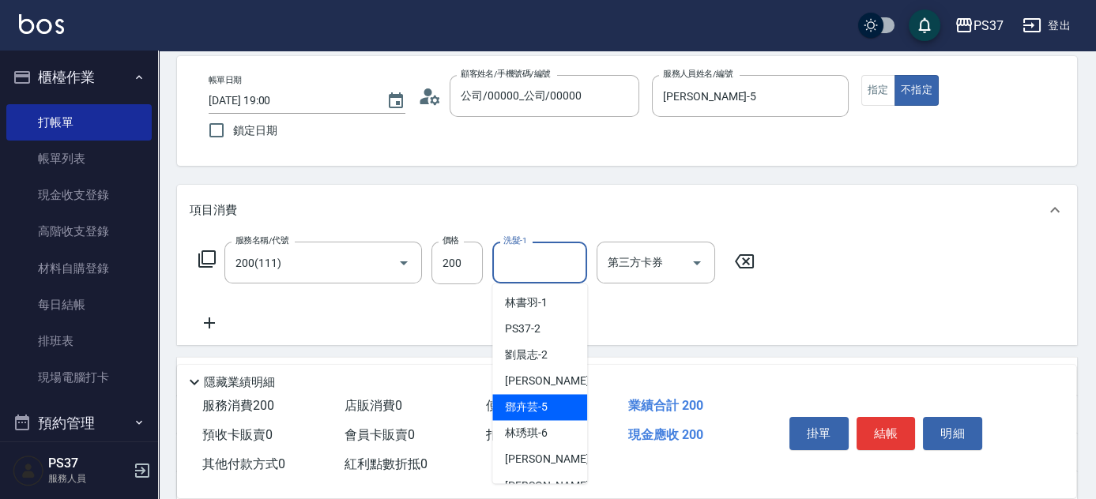
click at [541, 406] on span "[PERSON_NAME]-5" at bounding box center [526, 407] width 43 height 17
type input "[PERSON_NAME]-5"
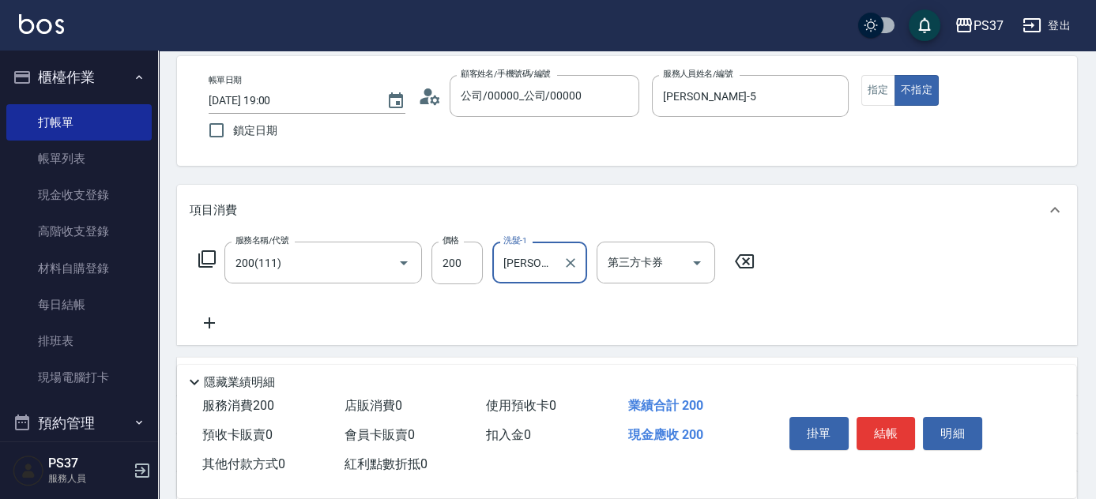
click at [213, 324] on icon at bounding box center [210, 323] width 40 height 19
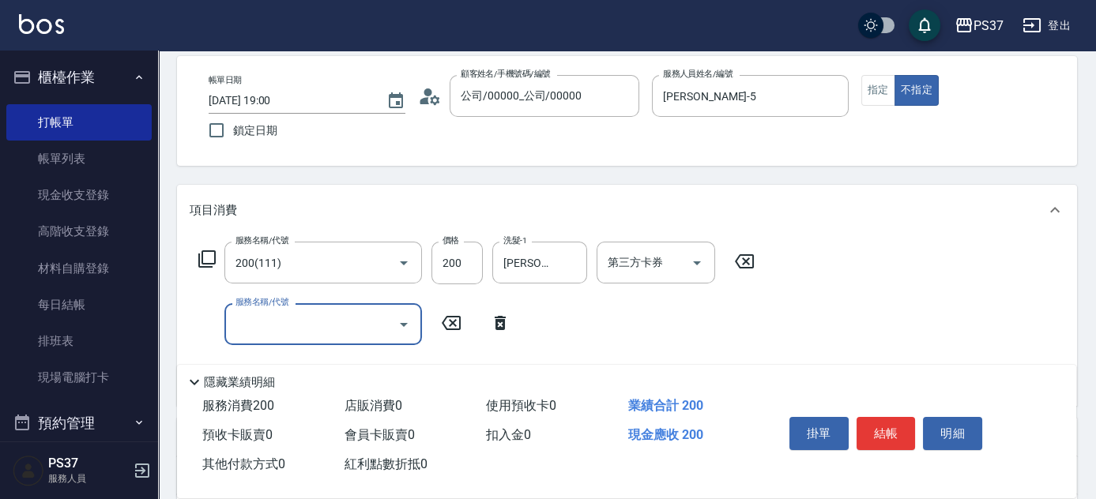
click at [254, 336] on input "服務名稱/代號" at bounding box center [312, 325] width 160 height 28
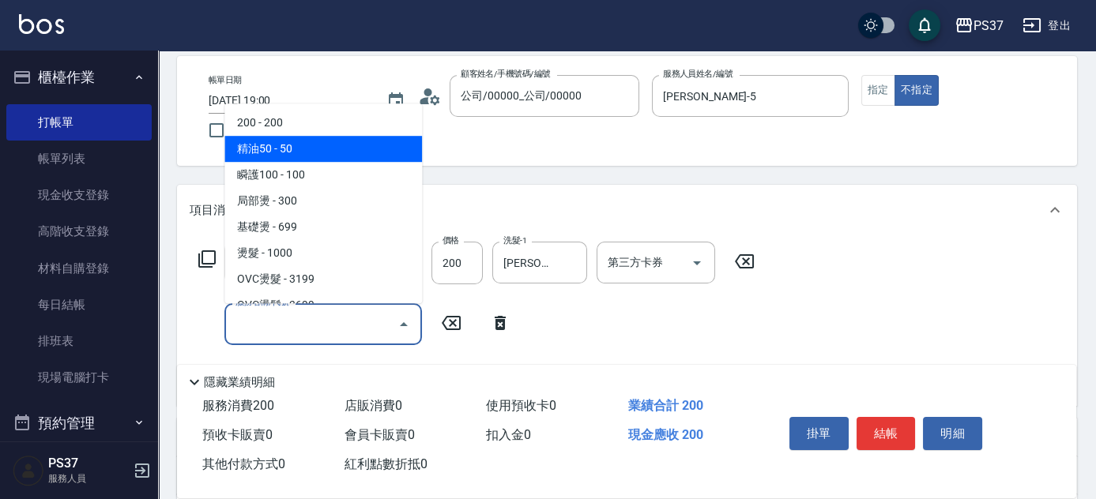
click at [309, 157] on span "精油50 - 50" at bounding box center [323, 149] width 198 height 26
type input "精油50(112)"
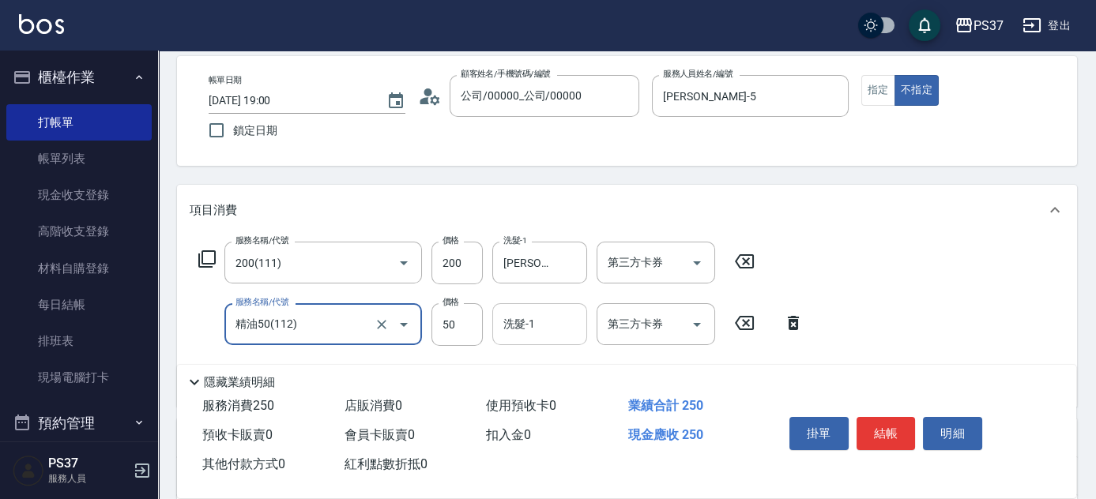
click at [546, 328] on input "洗髮-1" at bounding box center [539, 325] width 81 height 28
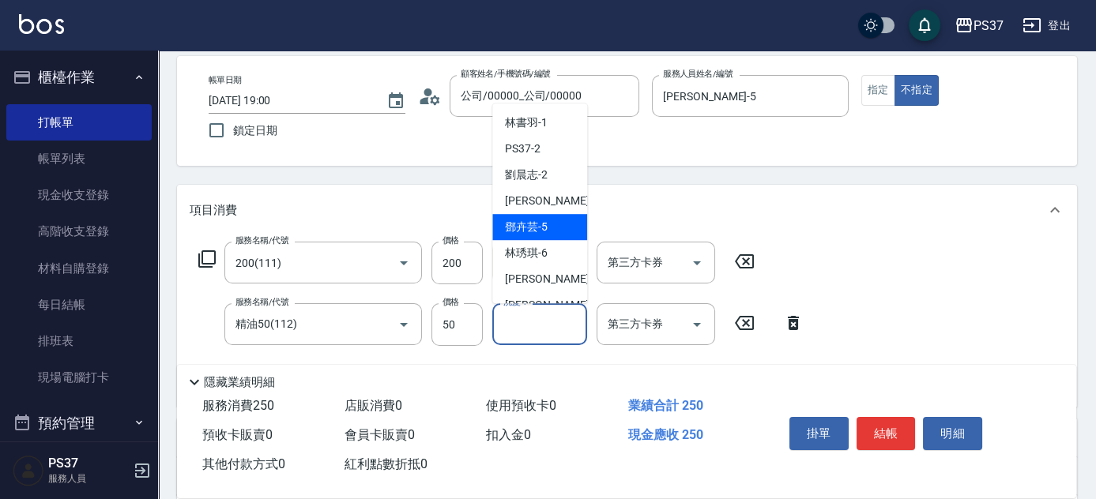
click at [553, 226] on div "[PERSON_NAME]-5" at bounding box center [539, 227] width 95 height 26
type input "[PERSON_NAME]-5"
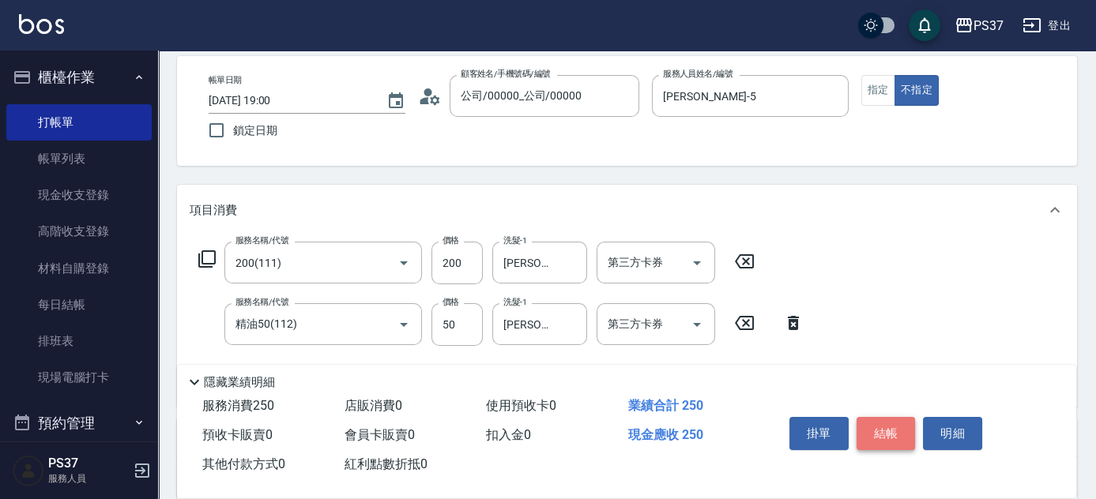
click at [881, 435] on button "結帳" at bounding box center [886, 433] width 59 height 33
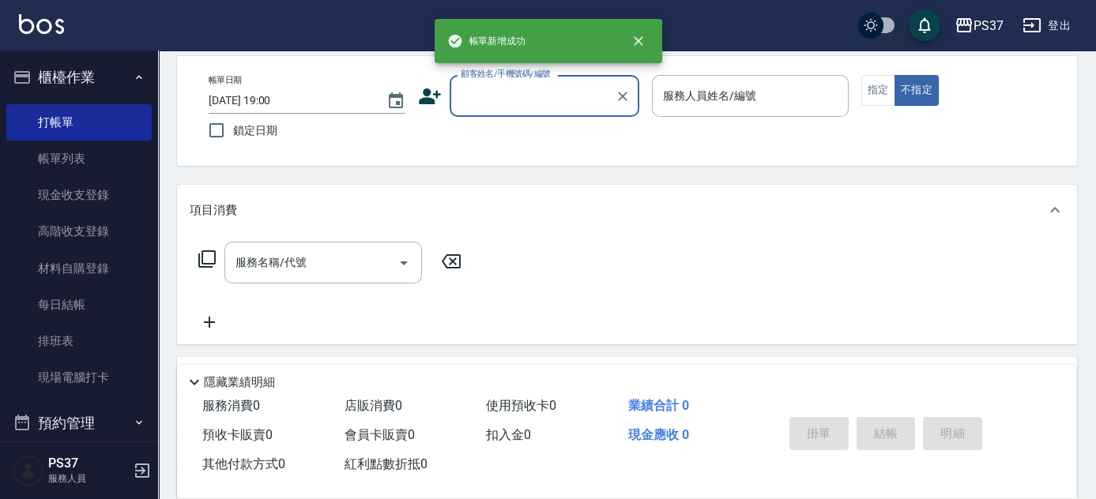
click at [558, 97] on input "顧客姓名/手機號碼/編號" at bounding box center [533, 96] width 152 height 28
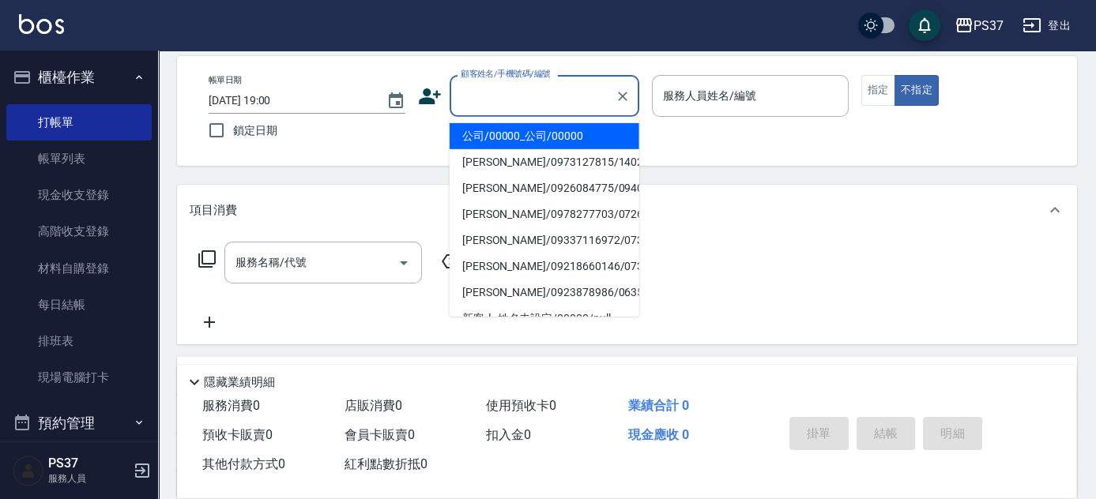
click at [563, 128] on li "公司/00000_公司/00000" at bounding box center [545, 136] width 190 height 26
type input "公司/00000_公司/00000"
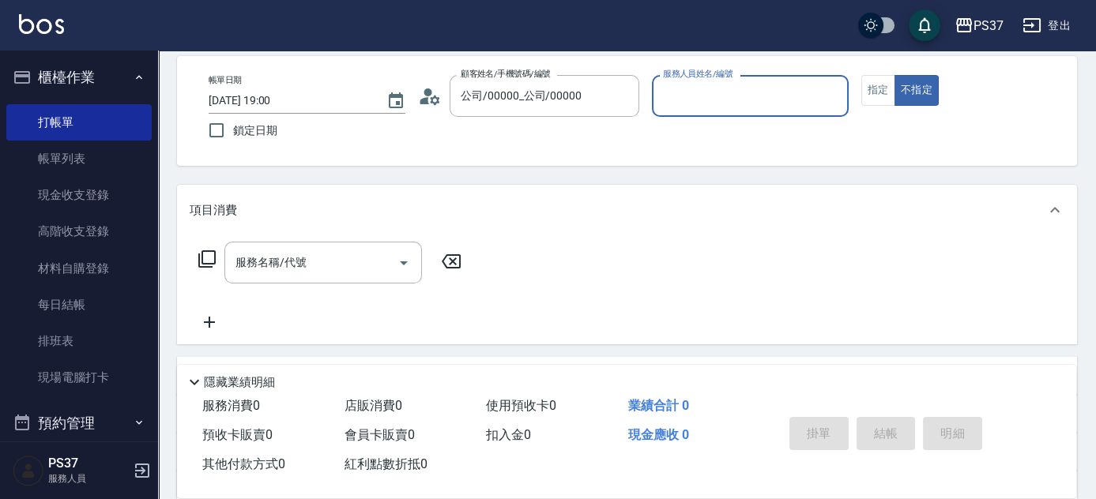
click at [683, 107] on input "服務人員姓名/編號" at bounding box center [750, 96] width 183 height 28
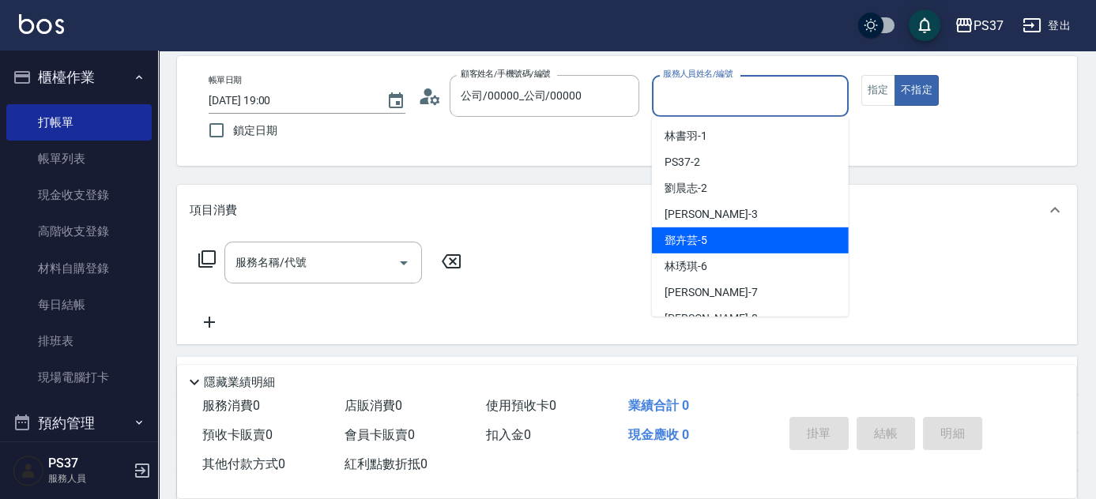
click at [719, 236] on div "[PERSON_NAME]-5" at bounding box center [750, 241] width 197 height 26
type input "[PERSON_NAME]-5"
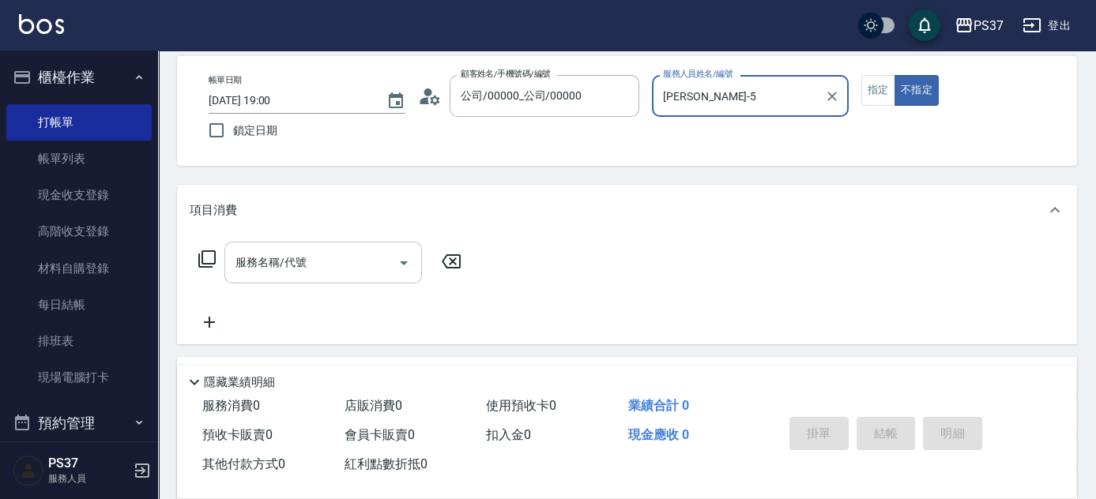
click at [346, 261] on input "服務名稱/代號" at bounding box center [312, 263] width 160 height 28
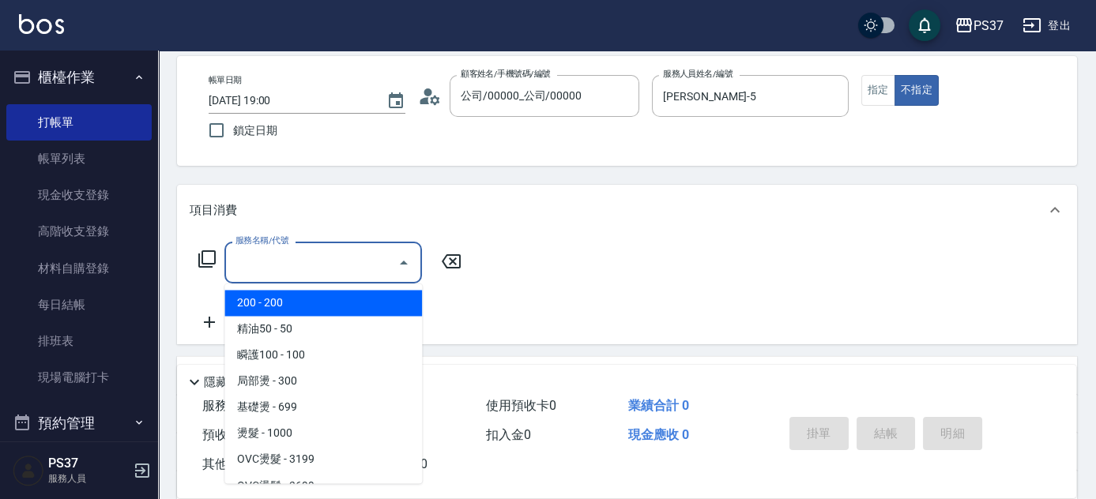
click at [322, 304] on span "200 - 200" at bounding box center [323, 303] width 198 height 26
type input "200(111)"
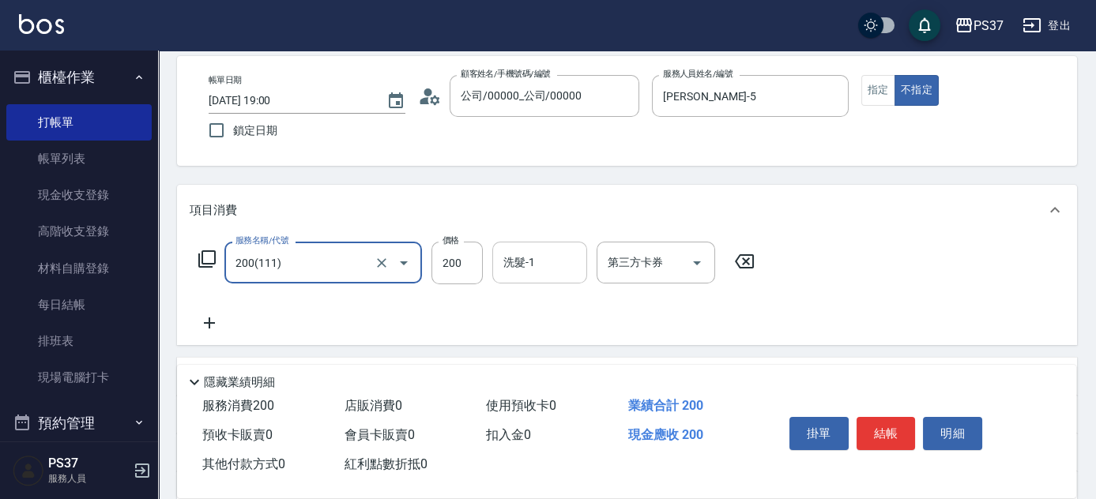
click at [525, 262] on div "洗髮-1 洗髮-1" at bounding box center [539, 263] width 95 height 42
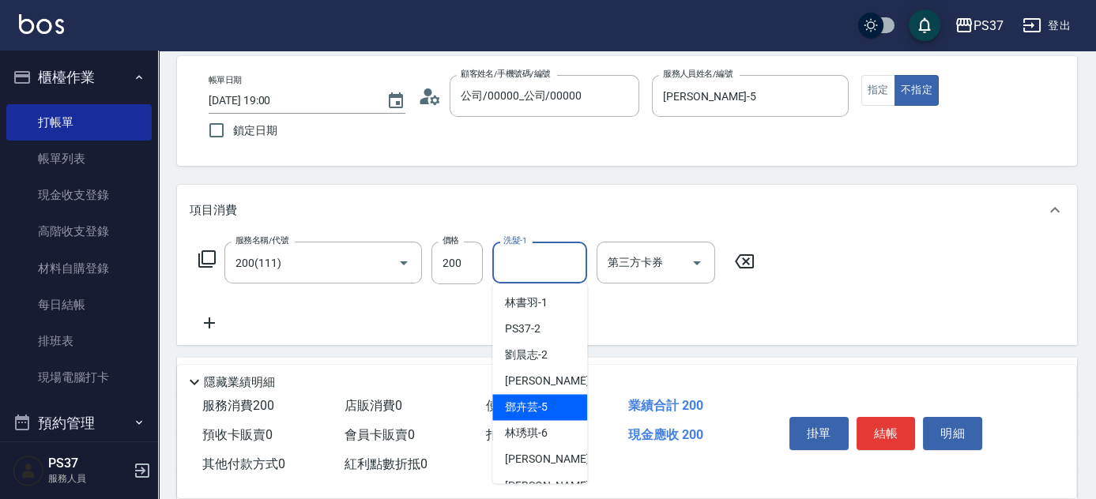
drag, startPoint x: 537, startPoint y: 412, endPoint x: 579, endPoint y: 417, distance: 41.4
click at [541, 412] on span "[PERSON_NAME]-5" at bounding box center [526, 407] width 43 height 17
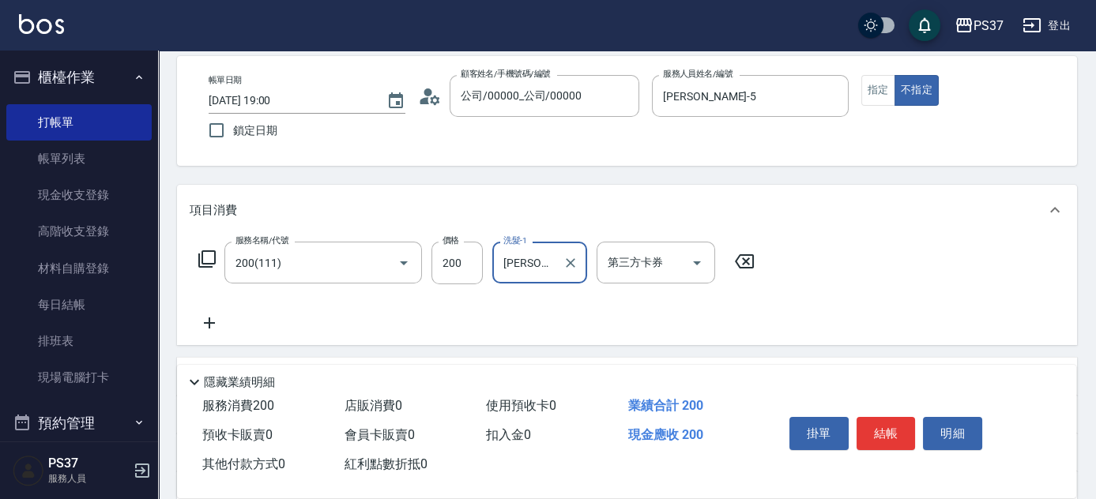
type input "[PERSON_NAME]-5"
click at [880, 428] on button "結帳" at bounding box center [886, 433] width 59 height 33
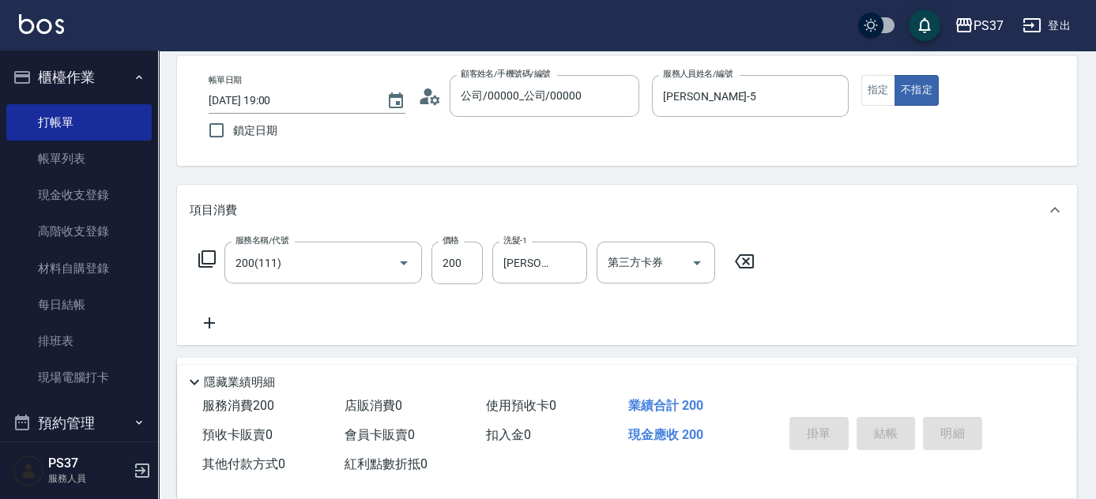
type input "[DATE] 19:01"
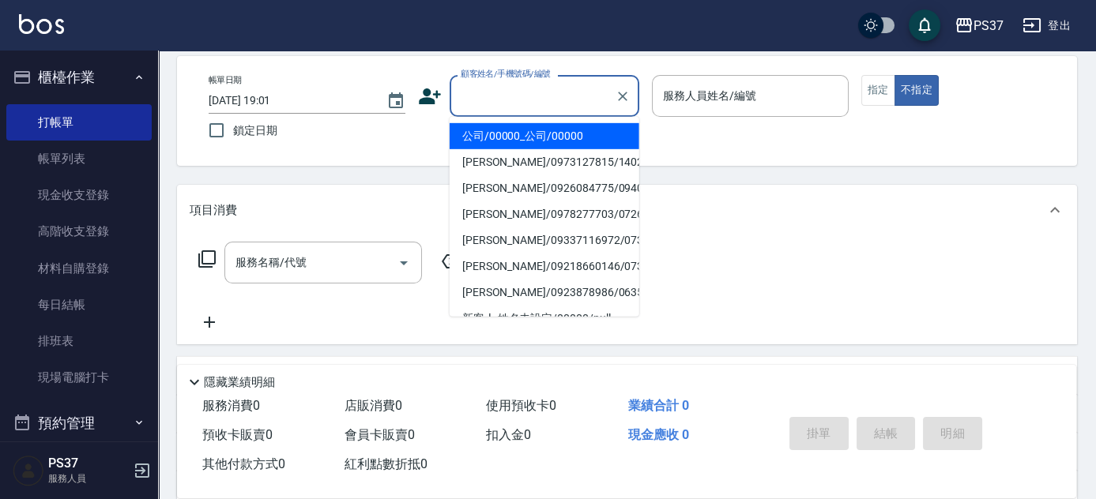
click at [547, 94] on input "顧客姓名/手機號碼/編號" at bounding box center [533, 96] width 152 height 28
click at [544, 132] on li "公司/00000_公司/00000" at bounding box center [545, 136] width 190 height 26
type input "公司/00000_公司/00000"
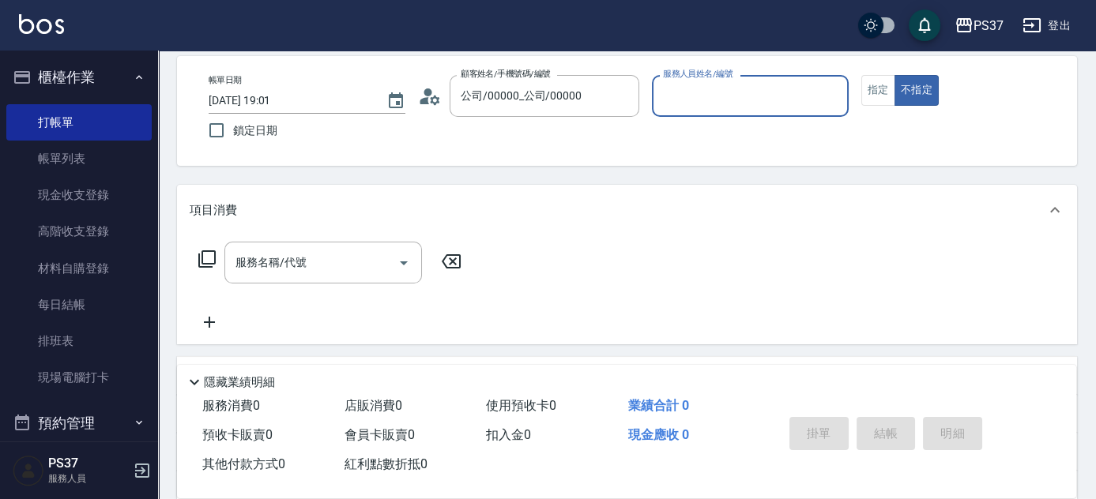
click at [722, 104] on input "服務人員姓名/編號" at bounding box center [750, 96] width 183 height 28
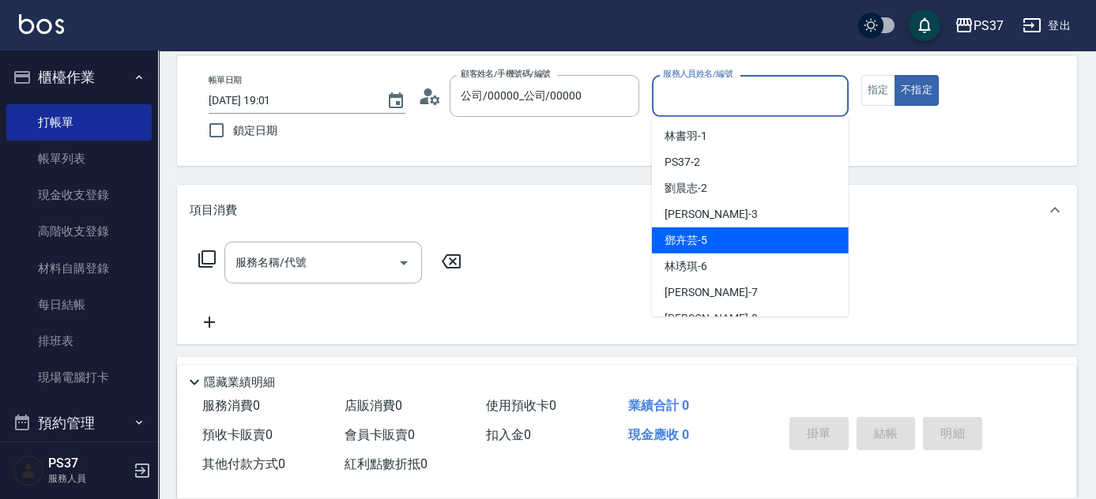
click at [748, 241] on div "[PERSON_NAME]-5" at bounding box center [750, 241] width 197 height 26
type input "[PERSON_NAME]-5"
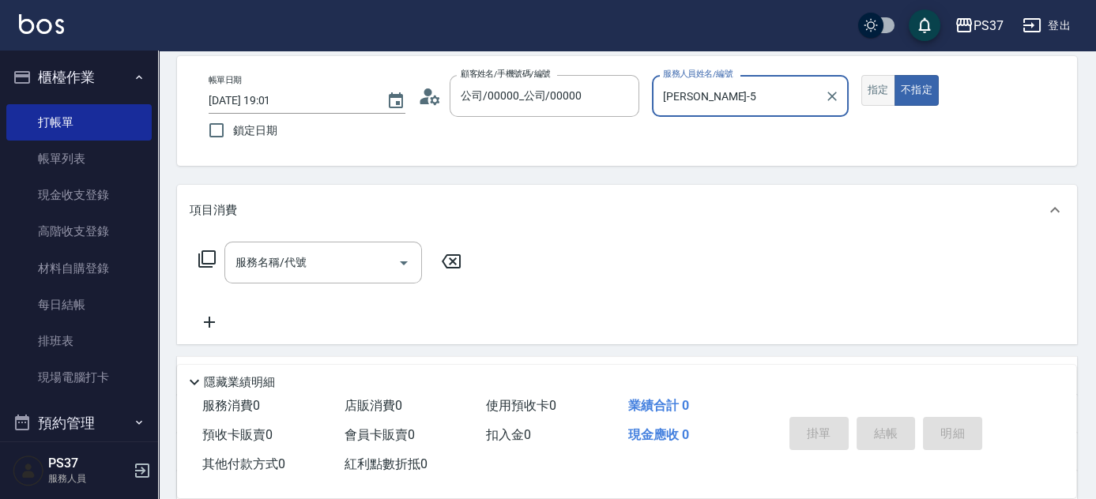
click at [880, 94] on button "指定" at bounding box center [878, 90] width 34 height 31
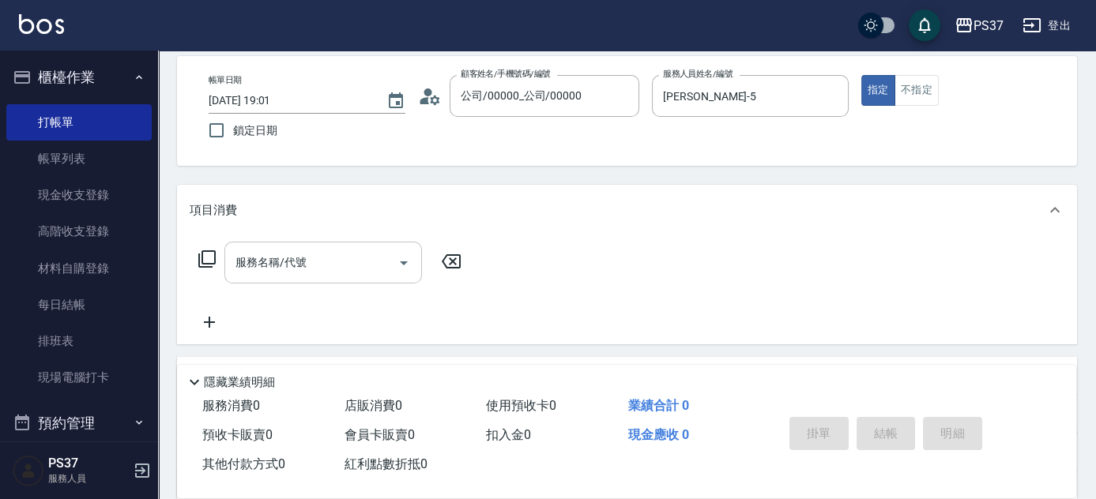
click at [318, 269] on input "服務名稱/代號" at bounding box center [312, 263] width 160 height 28
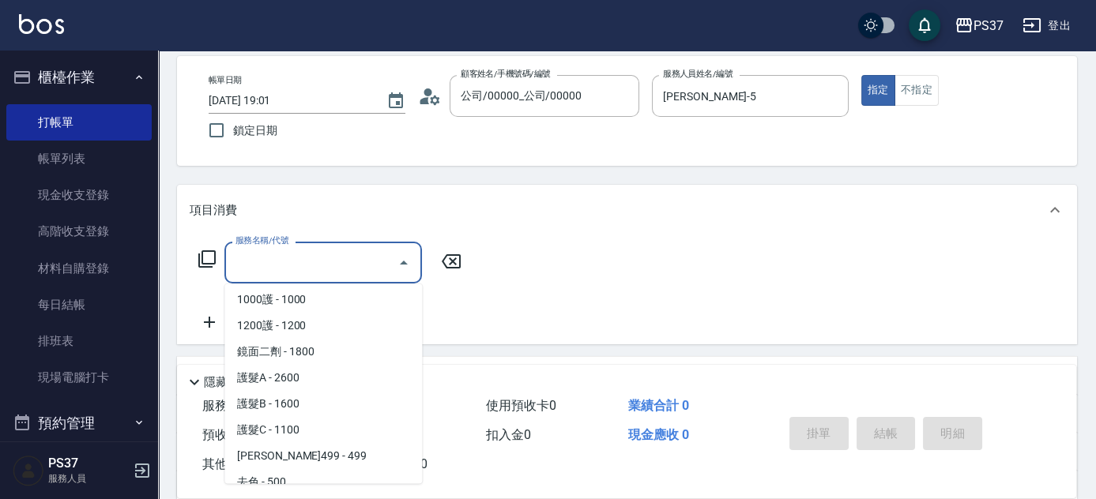
scroll to position [861, 0]
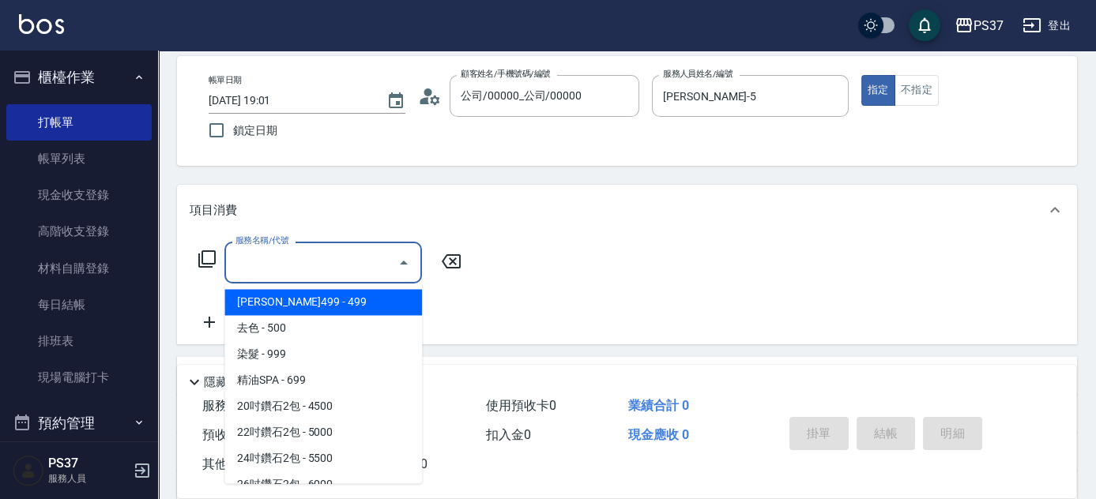
click at [322, 305] on span "[PERSON_NAME]499 - 499" at bounding box center [323, 302] width 198 height 26
type input "[PERSON_NAME]499(0499)"
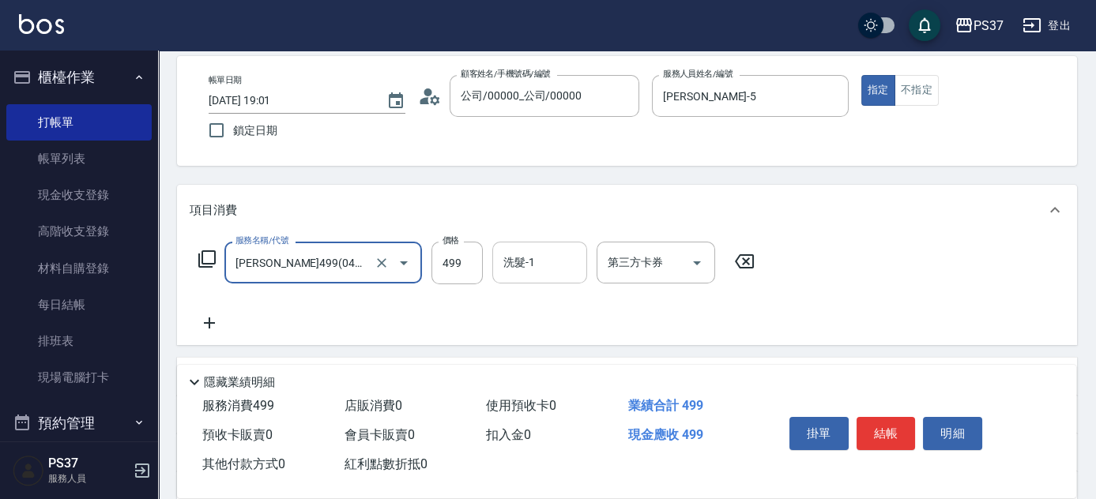
click at [526, 249] on div "洗髮-1 洗髮-1" at bounding box center [539, 263] width 95 height 42
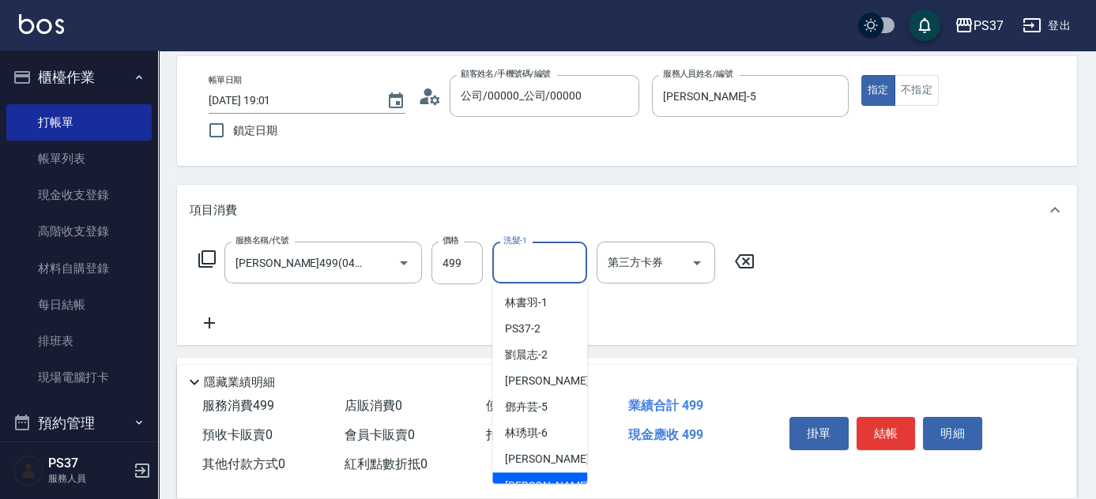
click at [551, 473] on div "[PERSON_NAME]-8" at bounding box center [539, 486] width 95 height 26
type input "[PERSON_NAME]-8"
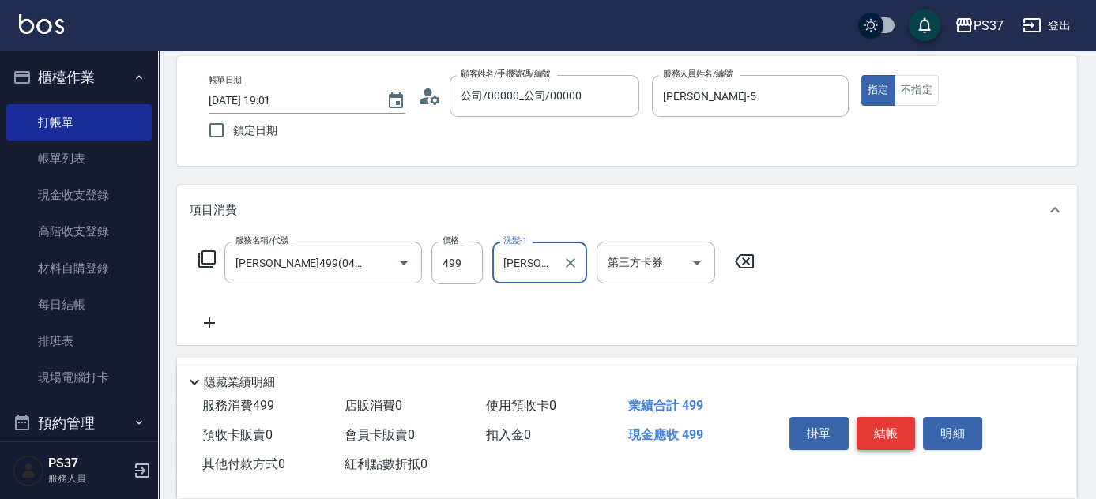
click at [880, 424] on button "結帳" at bounding box center [886, 433] width 59 height 33
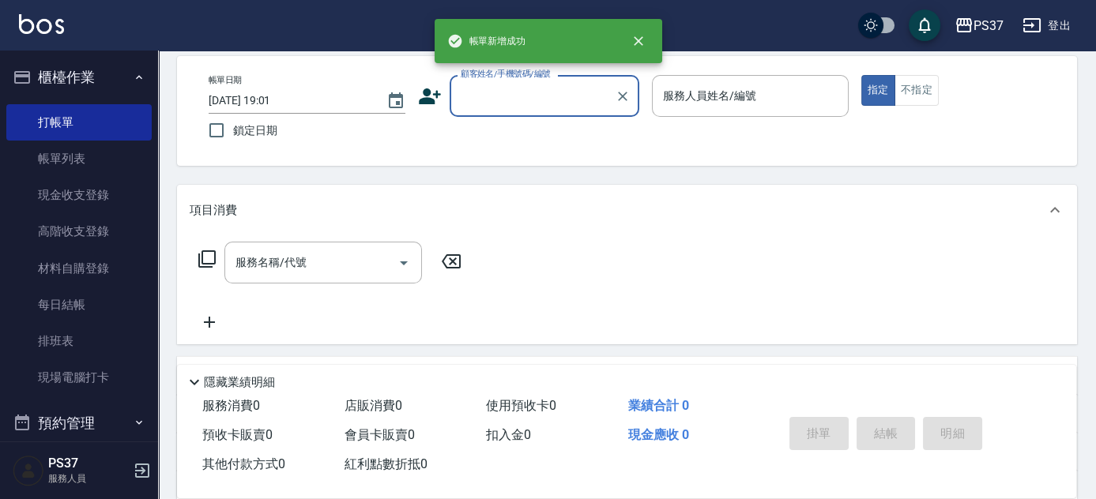
click at [543, 102] on input "顧客姓名/手機號碼/編號" at bounding box center [533, 96] width 152 height 28
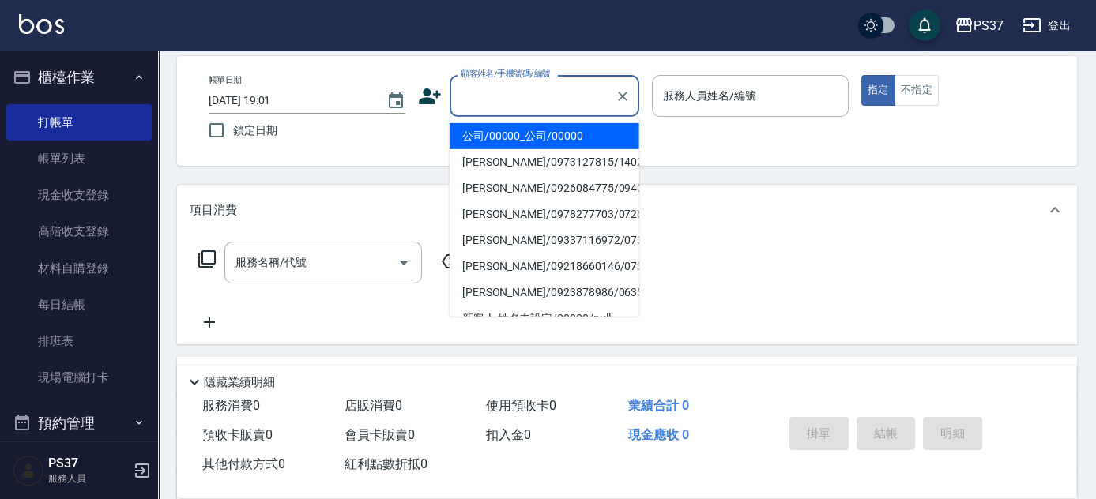
drag, startPoint x: 550, startPoint y: 132, endPoint x: 678, endPoint y: 117, distance: 128.9
click at [550, 132] on li "公司/00000_公司/00000" at bounding box center [545, 136] width 190 height 26
type input "公司/00000_公司/00000"
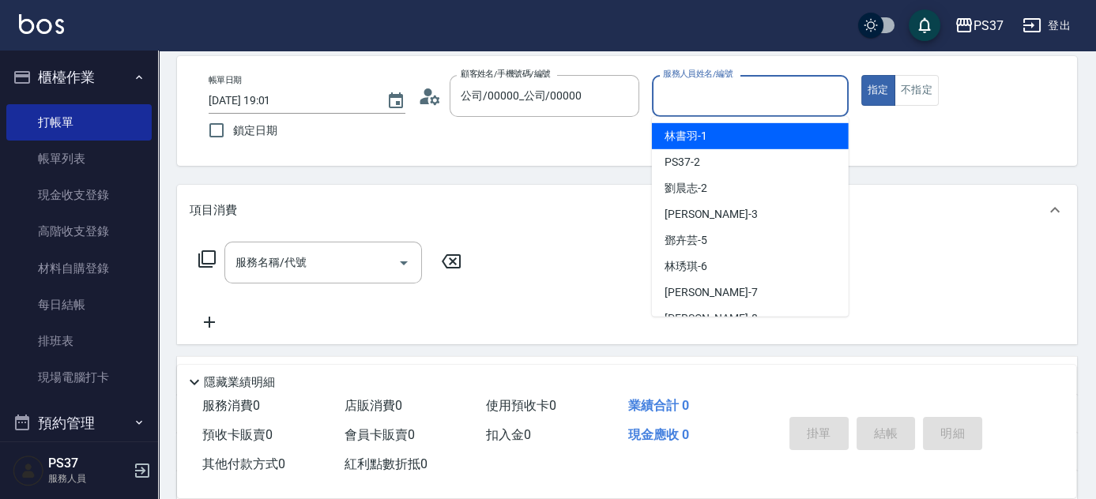
click at [693, 96] on input "服務人員姓名/編號" at bounding box center [750, 96] width 183 height 28
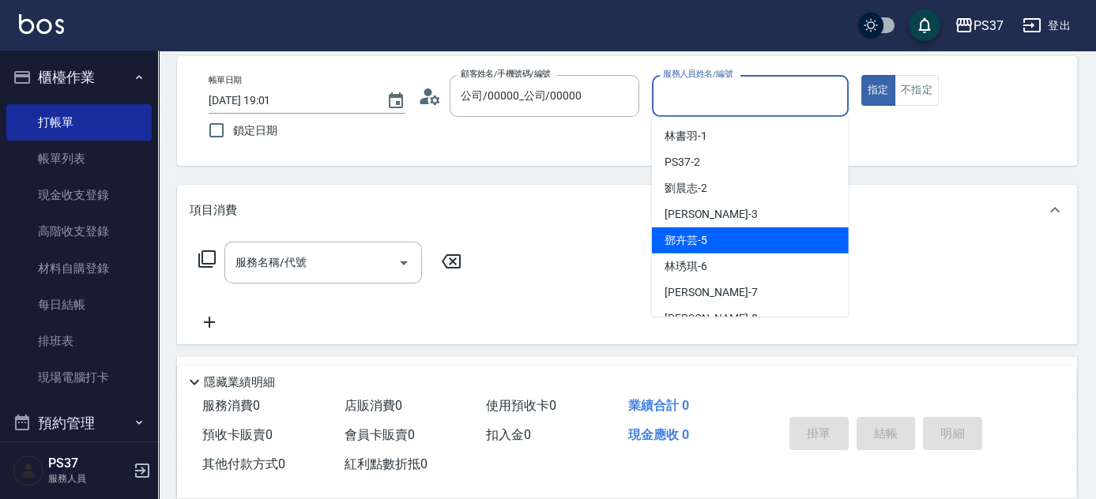
click at [716, 242] on div "[PERSON_NAME]-5" at bounding box center [750, 241] width 197 height 26
type input "[PERSON_NAME]-5"
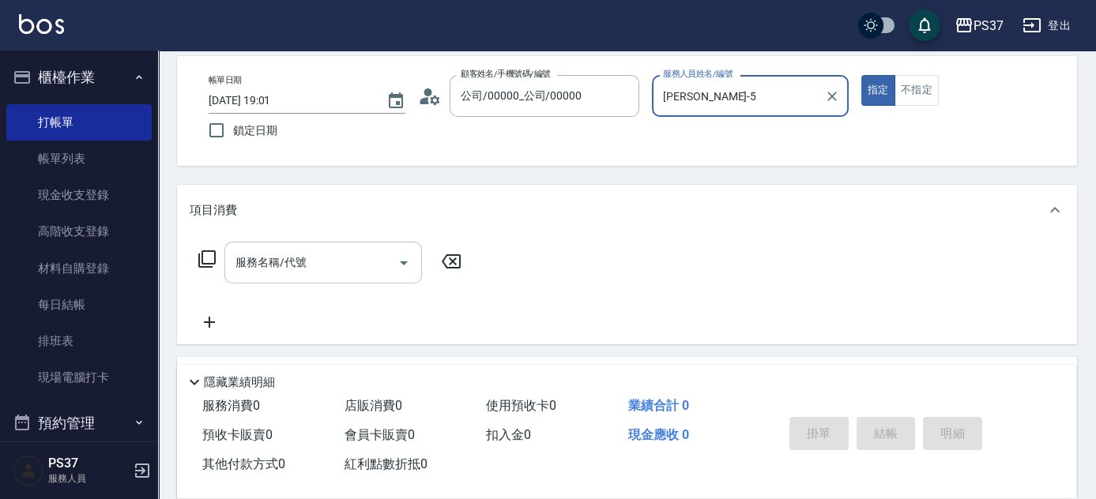
click at [316, 267] on input "服務名稱/代號" at bounding box center [312, 263] width 160 height 28
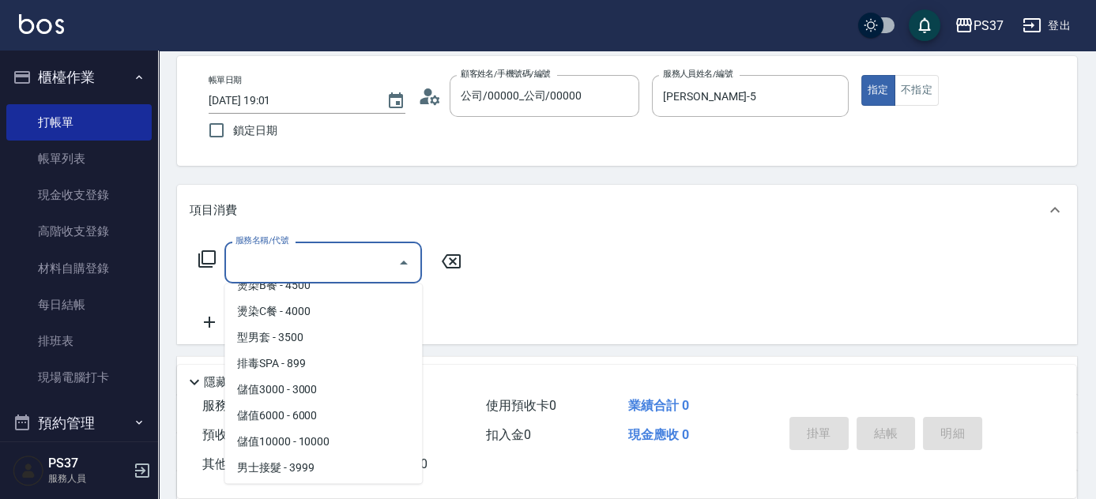
scroll to position [1683, 0]
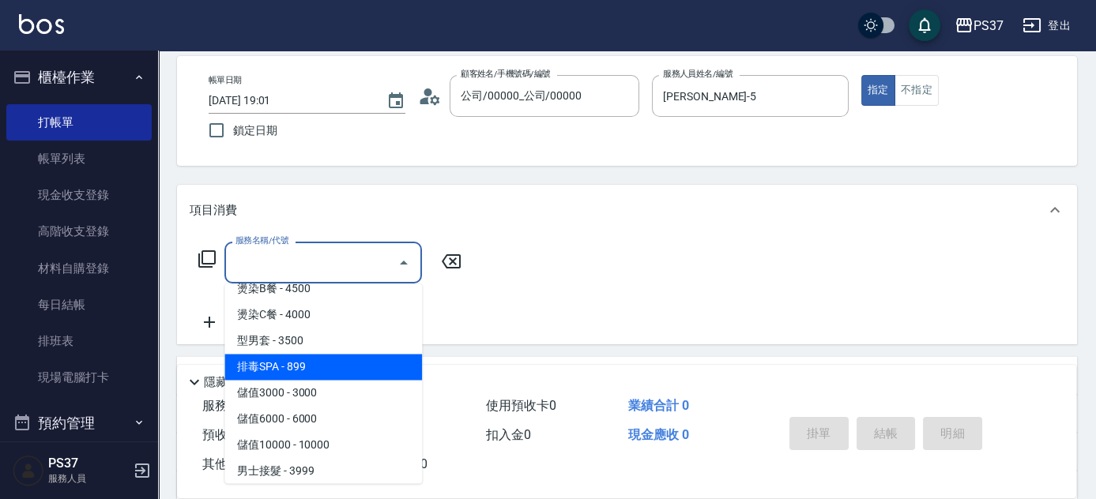
click at [314, 357] on span "排毒SPA - 899" at bounding box center [323, 367] width 198 height 26
type input "排毒SPA(0899)"
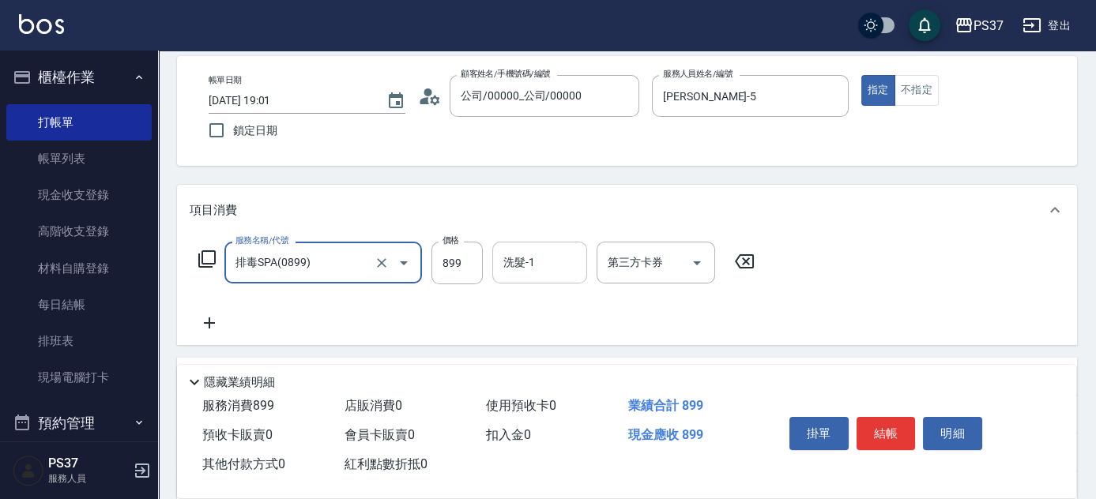
click at [544, 250] on input "洗髮-1" at bounding box center [539, 263] width 81 height 28
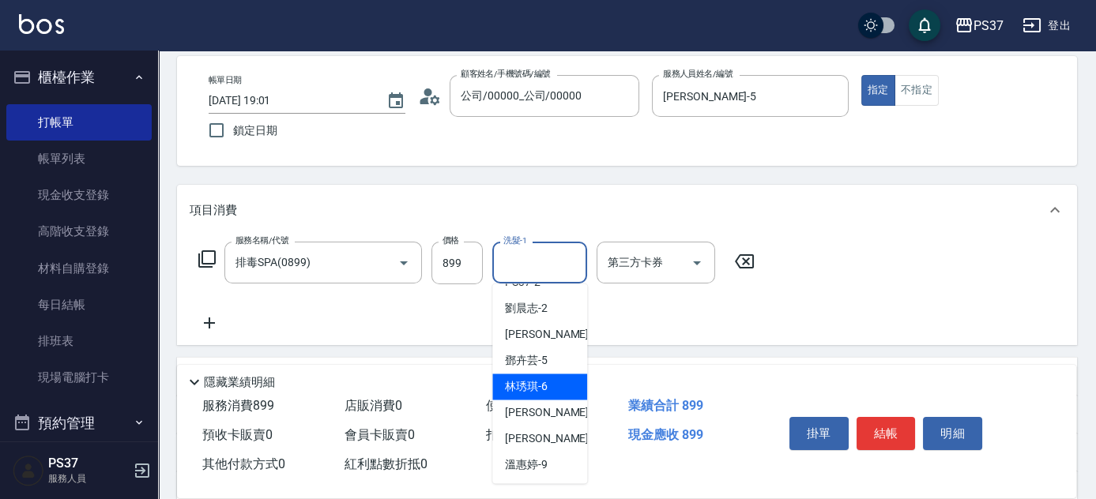
scroll to position [71, 0]
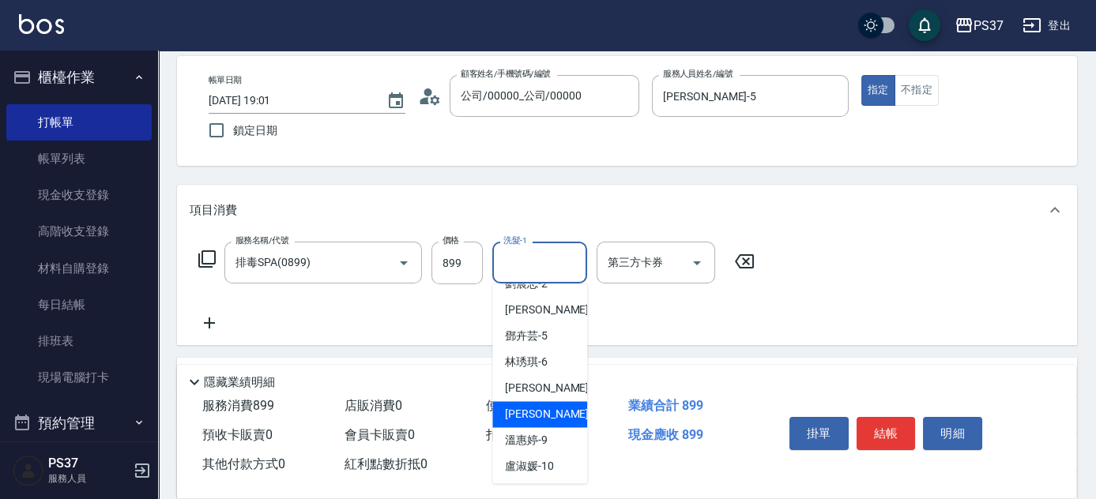
click at [514, 413] on span "[PERSON_NAME]-8" at bounding box center [551, 414] width 93 height 17
type input "[PERSON_NAME]-8"
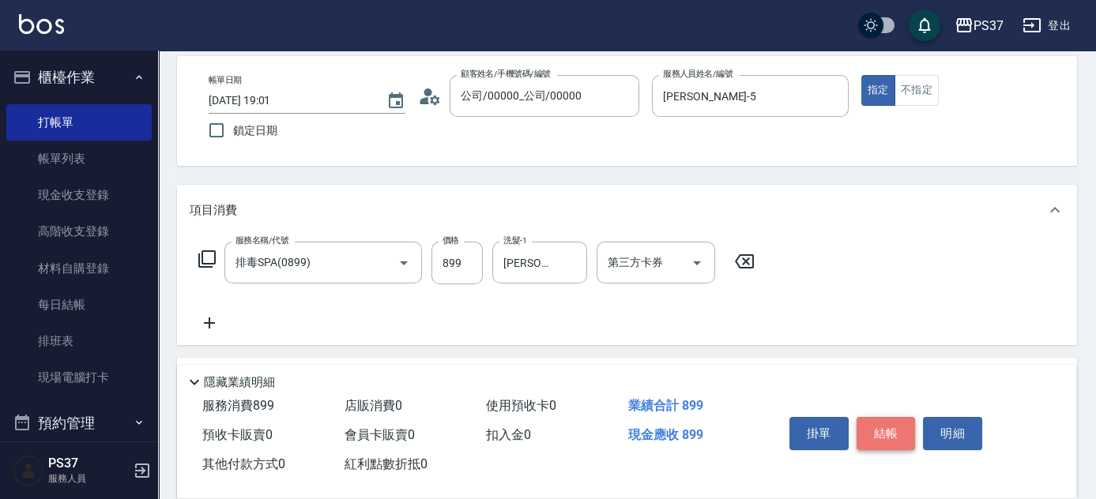
click at [892, 434] on button "結帳" at bounding box center [886, 433] width 59 height 33
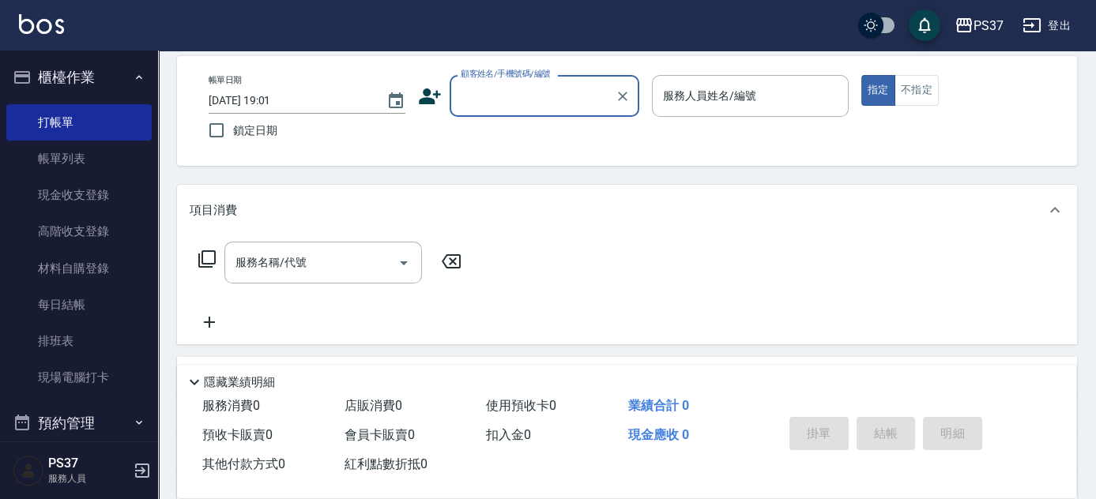
click at [510, 104] on input "顧客姓名/手機號碼/編號" at bounding box center [533, 96] width 152 height 28
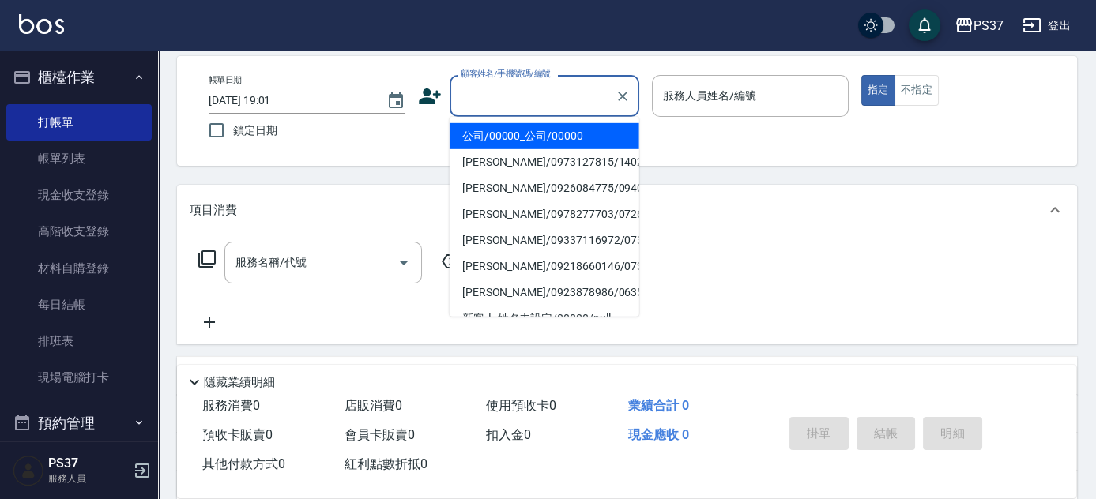
click at [539, 134] on li "公司/00000_公司/00000" at bounding box center [545, 136] width 190 height 26
type input "公司/00000_公司/00000"
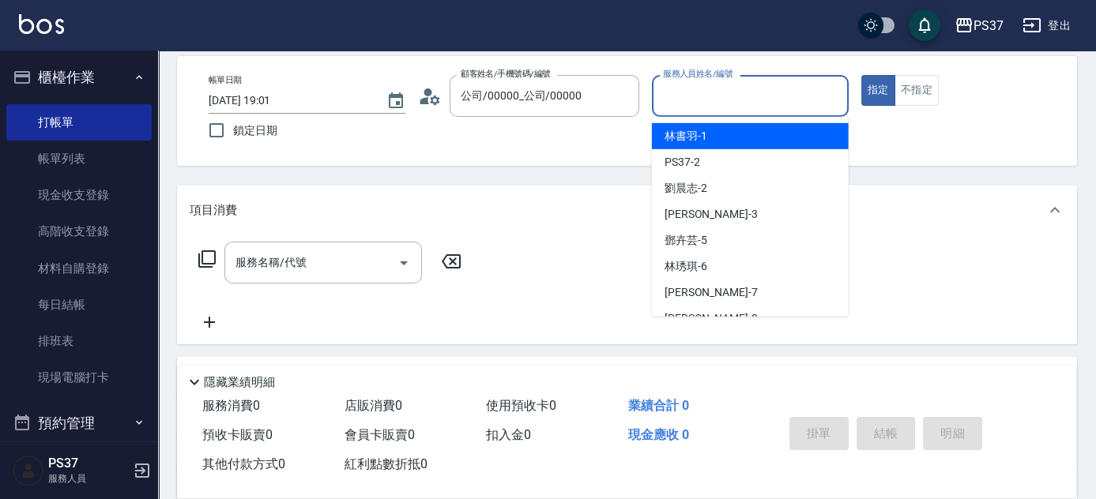
click at [699, 96] on input "服務人員姓名/編號" at bounding box center [750, 96] width 183 height 28
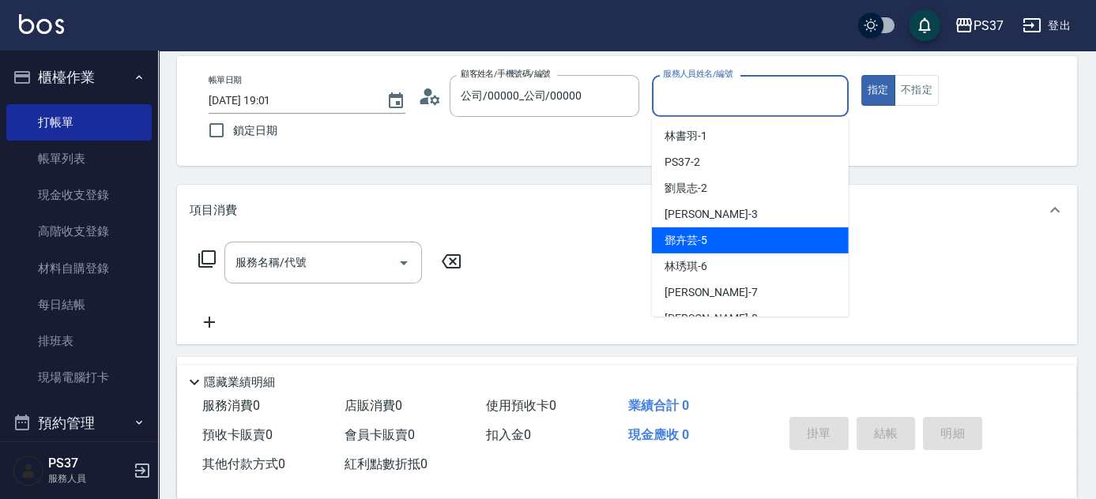
click at [741, 245] on div "[PERSON_NAME]-5" at bounding box center [750, 241] width 197 height 26
type input "[PERSON_NAME]-5"
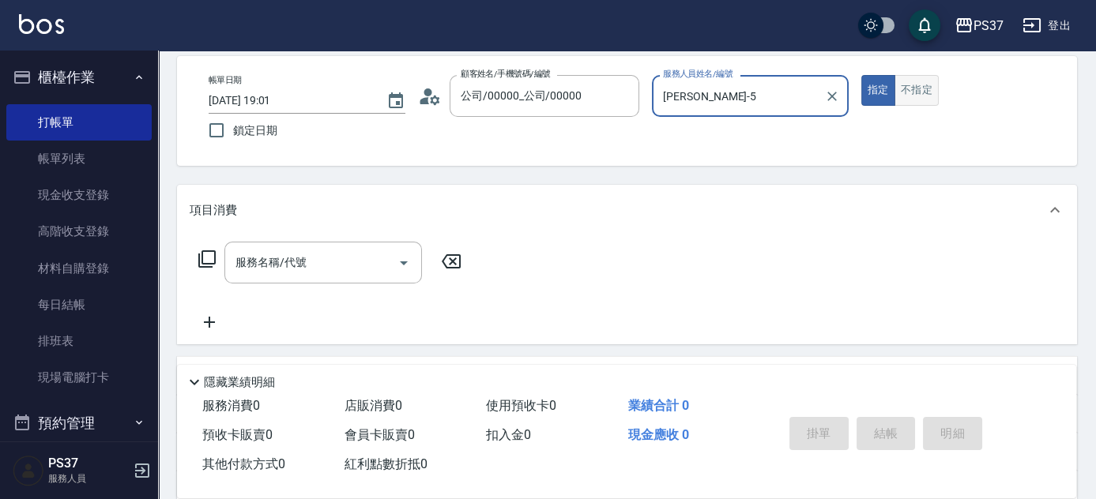
click at [918, 88] on button "不指定" at bounding box center [917, 90] width 44 height 31
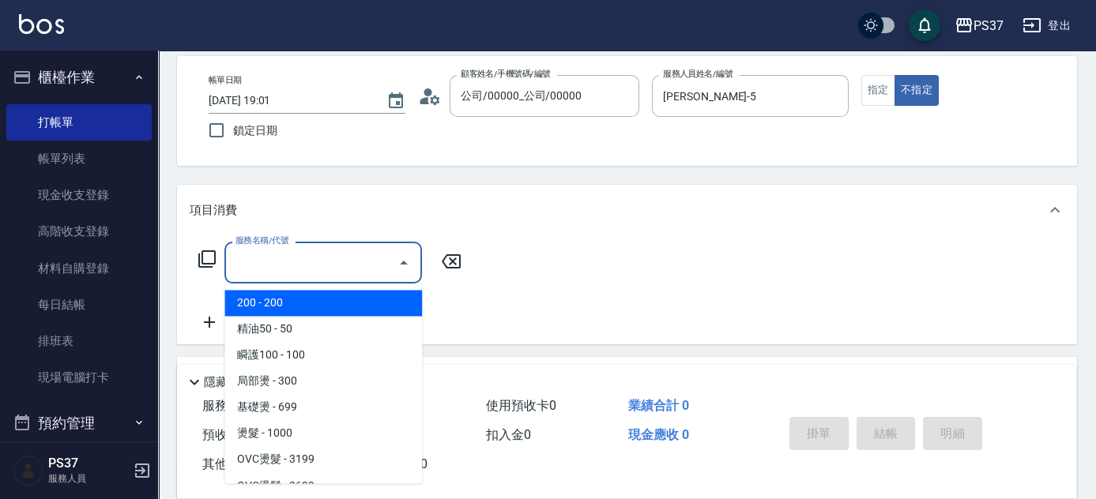
click at [296, 257] on input "服務名稱/代號" at bounding box center [312, 263] width 160 height 28
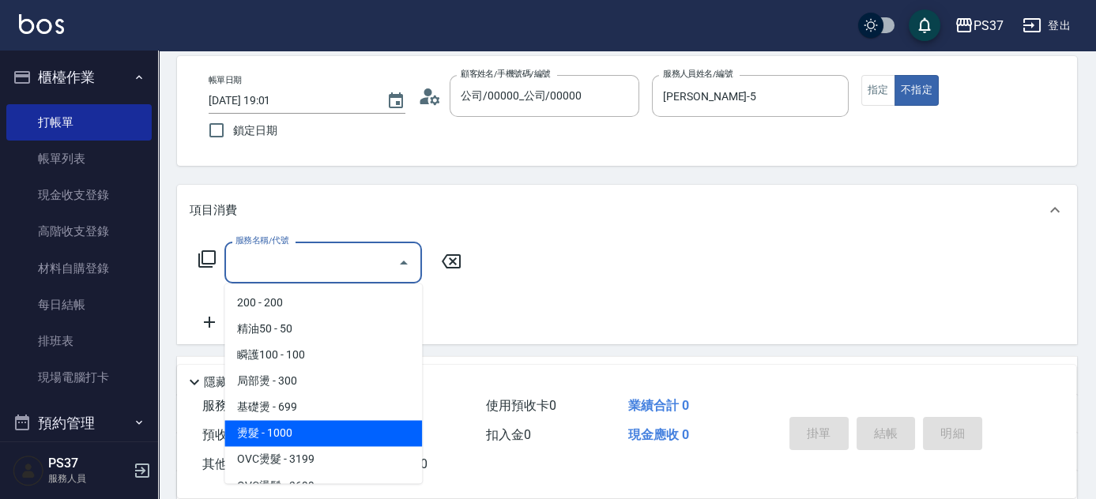
click at [325, 429] on span "燙髮 - 1000" at bounding box center [323, 433] width 198 height 26
type input "燙髮(202)"
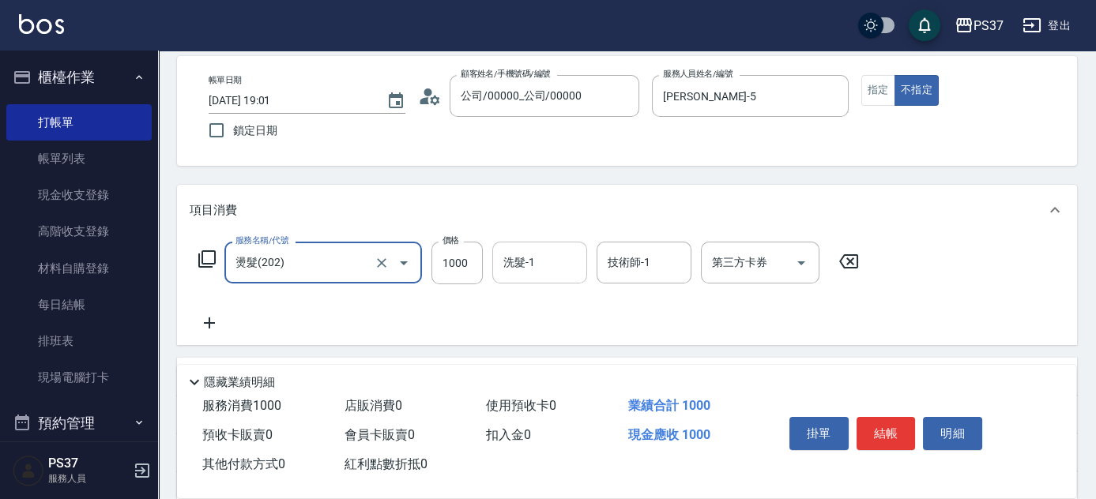
click at [545, 255] on input "洗髮-1" at bounding box center [539, 263] width 81 height 28
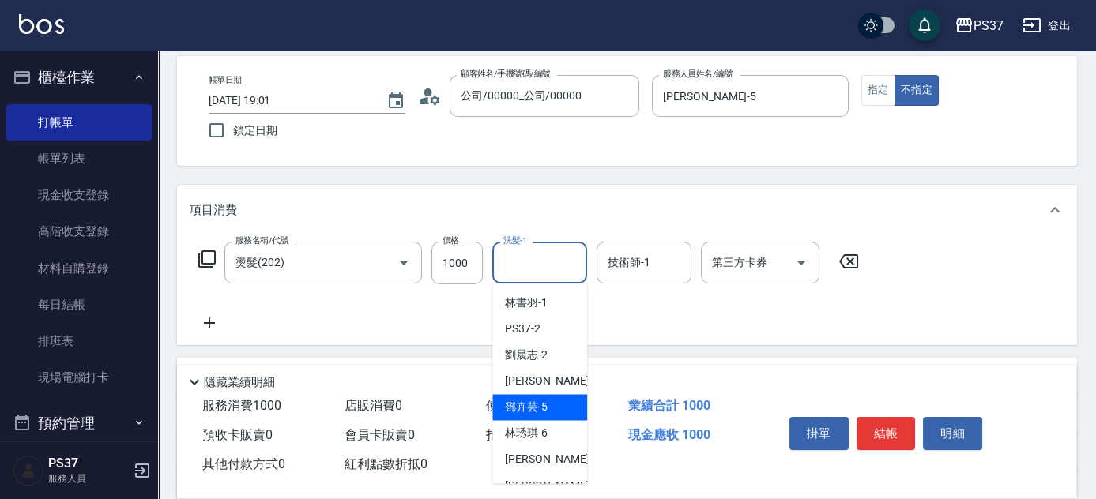
drag, startPoint x: 548, startPoint y: 401, endPoint x: 598, endPoint y: 332, distance: 86.0
click at [548, 401] on div "[PERSON_NAME]-5" at bounding box center [539, 407] width 95 height 26
type input "[PERSON_NAME]-5"
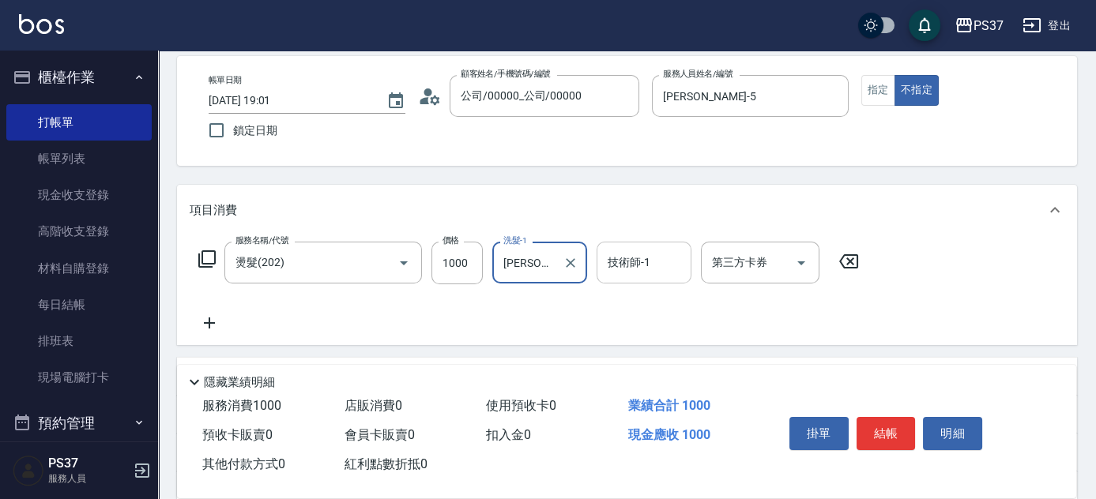
click at [628, 257] on div "技術師-1 技術師-1" at bounding box center [644, 263] width 95 height 42
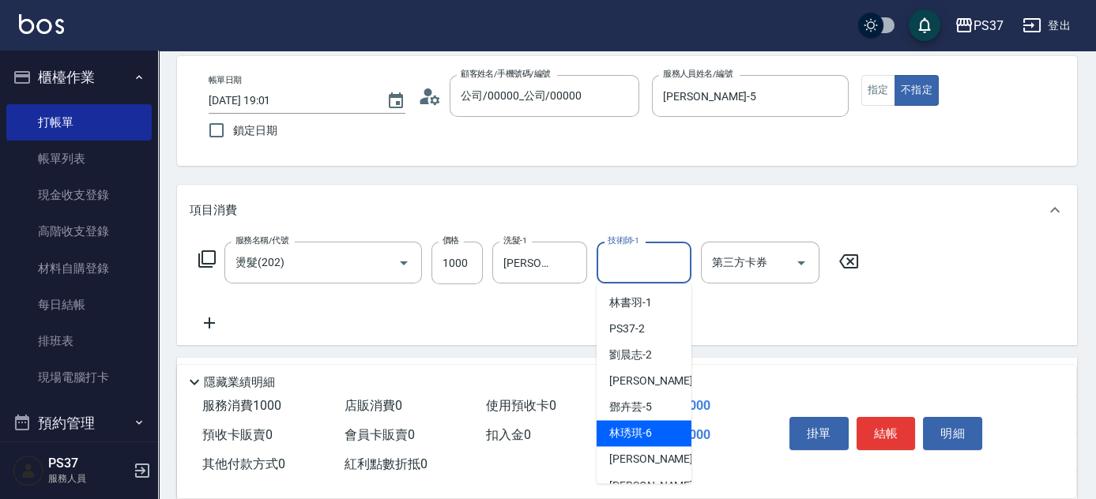
click at [643, 411] on span "[PERSON_NAME]-5" at bounding box center [630, 407] width 43 height 17
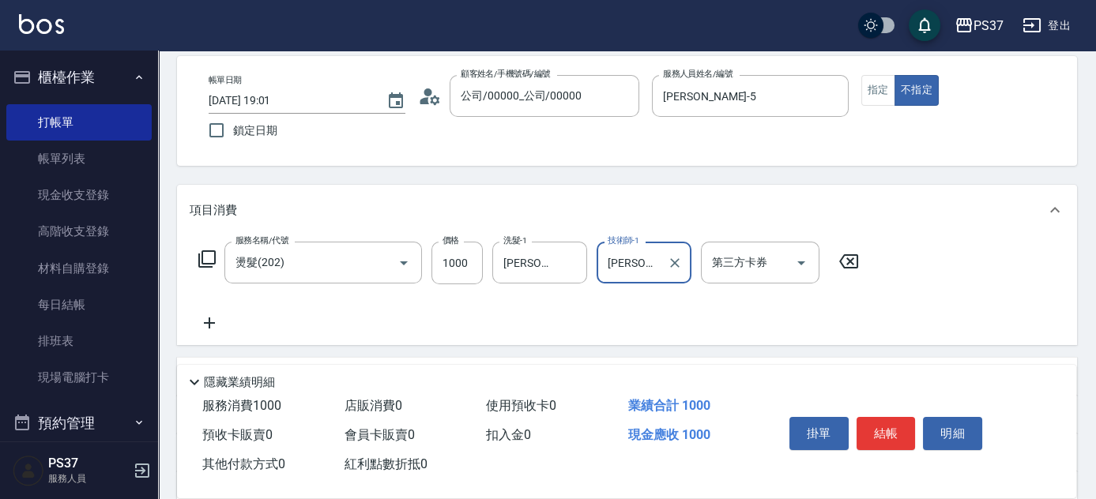
type input "[PERSON_NAME]-5"
click at [217, 324] on icon at bounding box center [210, 323] width 40 height 19
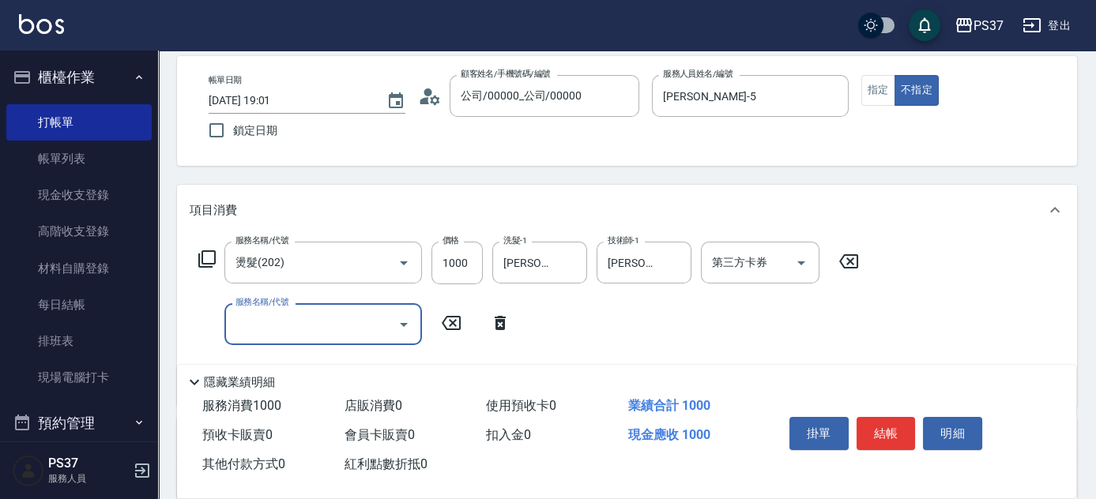
click at [259, 332] on input "服務名稱/代號" at bounding box center [312, 325] width 160 height 28
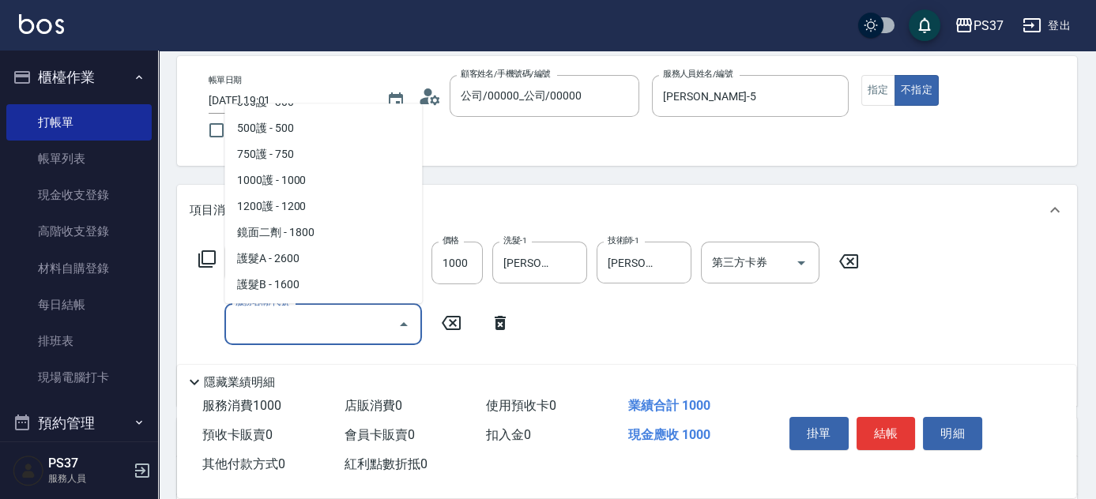
scroll to position [718, 0]
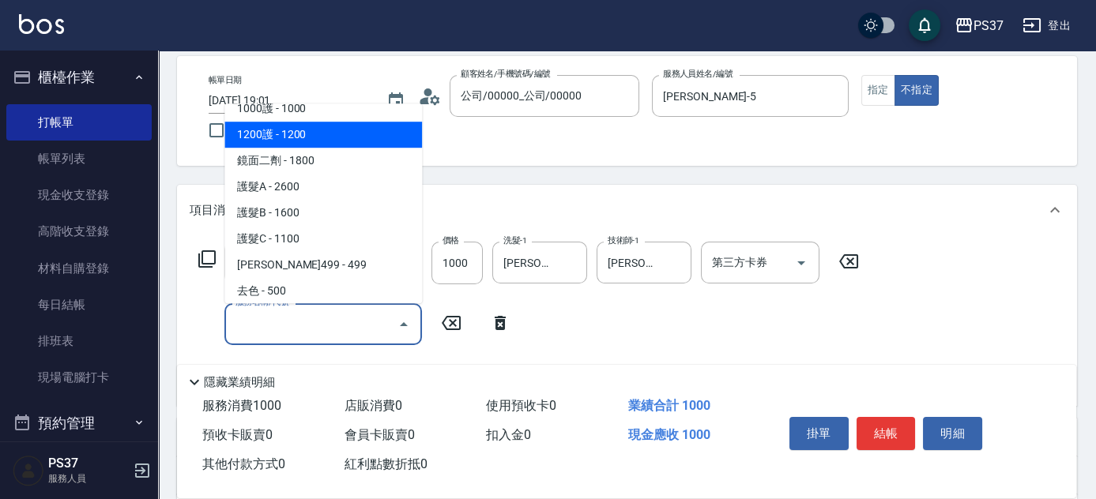
click at [311, 136] on span "1200護 - 1200" at bounding box center [323, 135] width 198 height 26
type input "1200護(405)"
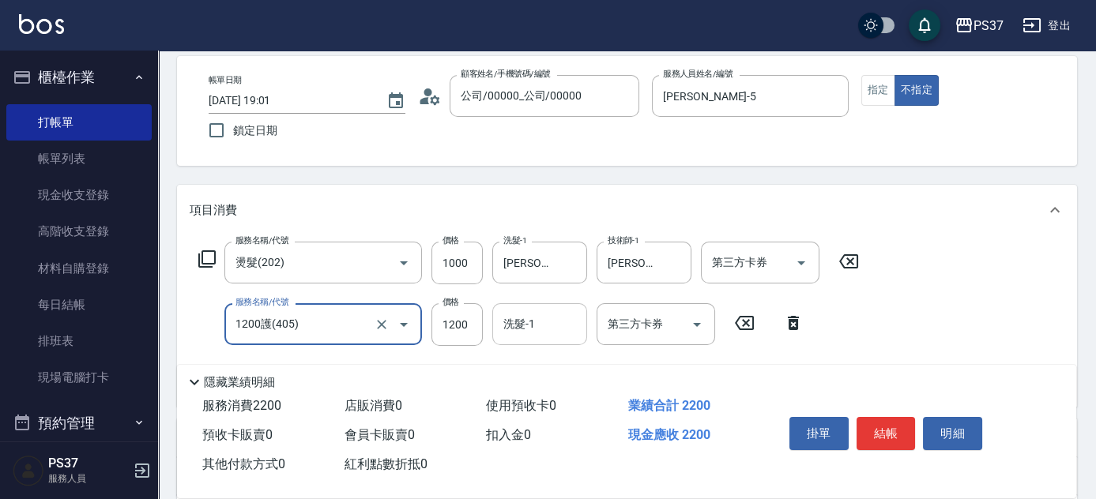
click at [525, 326] on input "洗髮-1" at bounding box center [539, 325] width 81 height 28
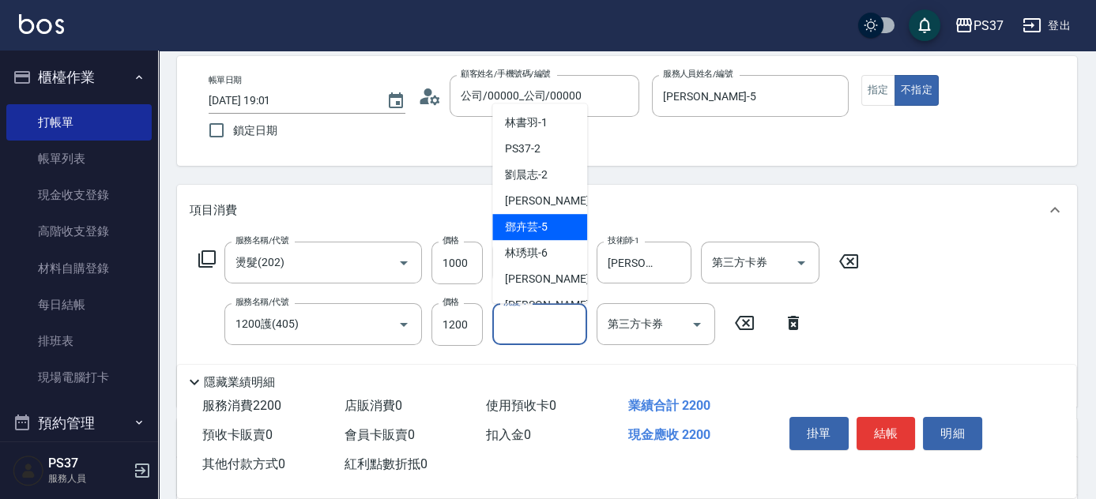
click at [540, 221] on span "[PERSON_NAME]-5" at bounding box center [526, 227] width 43 height 17
type input "[PERSON_NAME]-5"
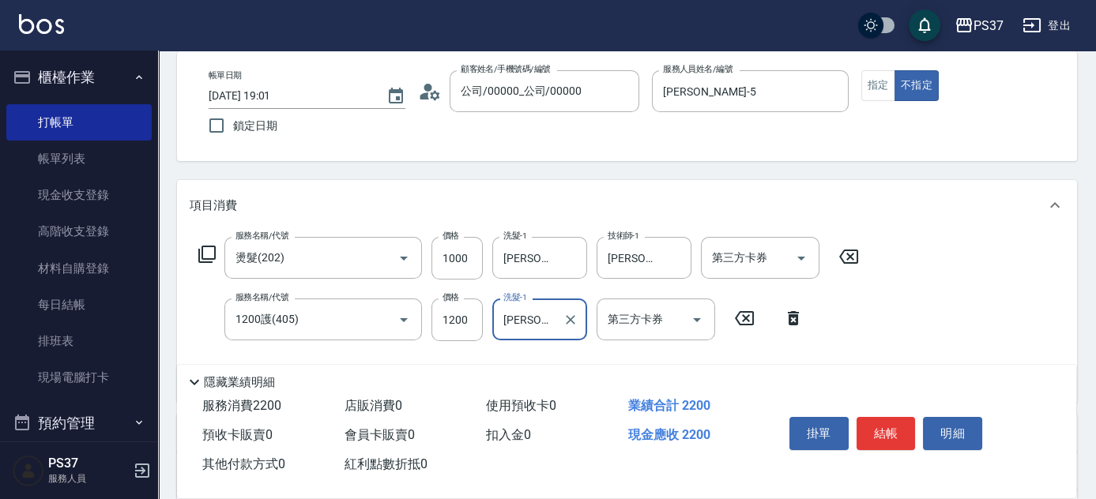
scroll to position [215, 0]
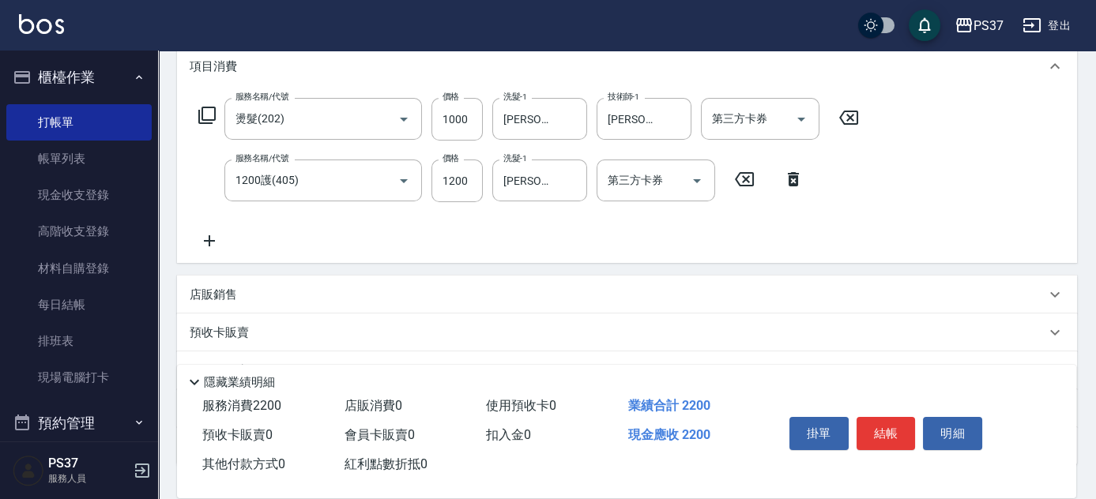
click at [207, 233] on icon at bounding box center [210, 241] width 40 height 19
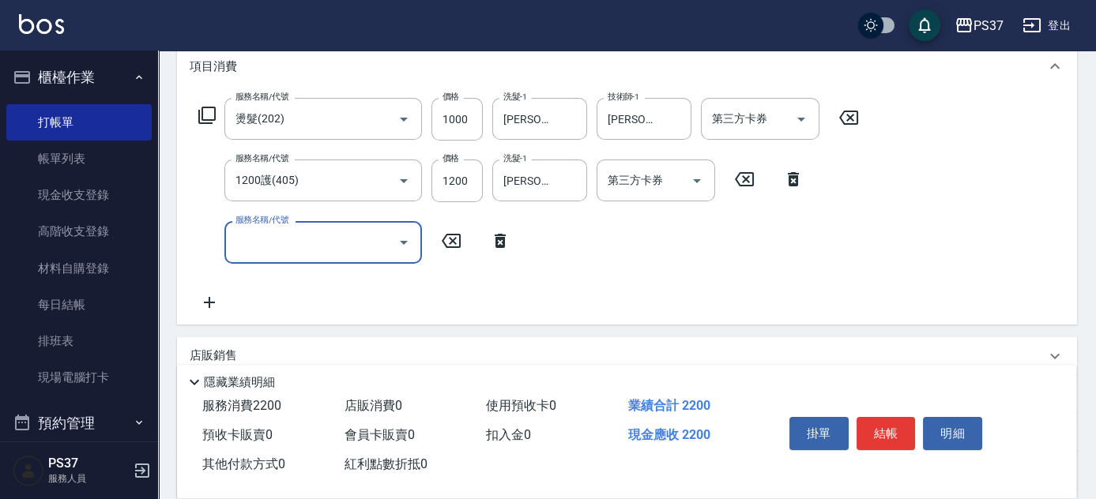
click at [280, 237] on input "服務名稱/代號" at bounding box center [312, 242] width 160 height 28
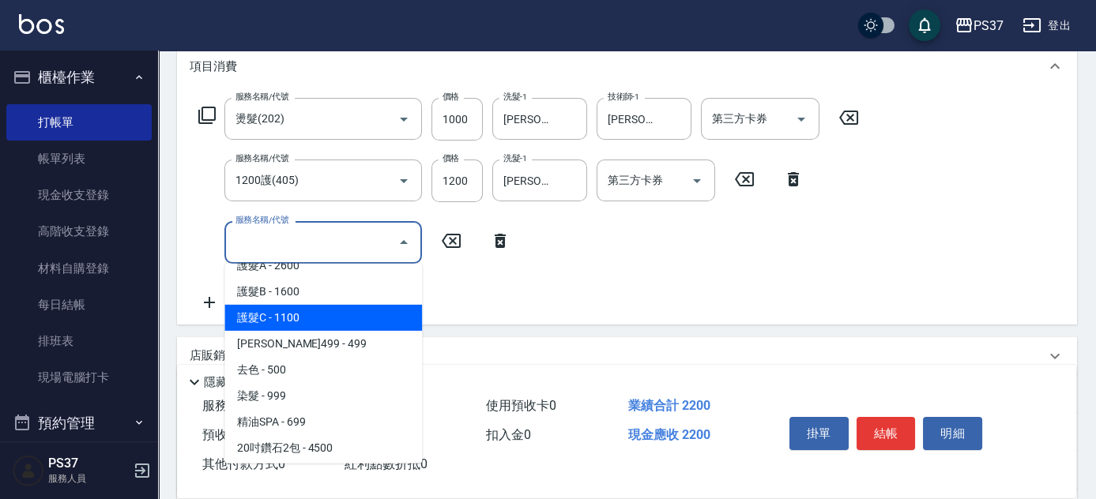
scroll to position [861, 0]
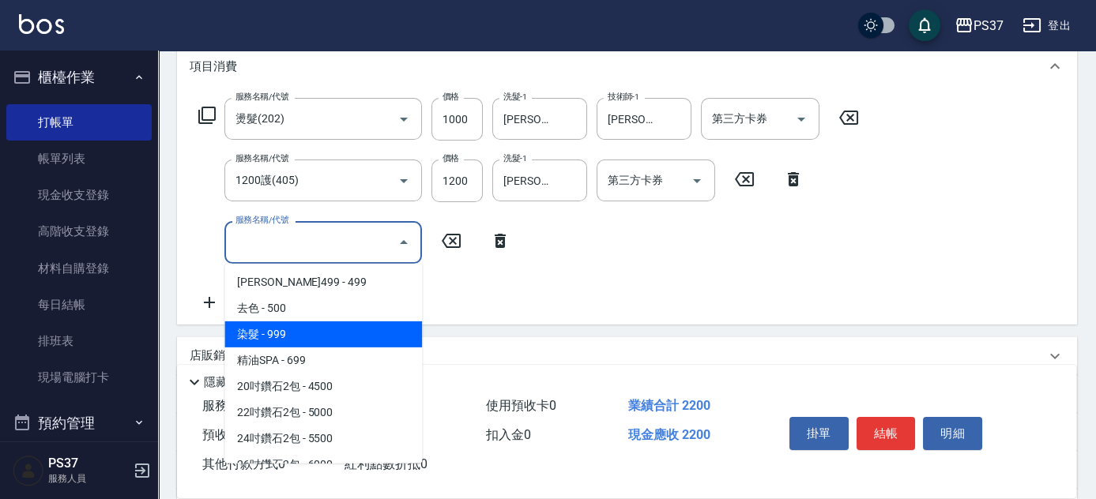
click at [305, 333] on span "染髮 - 999" at bounding box center [323, 335] width 198 height 26
type input "染髮(501)"
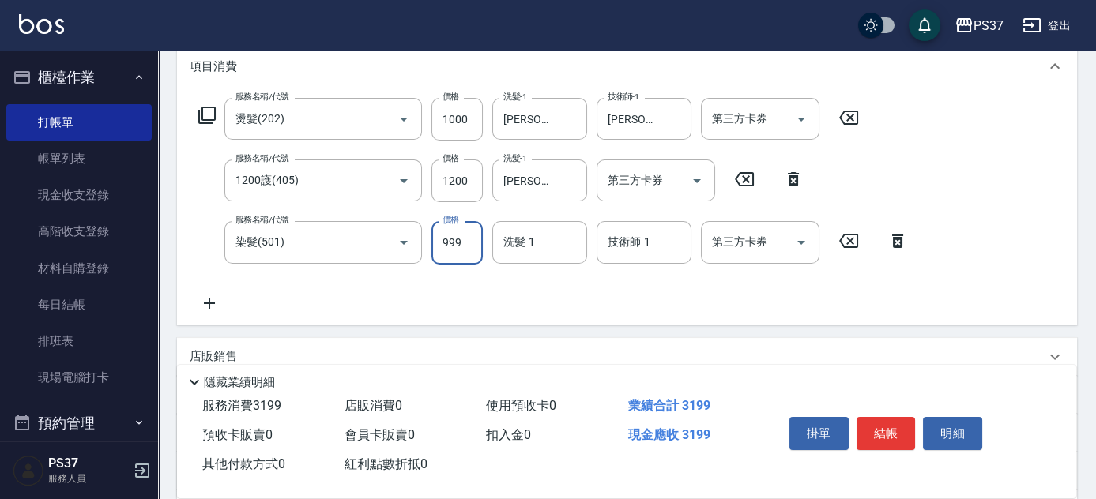
click at [454, 246] on input "999" at bounding box center [457, 242] width 51 height 43
type input "1000"
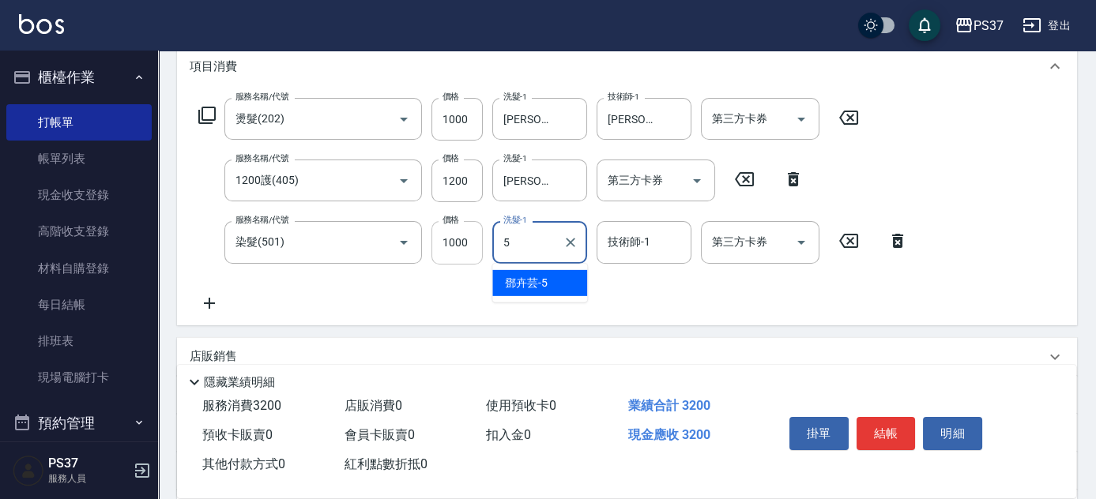
type input "[PERSON_NAME]-5"
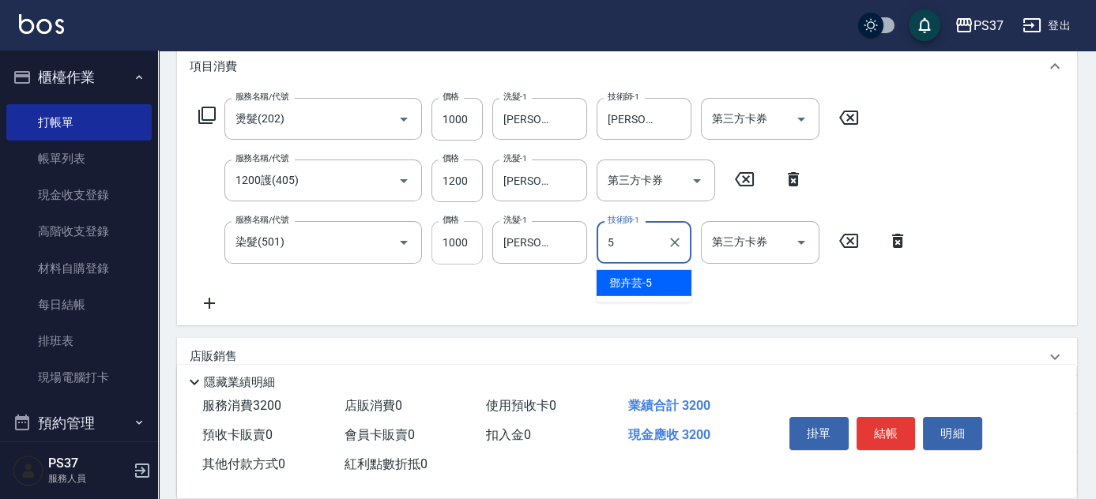
type input "[PERSON_NAME]-5"
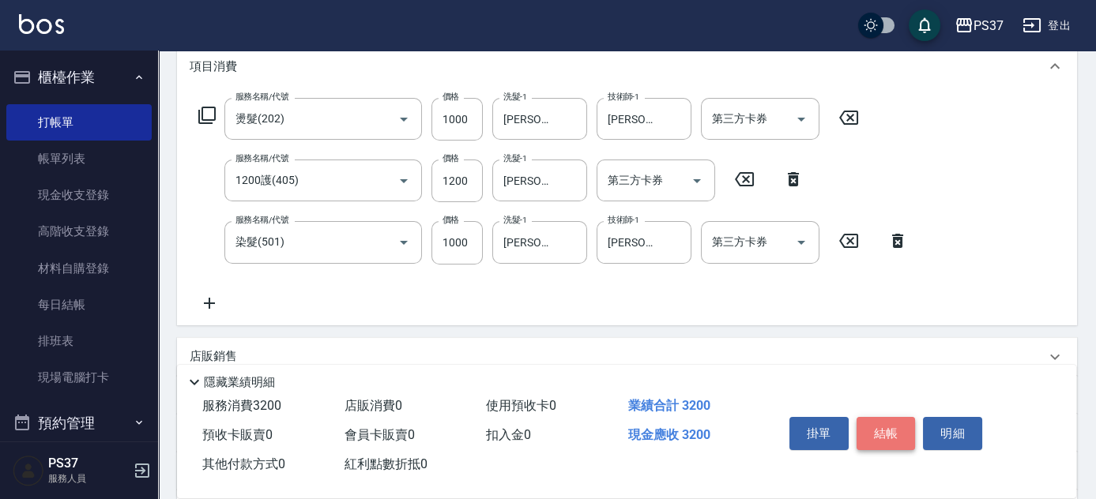
click at [878, 417] on button "結帳" at bounding box center [886, 433] width 59 height 33
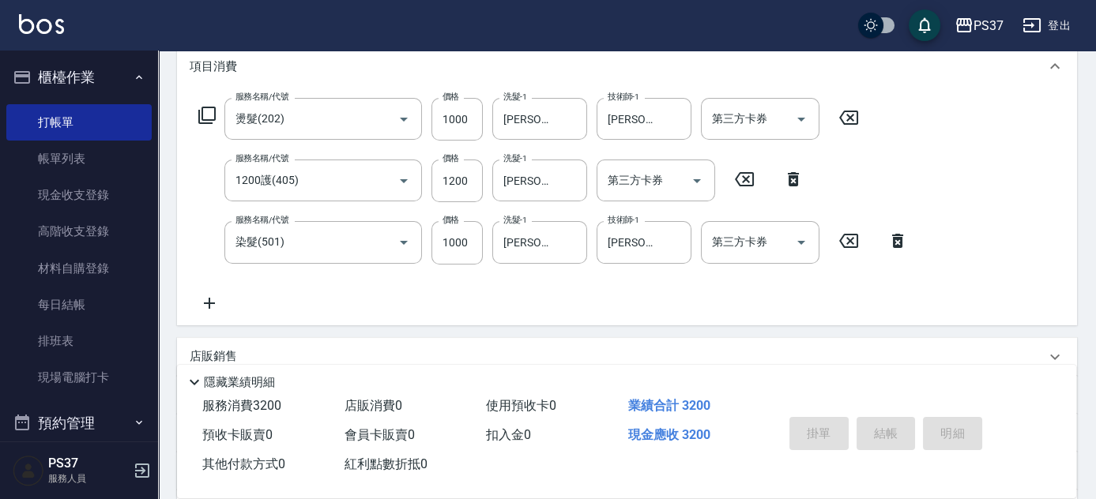
type input "[DATE] 19:02"
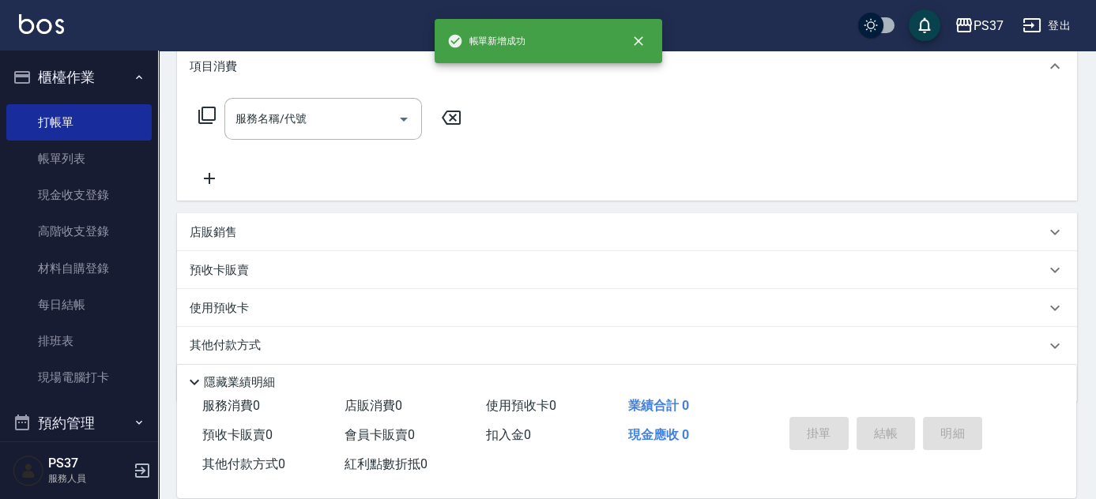
scroll to position [0, 0]
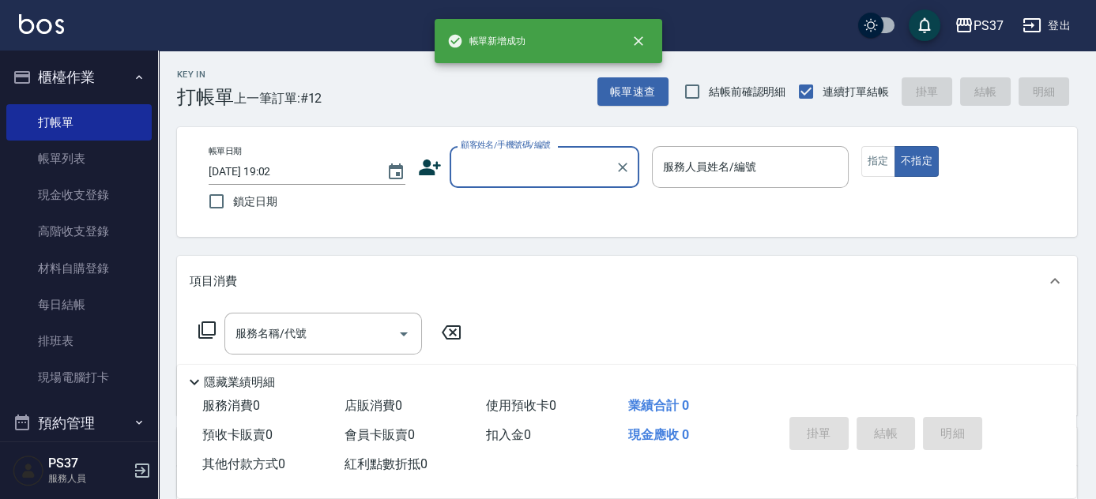
click at [534, 168] on input "顧客姓名/手機號碼/編號" at bounding box center [533, 167] width 152 height 28
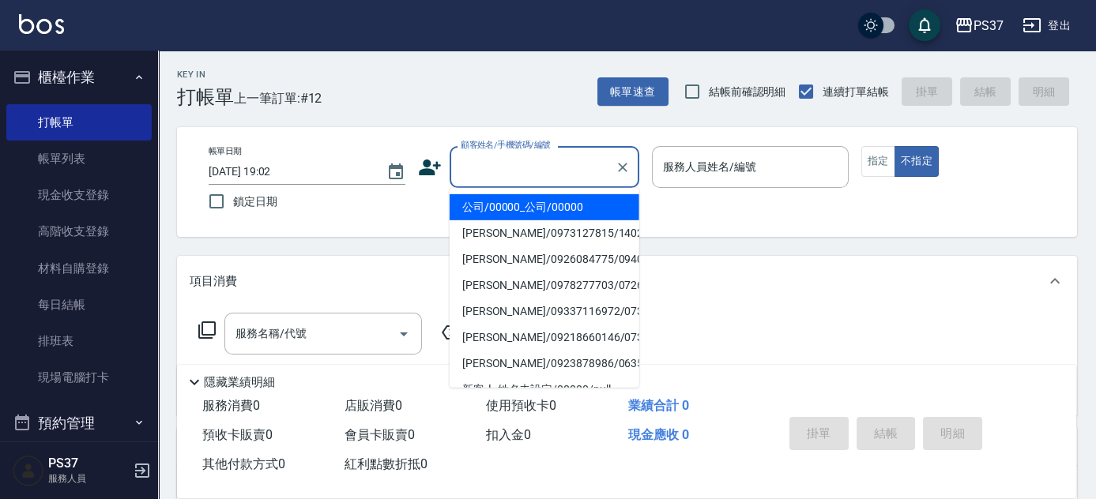
click at [533, 197] on li "公司/00000_公司/00000" at bounding box center [545, 207] width 190 height 26
type input "公司/00000_公司/00000"
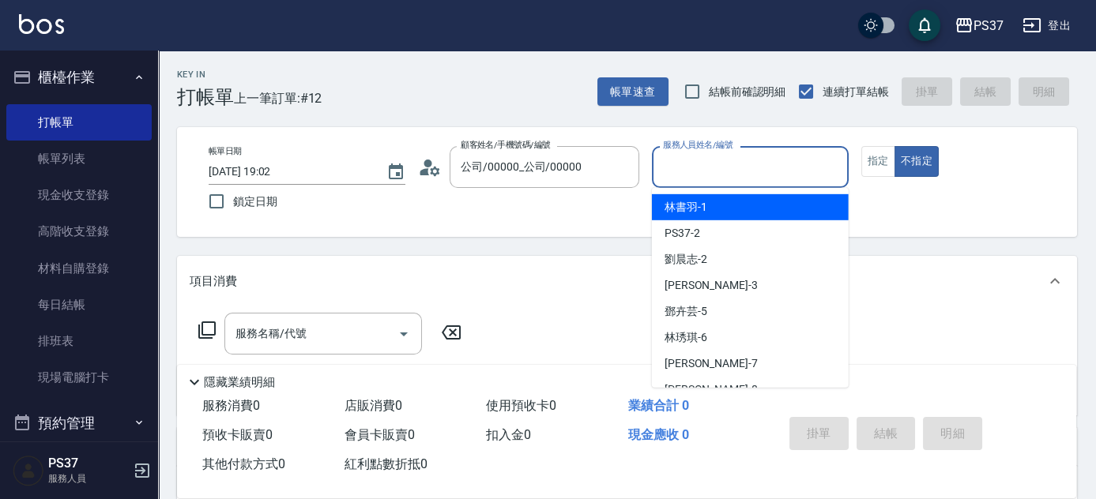
click at [674, 175] on input "服務人員姓名/編號" at bounding box center [750, 167] width 183 height 28
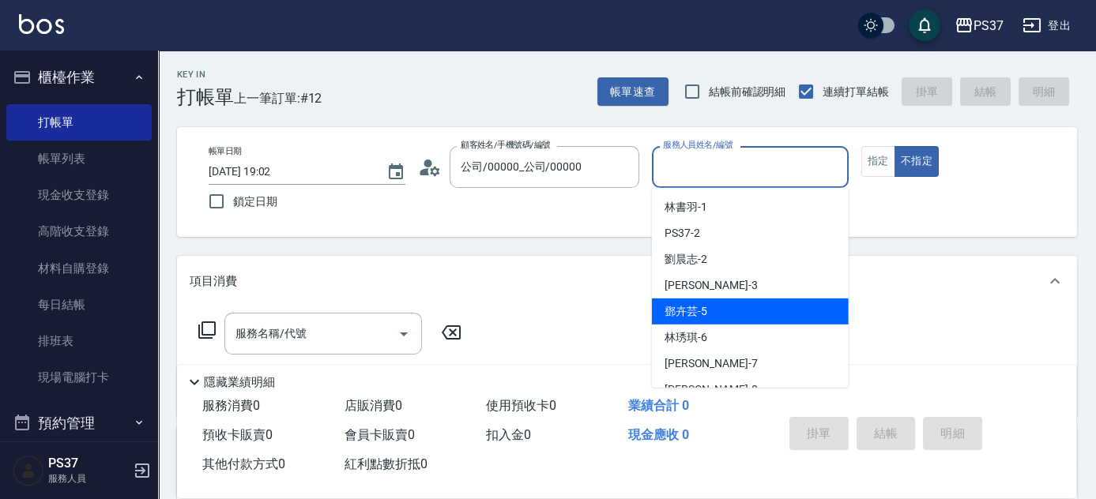
click at [734, 309] on div "[PERSON_NAME]-5" at bounding box center [750, 312] width 197 height 26
type input "[PERSON_NAME]-5"
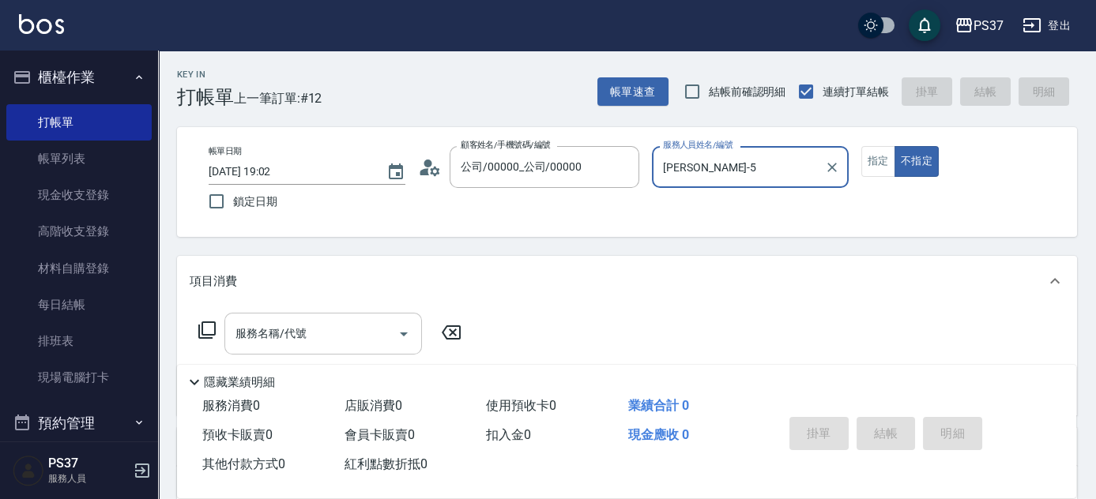
click at [337, 334] on input "服務名稱/代號" at bounding box center [312, 334] width 160 height 28
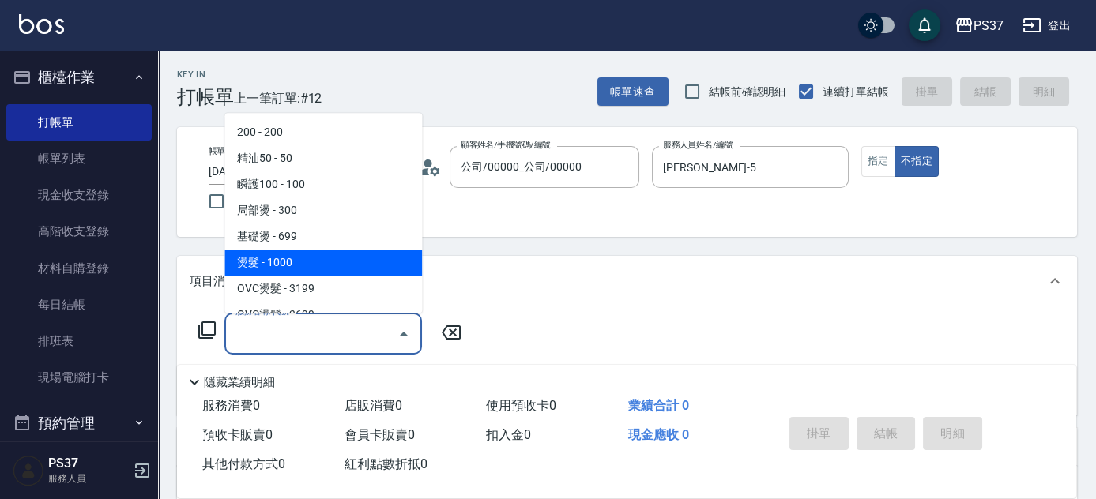
click at [322, 259] on span "燙髮 - 1000" at bounding box center [323, 264] width 198 height 26
type input "燙髮(202)"
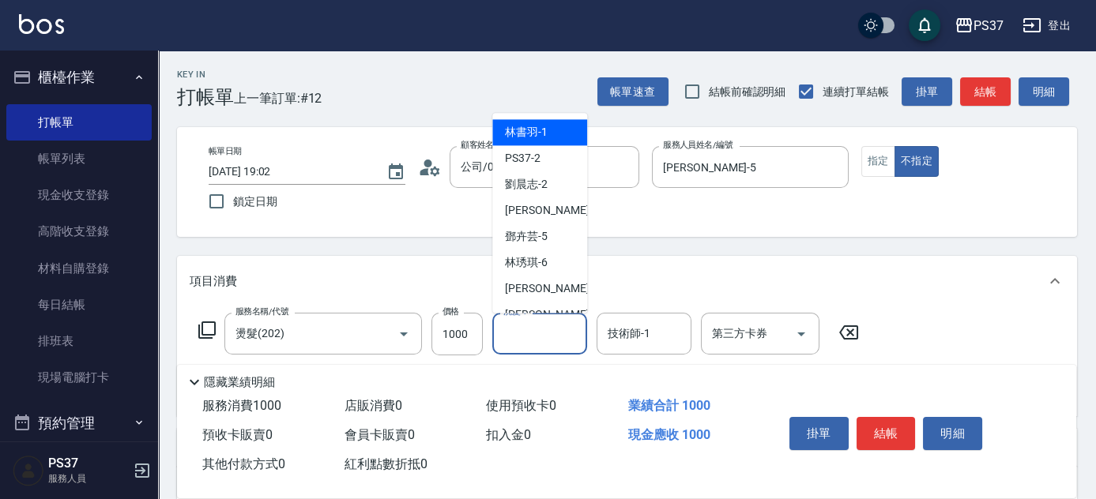
click at [550, 341] on input "洗髮-1" at bounding box center [539, 334] width 81 height 28
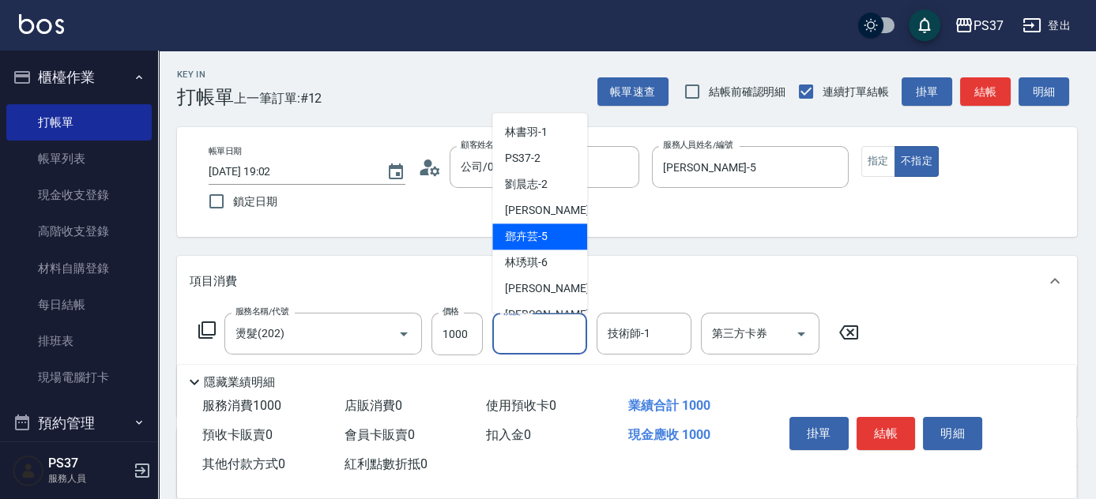
click at [544, 235] on span "[PERSON_NAME]-5" at bounding box center [526, 237] width 43 height 17
type input "[PERSON_NAME]-5"
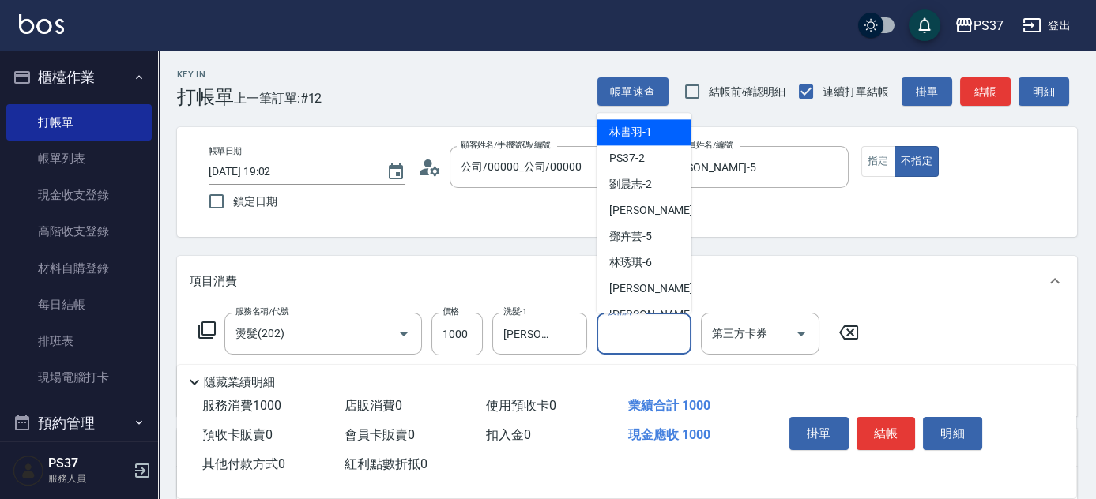
click at [644, 341] on input "技術師-1" at bounding box center [644, 334] width 81 height 28
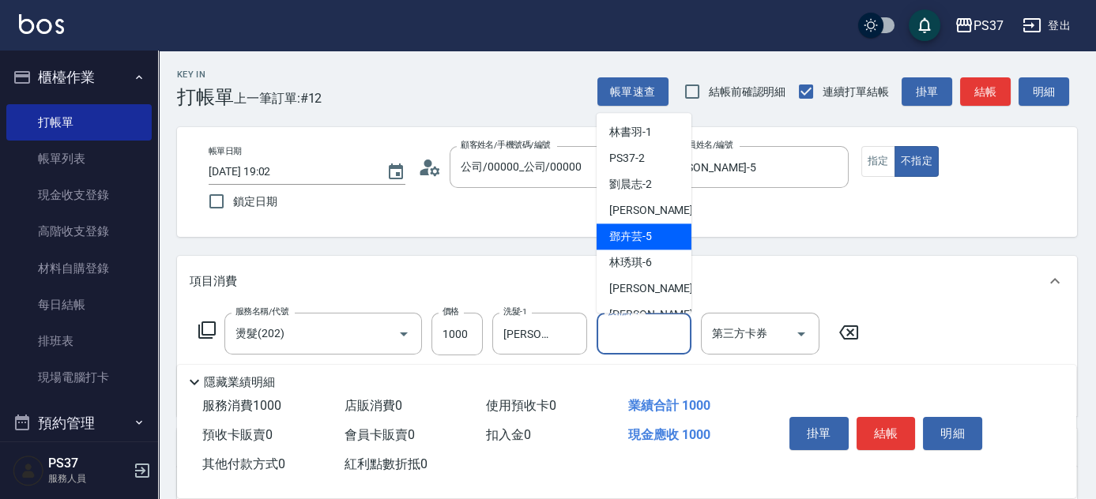
click at [634, 239] on span "[PERSON_NAME]-5" at bounding box center [630, 237] width 43 height 17
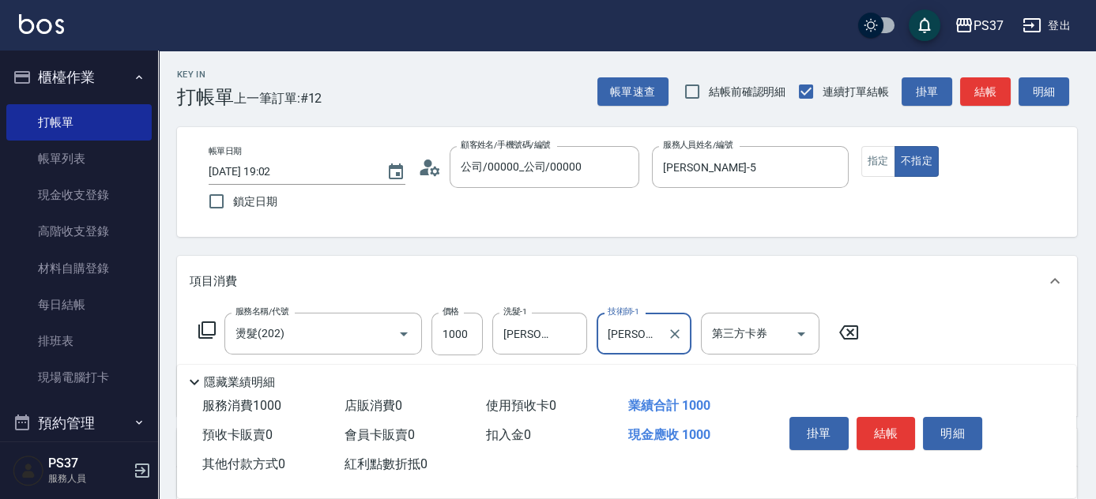
type input "[PERSON_NAME]-5"
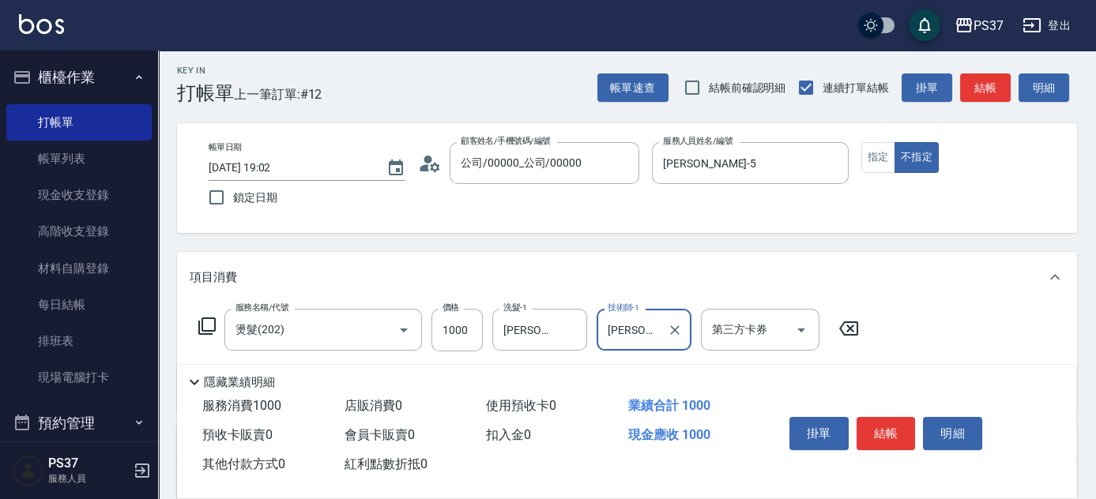
scroll to position [143, 0]
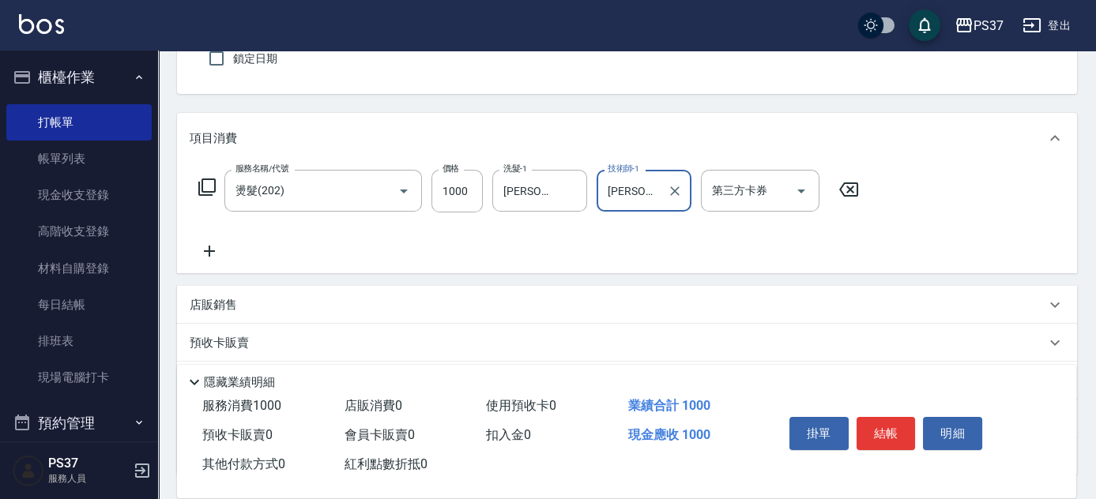
click at [217, 250] on icon at bounding box center [210, 251] width 40 height 19
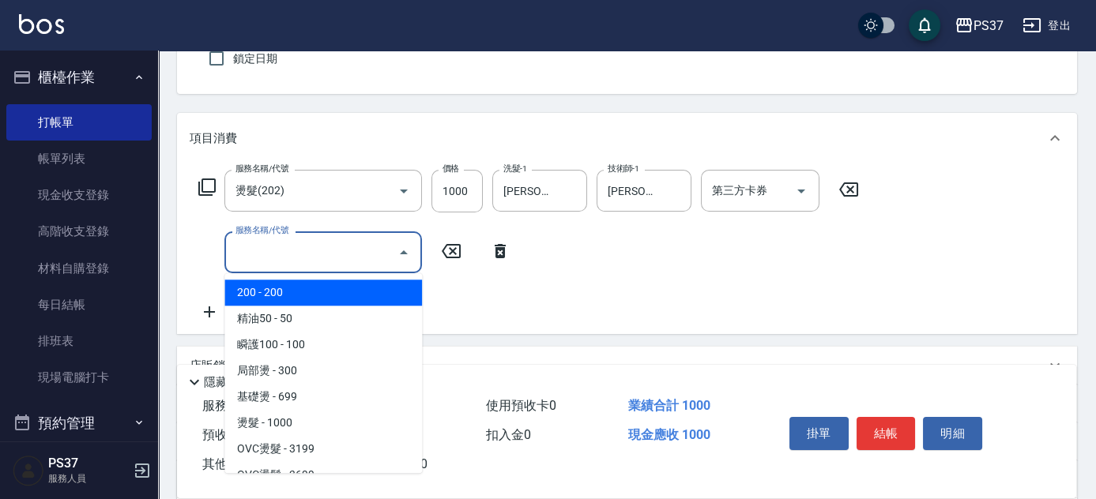
click at [264, 251] on input "服務名稱/代號" at bounding box center [312, 253] width 160 height 28
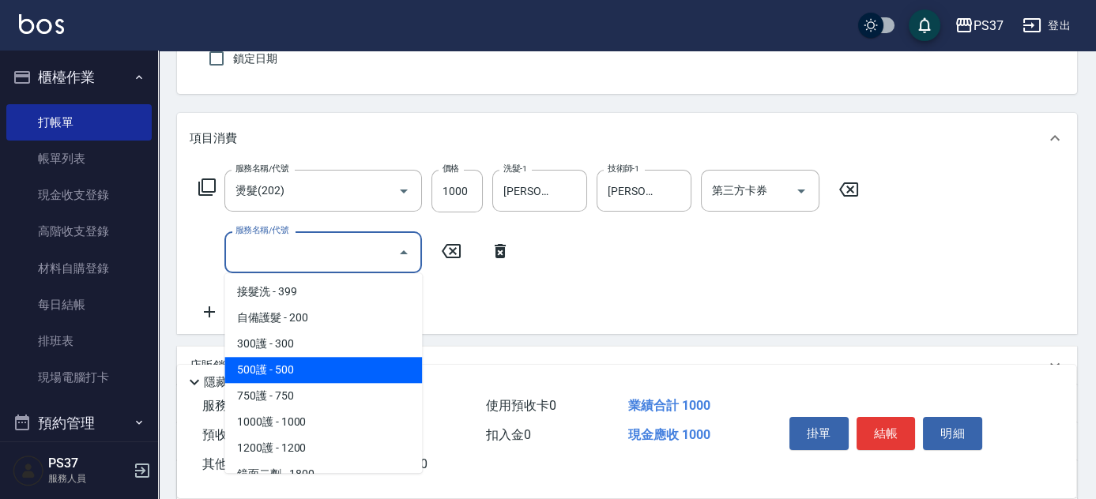
scroll to position [790, 0]
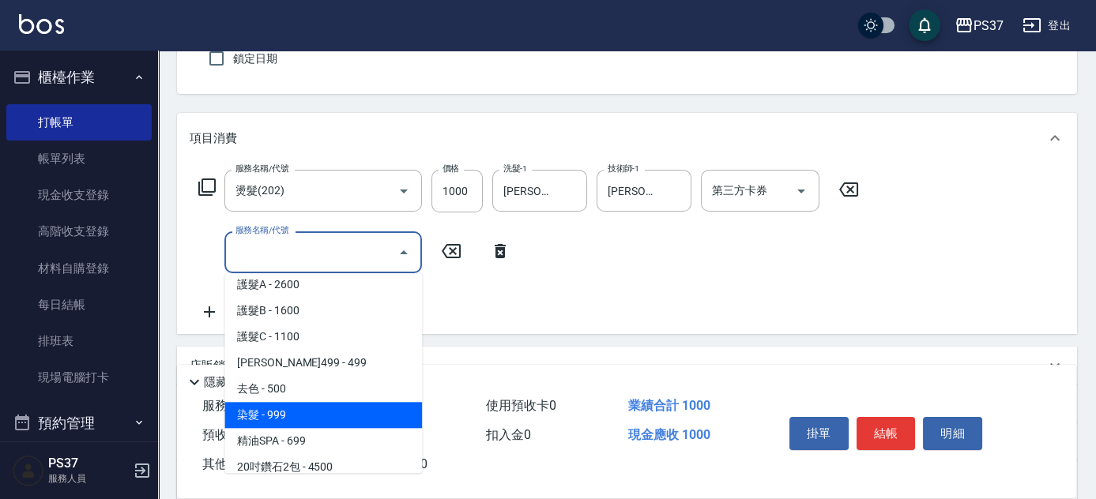
drag, startPoint x: 336, startPoint y: 420, endPoint x: 385, endPoint y: 366, distance: 73.3
click at [337, 420] on span "染髮 - 999" at bounding box center [323, 415] width 198 height 26
type input "染髮(501)"
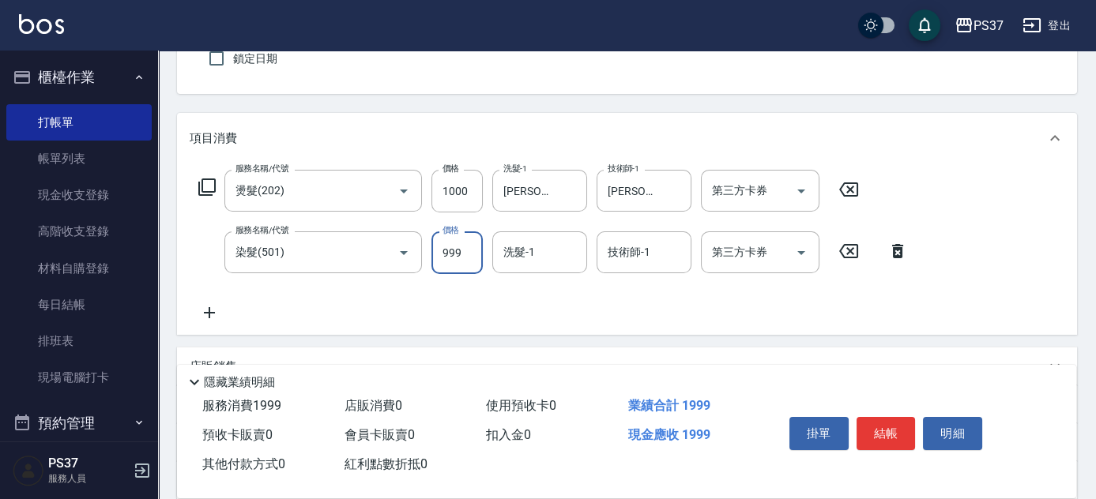
click at [447, 261] on input "999" at bounding box center [457, 253] width 51 height 43
type input "1000"
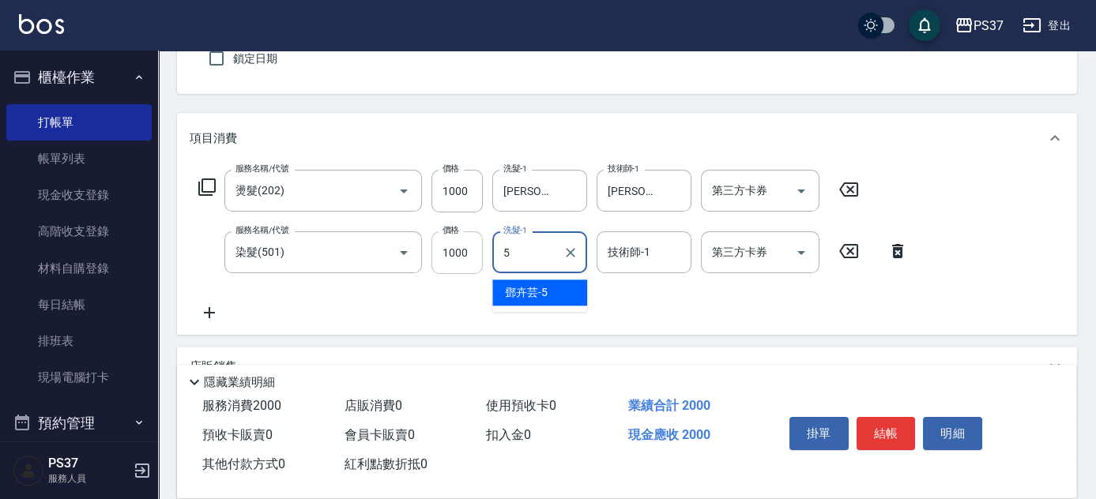
type input "[PERSON_NAME]-5"
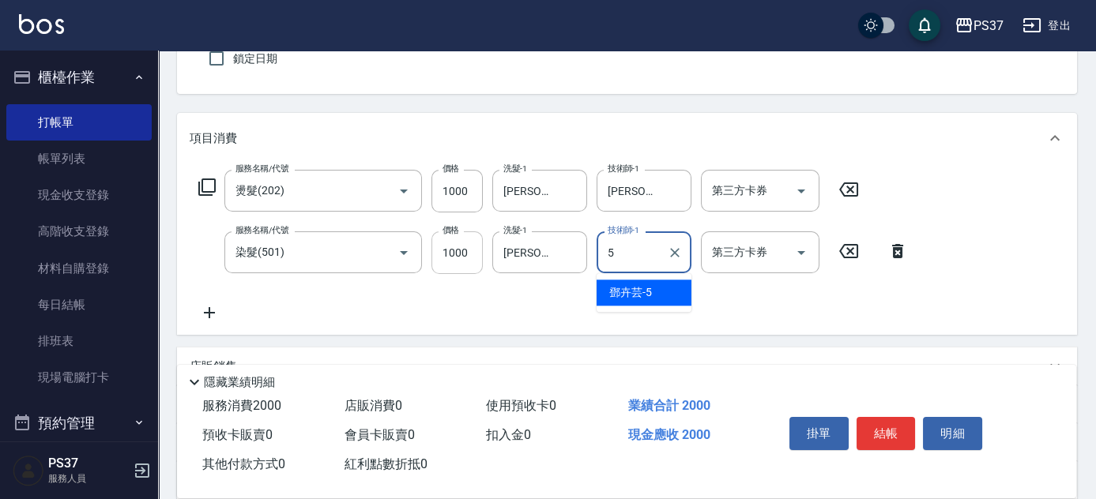
type input "[PERSON_NAME]-5"
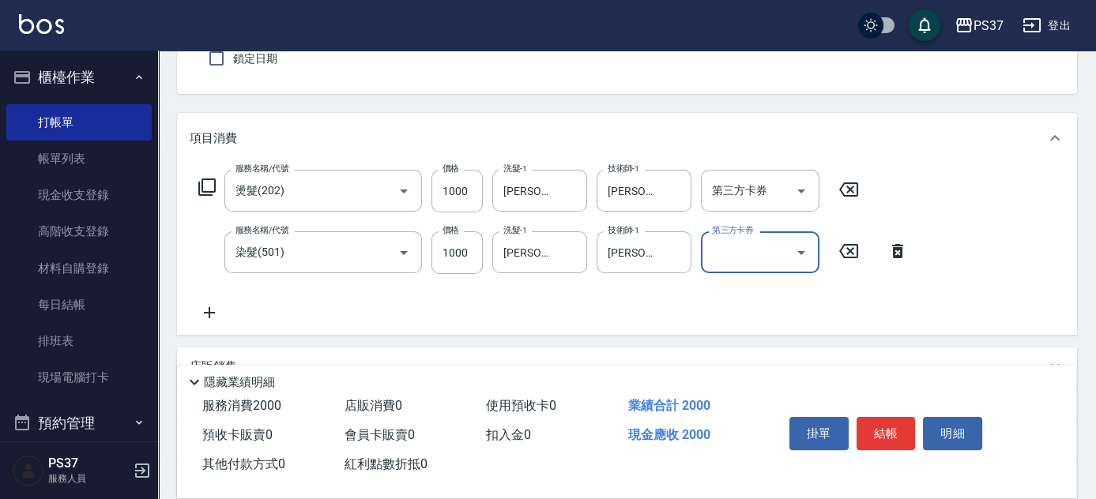
click at [224, 309] on icon at bounding box center [210, 312] width 40 height 19
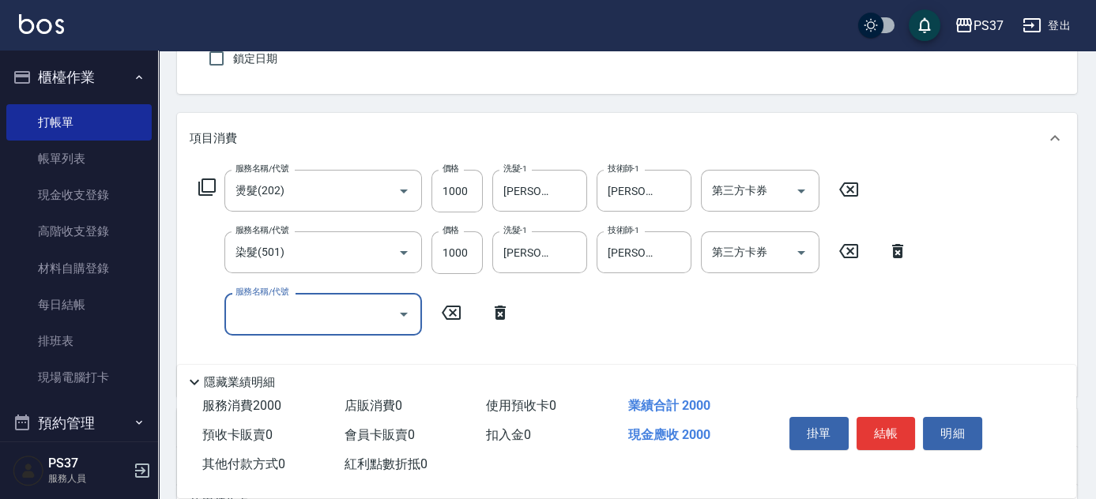
click at [254, 310] on input "服務名稱/代號" at bounding box center [312, 314] width 160 height 28
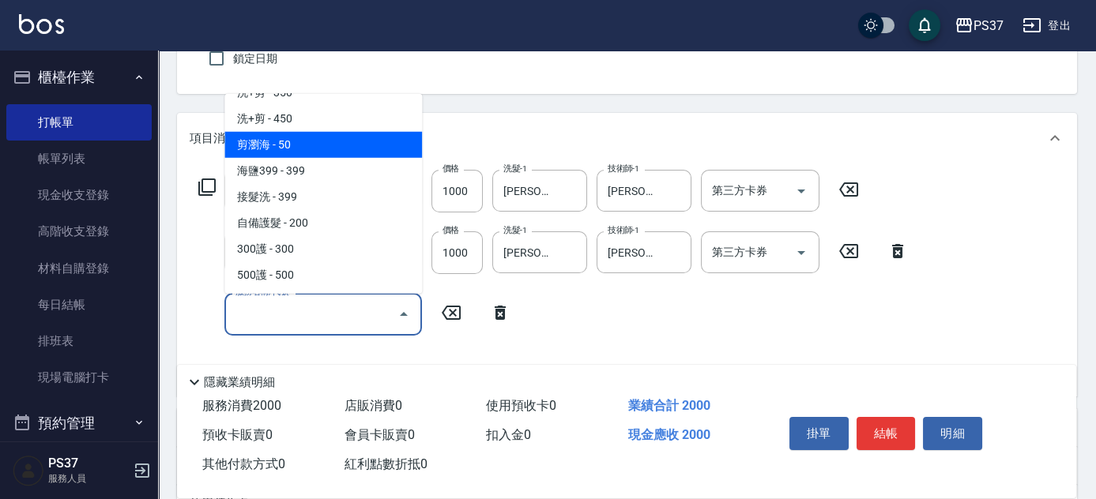
scroll to position [575, 0]
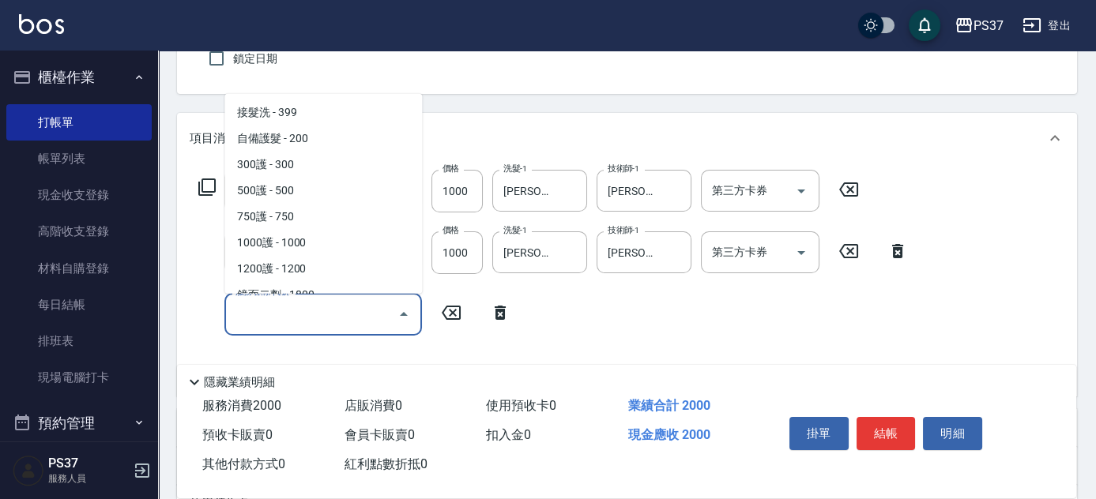
click at [327, 197] on span "500護 - 500" at bounding box center [323, 191] width 198 height 26
type input "500護(402)"
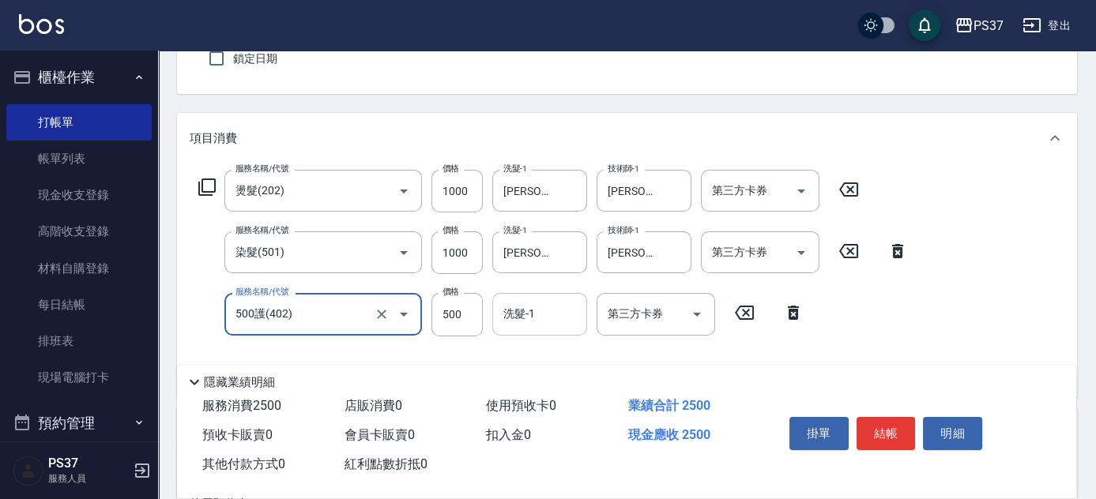
click at [549, 319] on input "洗髮-1" at bounding box center [539, 314] width 81 height 28
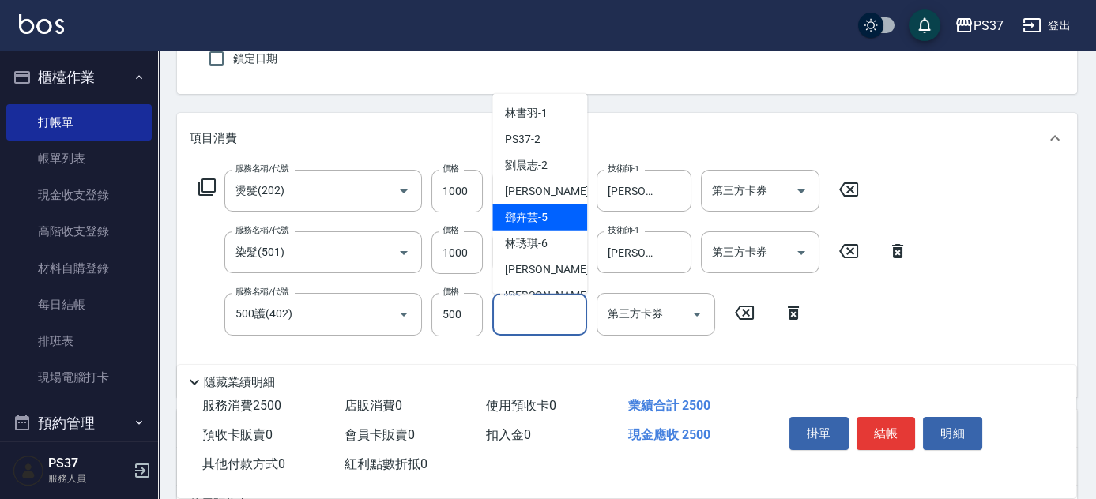
click at [531, 221] on span "[PERSON_NAME]-5" at bounding box center [526, 217] width 43 height 17
type input "[PERSON_NAME]-5"
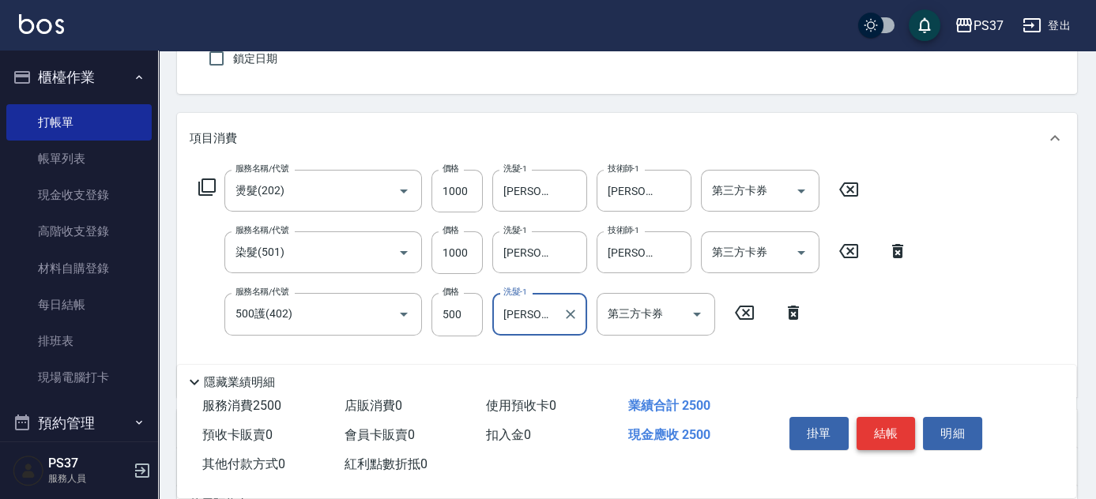
click at [897, 429] on button "結帳" at bounding box center [886, 433] width 59 height 33
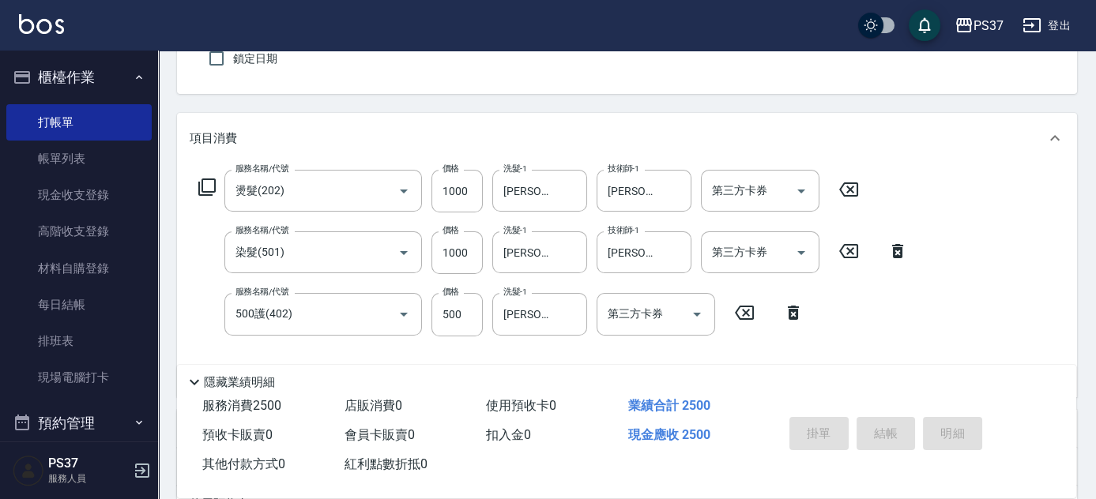
type input "[DATE] 19:03"
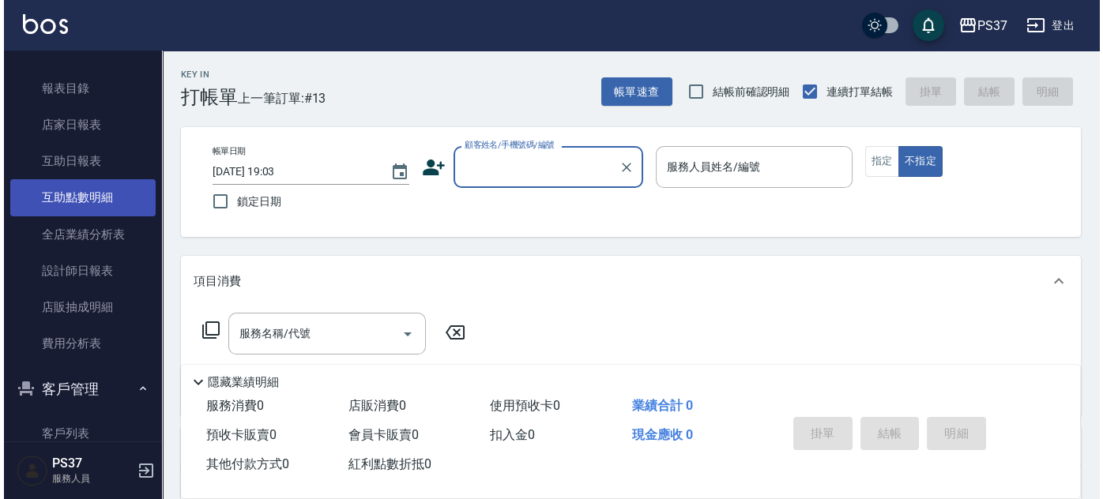
scroll to position [503, 0]
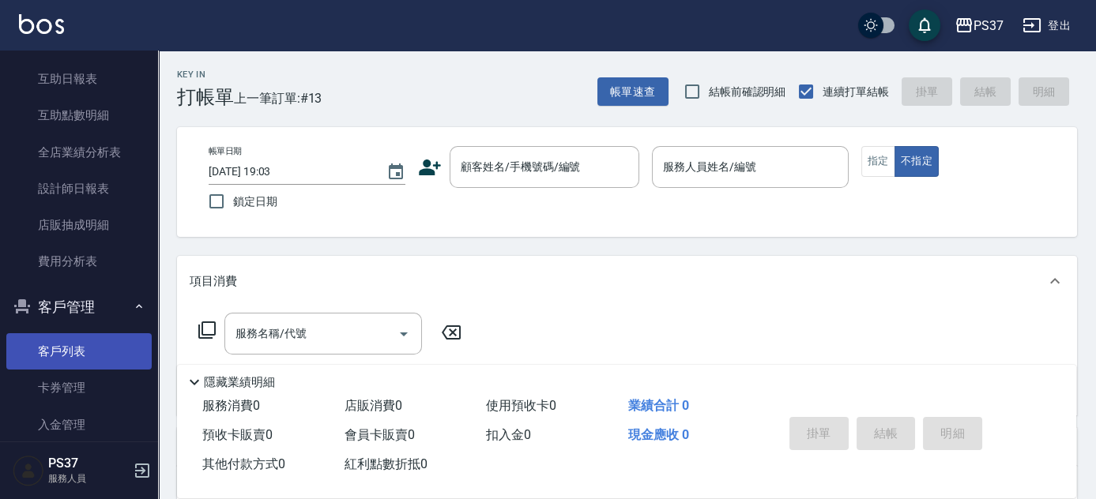
click at [78, 351] on link "客戶列表" at bounding box center [78, 352] width 145 height 36
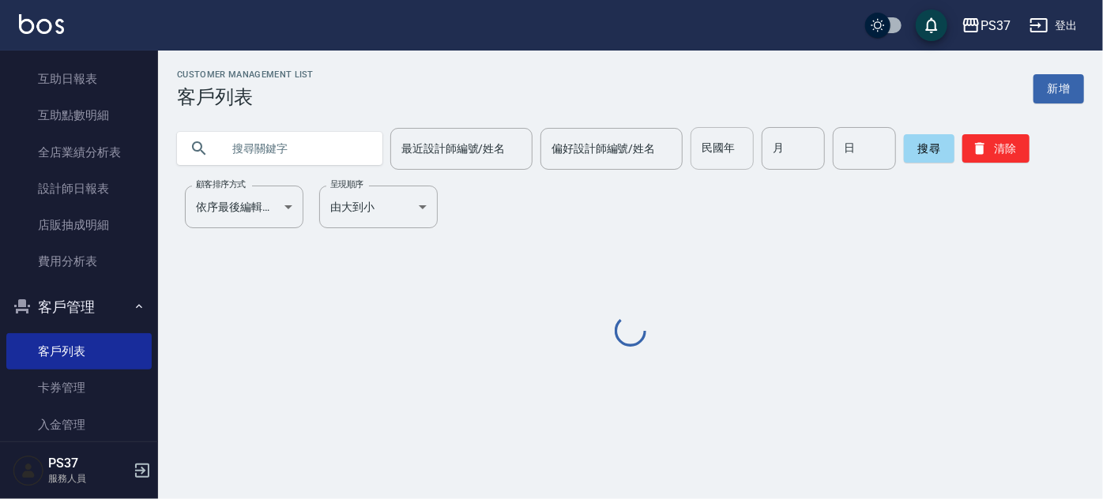
click at [704, 159] on input "民國年" at bounding box center [722, 148] width 63 height 43
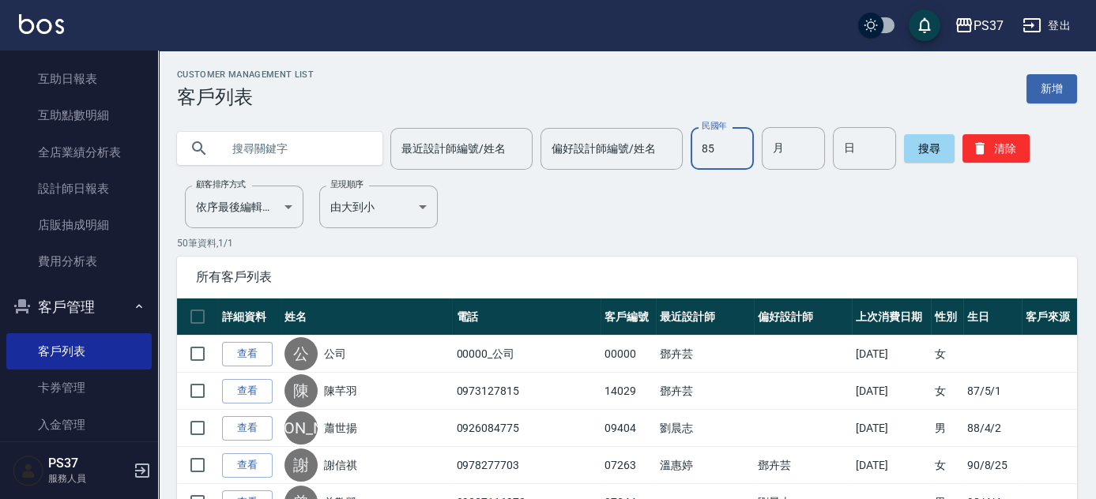
type input "85"
type input "09"
type input "11"
